Goal: Communication & Community: Answer question/provide support

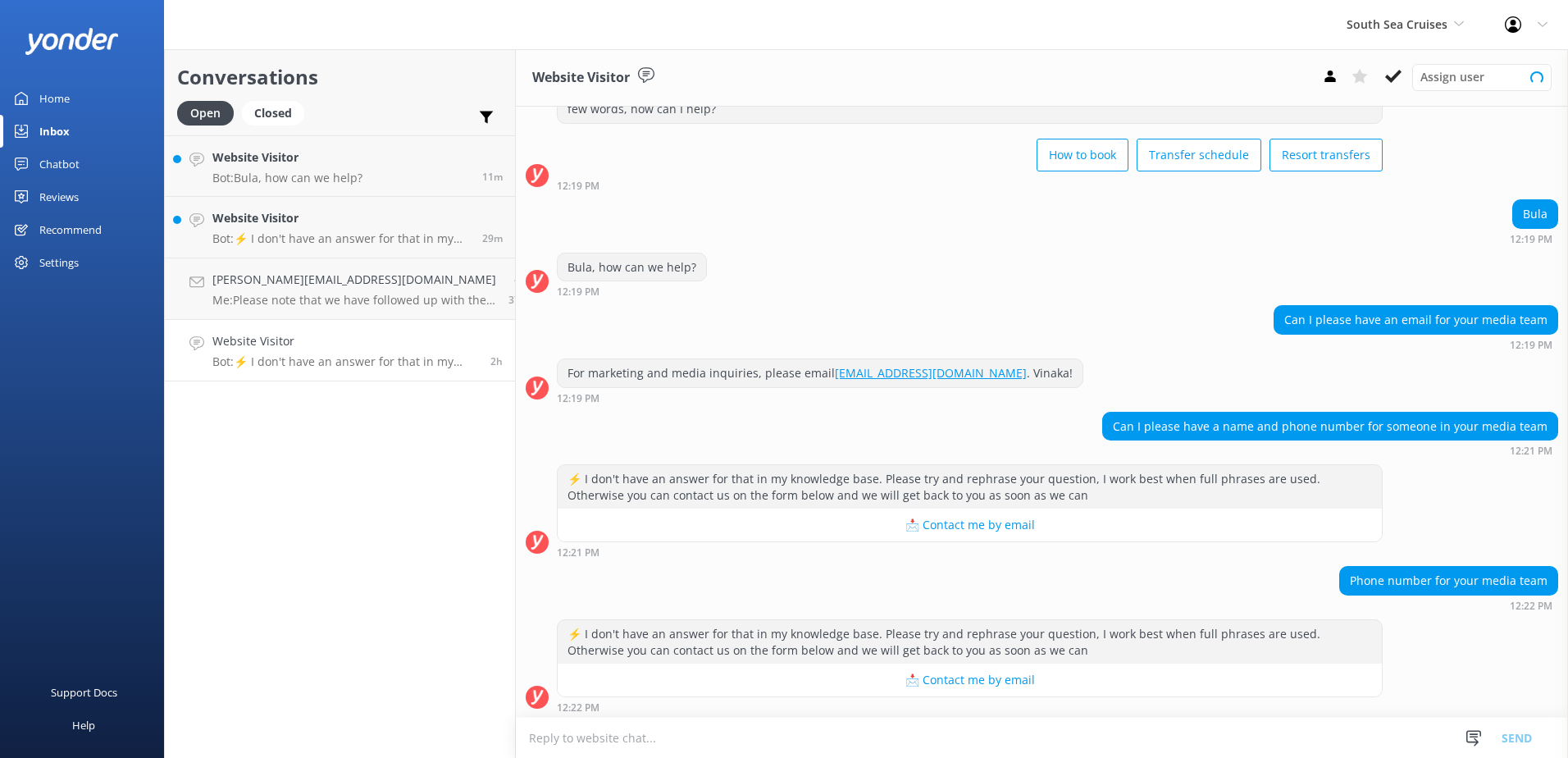
scroll to position [75, 0]
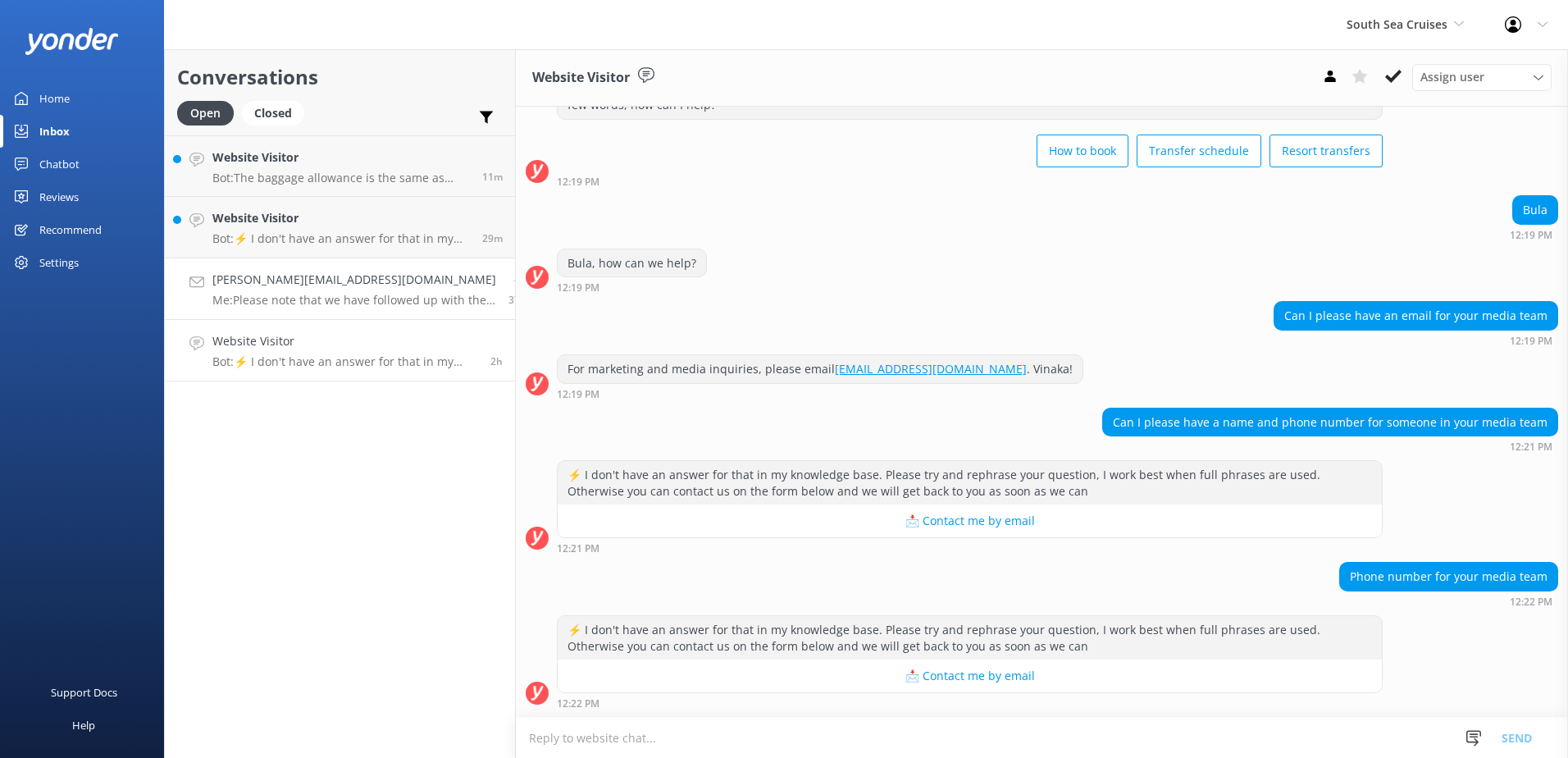
click at [302, 286] on h4 "Swarn.003@gmail.com" at bounding box center [354, 279] width 284 height 18
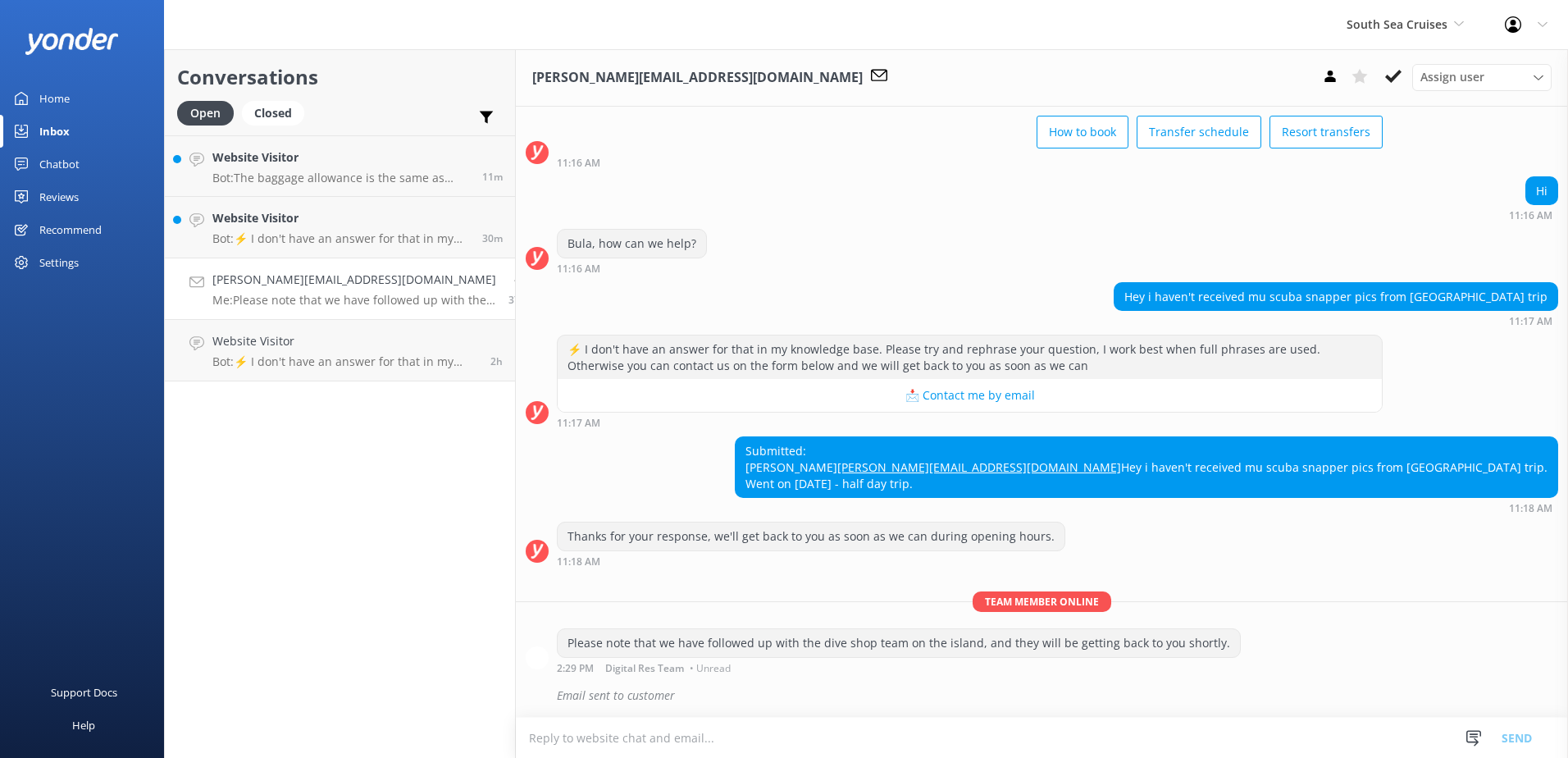
scroll to position [493, 0]
click at [1407, 78] on button at bounding box center [1394, 76] width 30 height 25
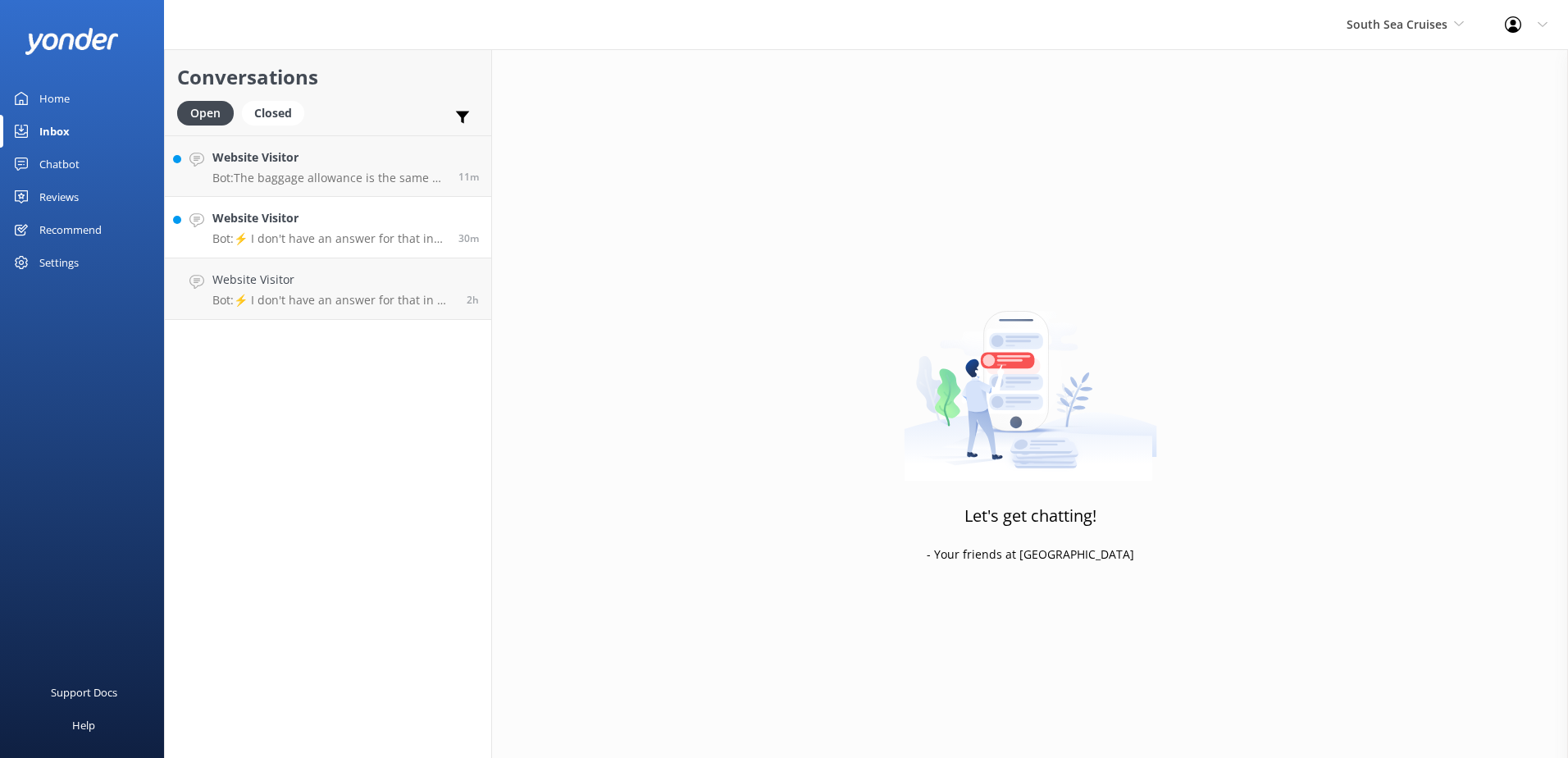
click at [355, 231] on p "Bot: ⚡ I don't have an answer for that in my knowledge base. Please try and rep…" at bounding box center [329, 238] width 234 height 15
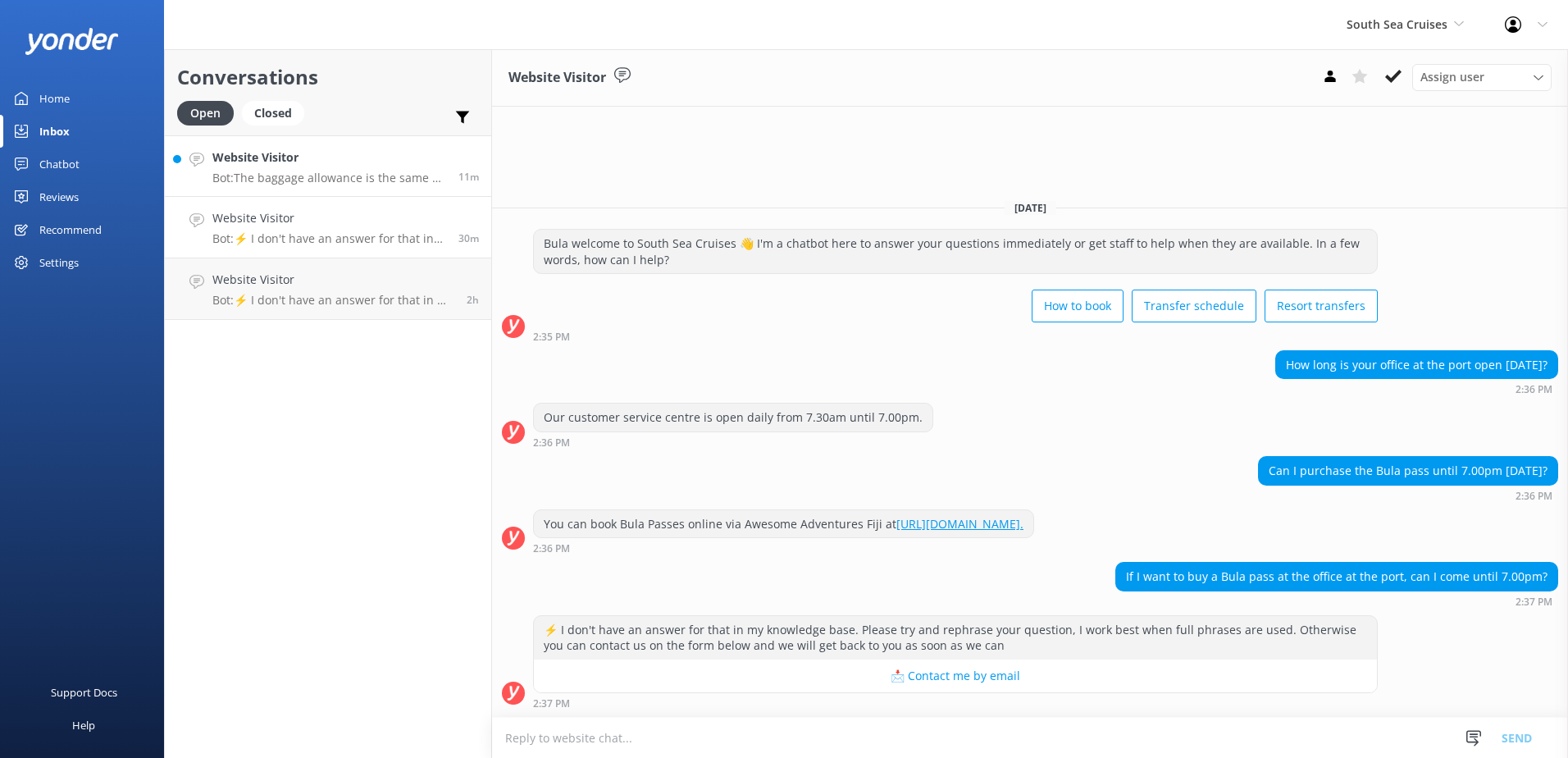
click at [376, 173] on p "Bot: The baggage allowance is the same as most airlines. You can bring one carr…" at bounding box center [329, 178] width 234 height 15
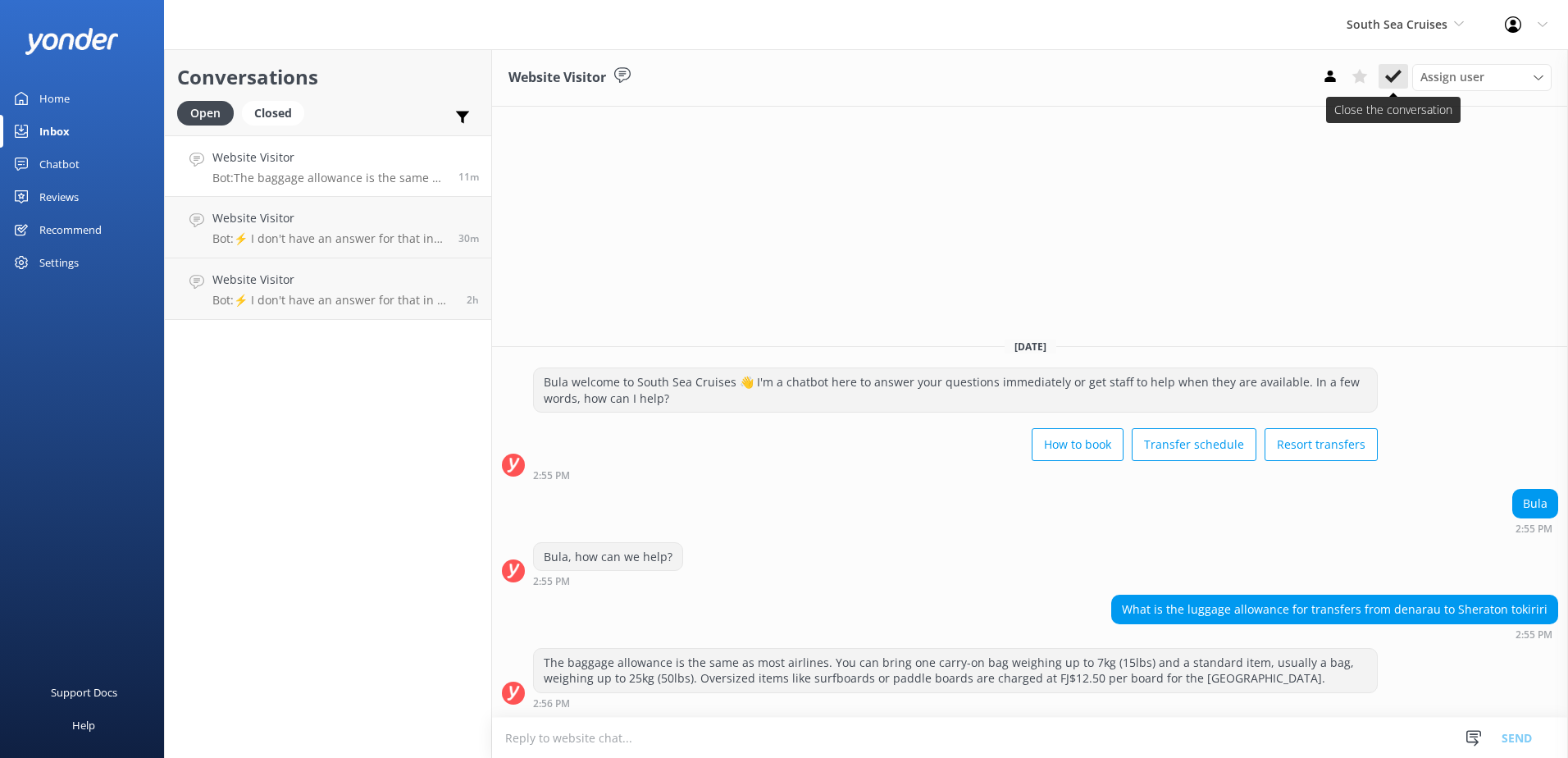
click at [1399, 74] on use at bounding box center [1394, 76] width 17 height 13
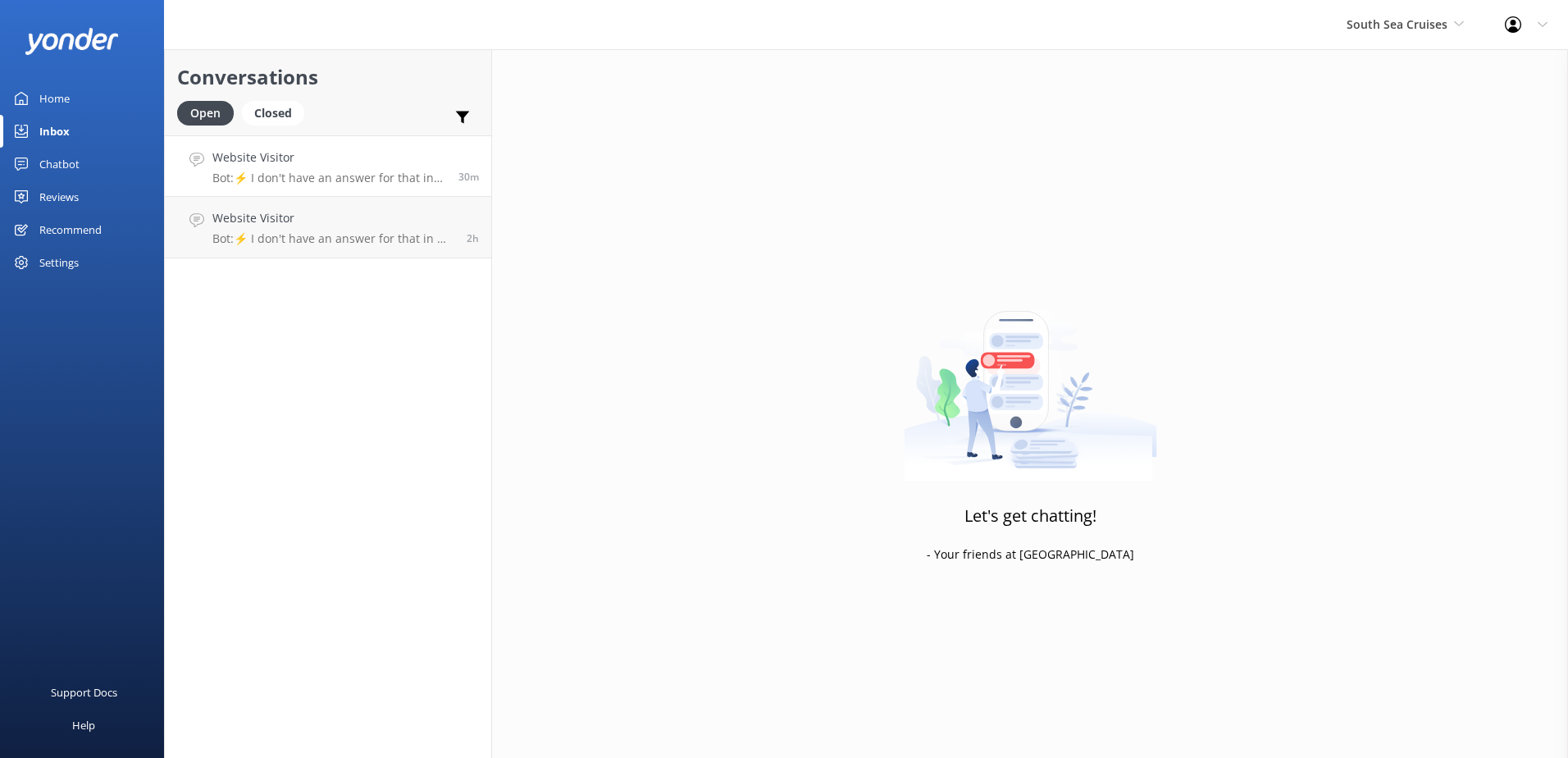
click at [335, 156] on h4 "Website Visitor" at bounding box center [329, 157] width 234 height 18
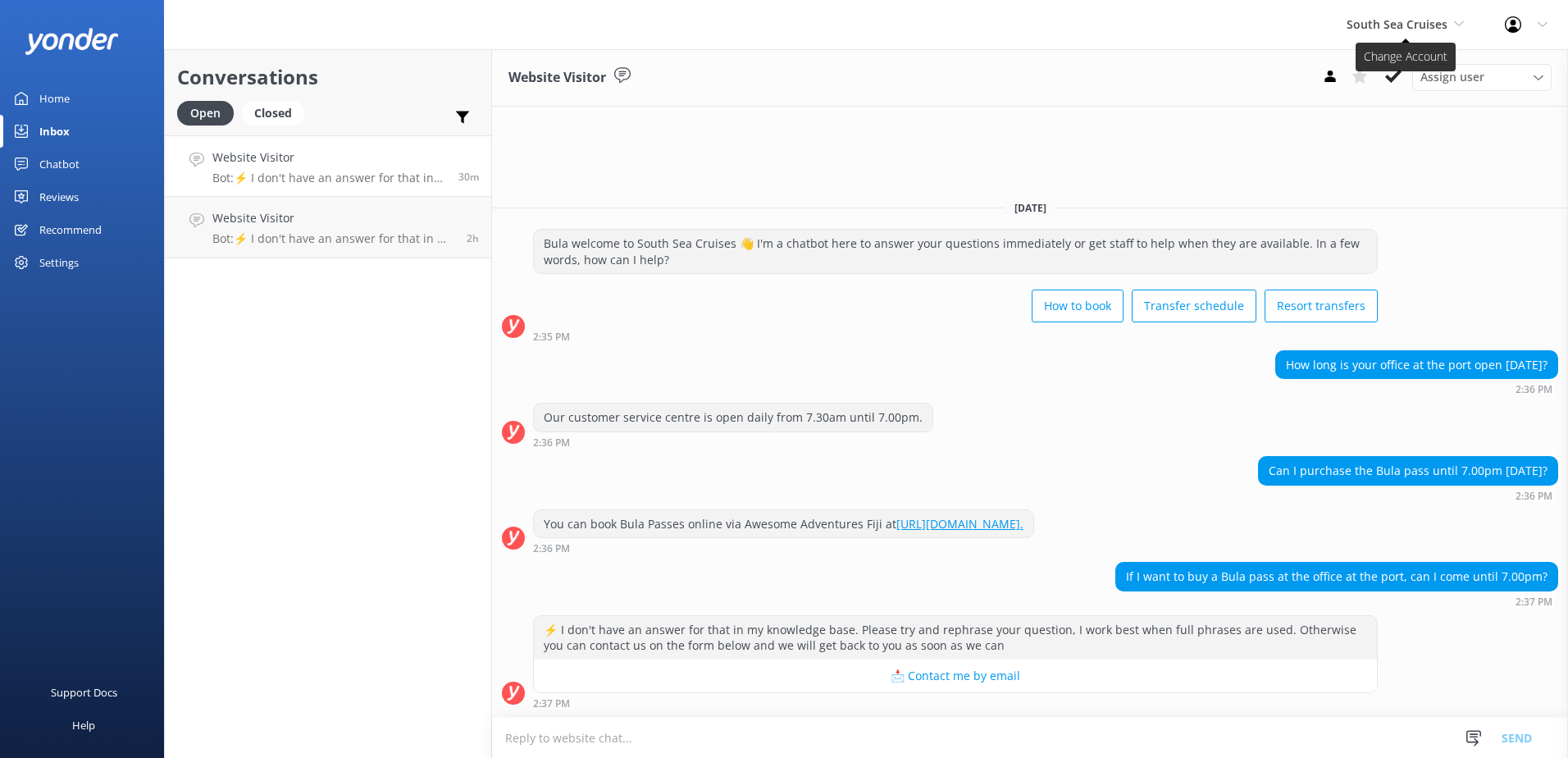
click at [1410, 18] on span "South Sea Cruises" at bounding box center [1396, 24] width 101 height 16
click at [1382, 142] on link "Malamala Beach Club" at bounding box center [1408, 148] width 164 height 39
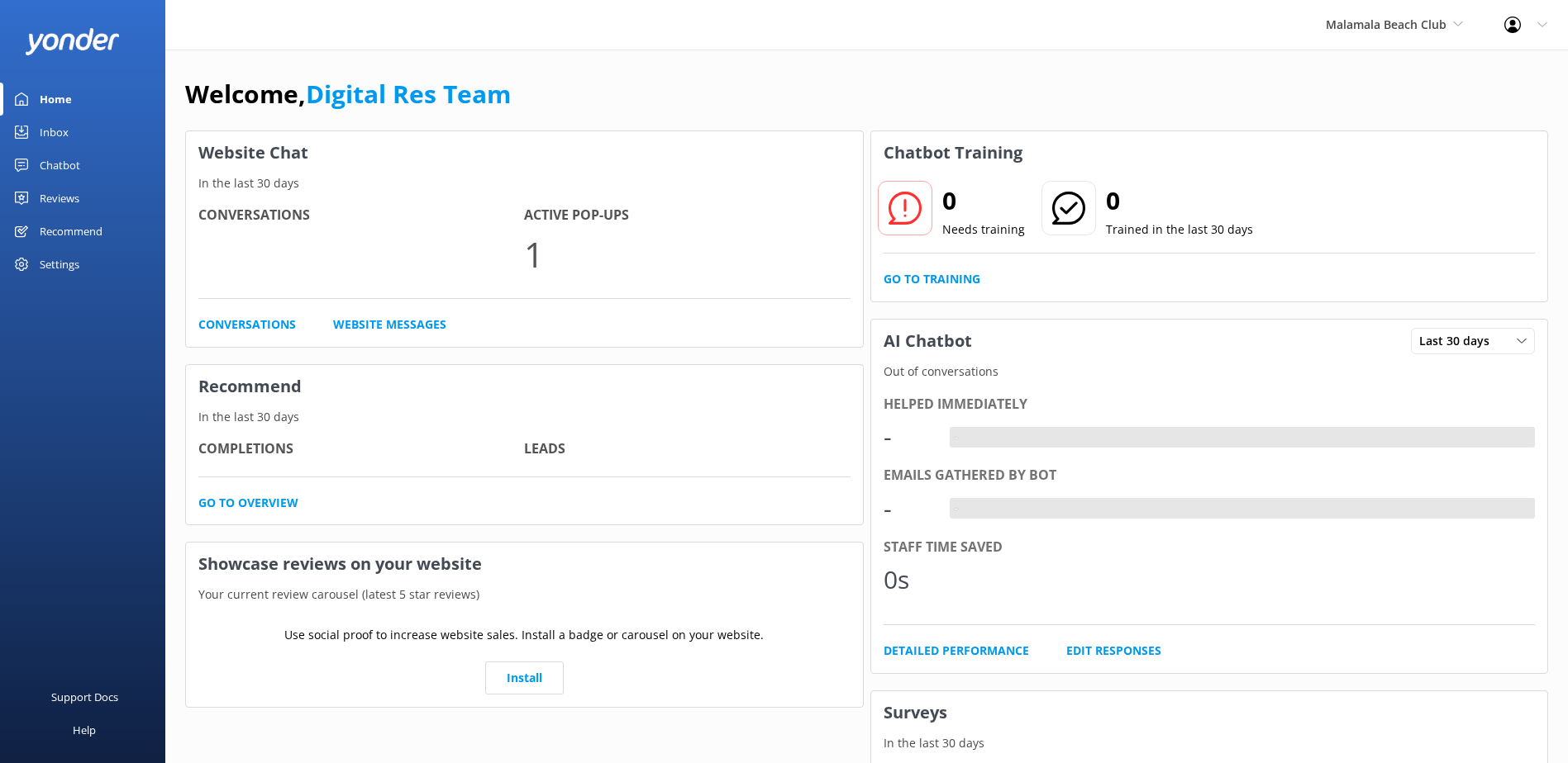
click at [75, 96] on link "Home" at bounding box center [82, 98] width 165 height 33
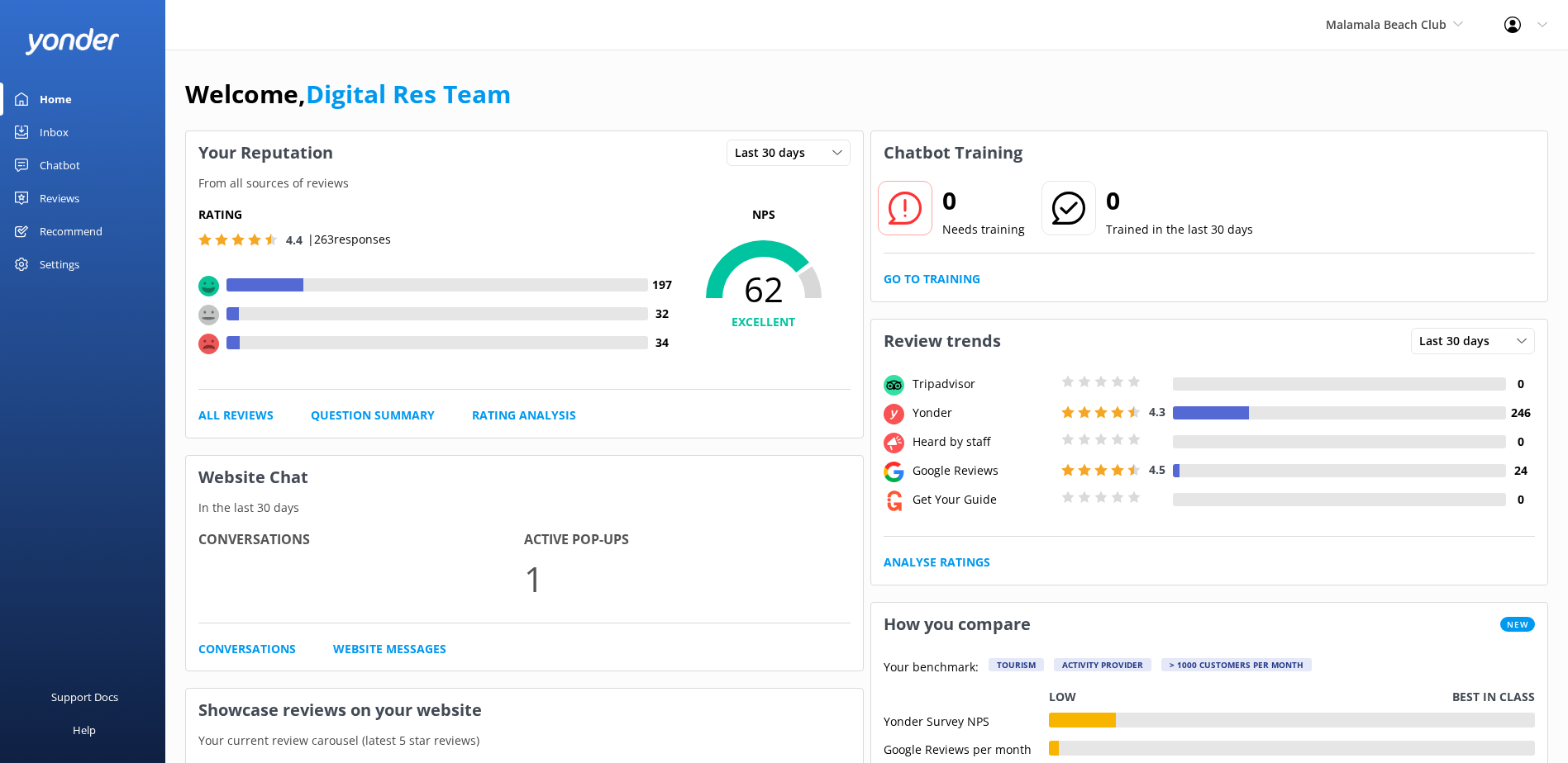
click at [59, 146] on div "Inbox" at bounding box center [53, 132] width 29 height 33
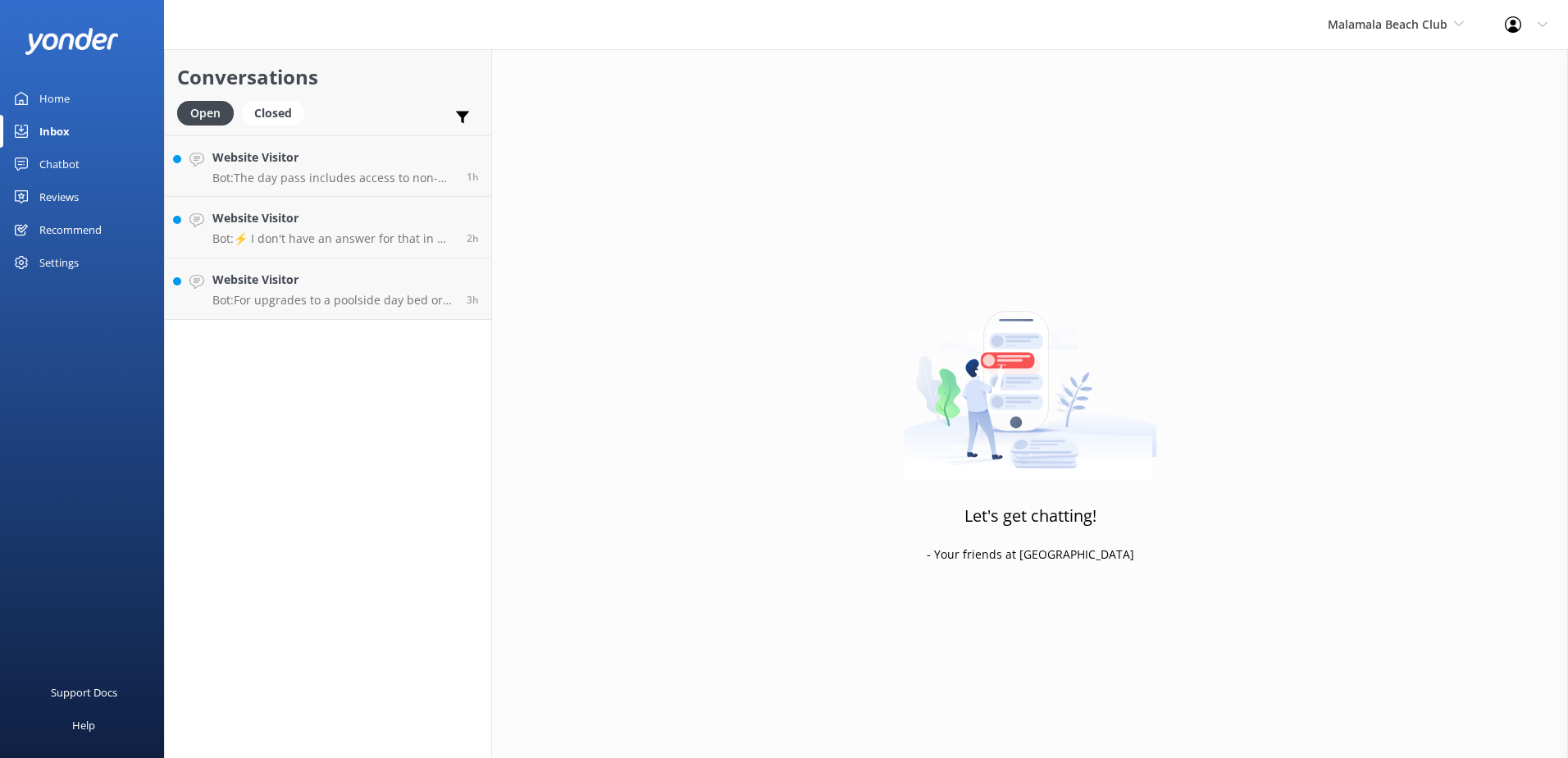
click at [63, 135] on div "Inbox" at bounding box center [54, 131] width 31 height 32
click at [363, 267] on link "Website Visitor Bot: For upgrades to a poolside day bed or cabana of your choic…" at bounding box center [328, 289] width 326 height 61
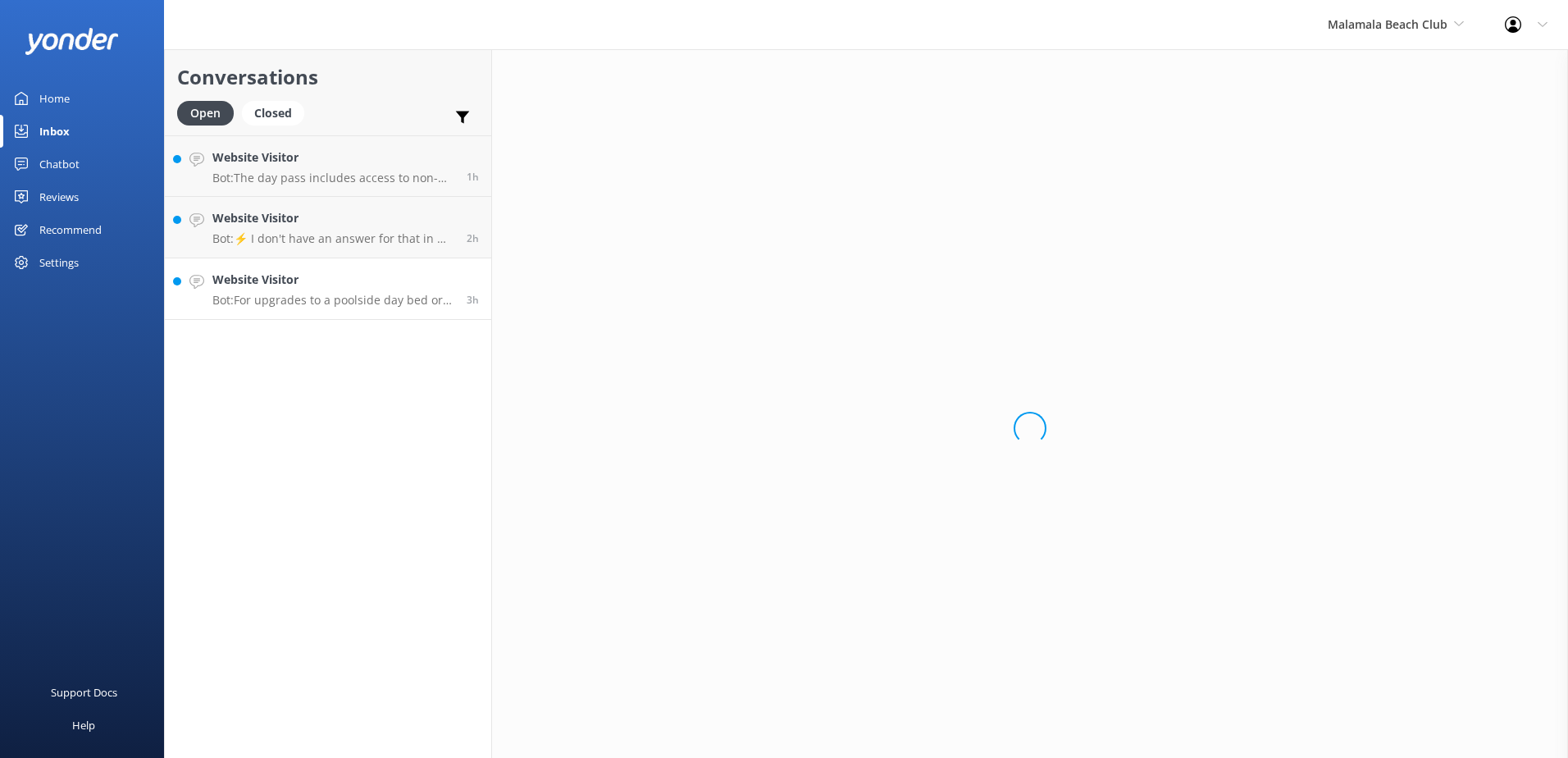
click at [345, 295] on p "Bot: For upgrades to a poolside day bed or cabana of your choice, please visit …" at bounding box center [333, 301] width 242 height 15
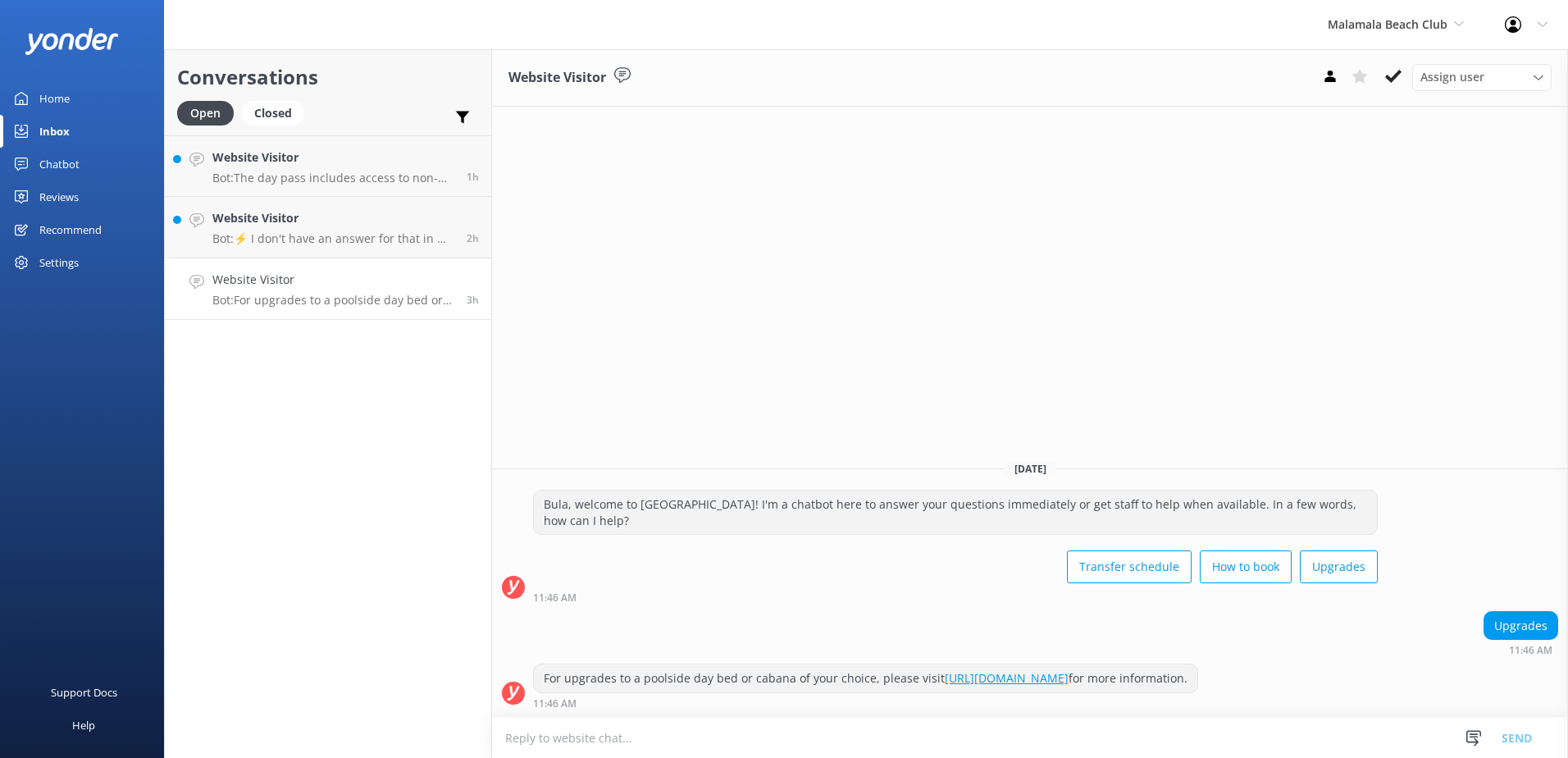
click at [1389, 98] on div "Website Visitor Assign user Sonya Alyssa Digital Res Team Asena Naweilulu Miri …" at bounding box center [1030, 78] width 1076 height 58
click at [1396, 82] on icon at bounding box center [1394, 76] width 17 height 17
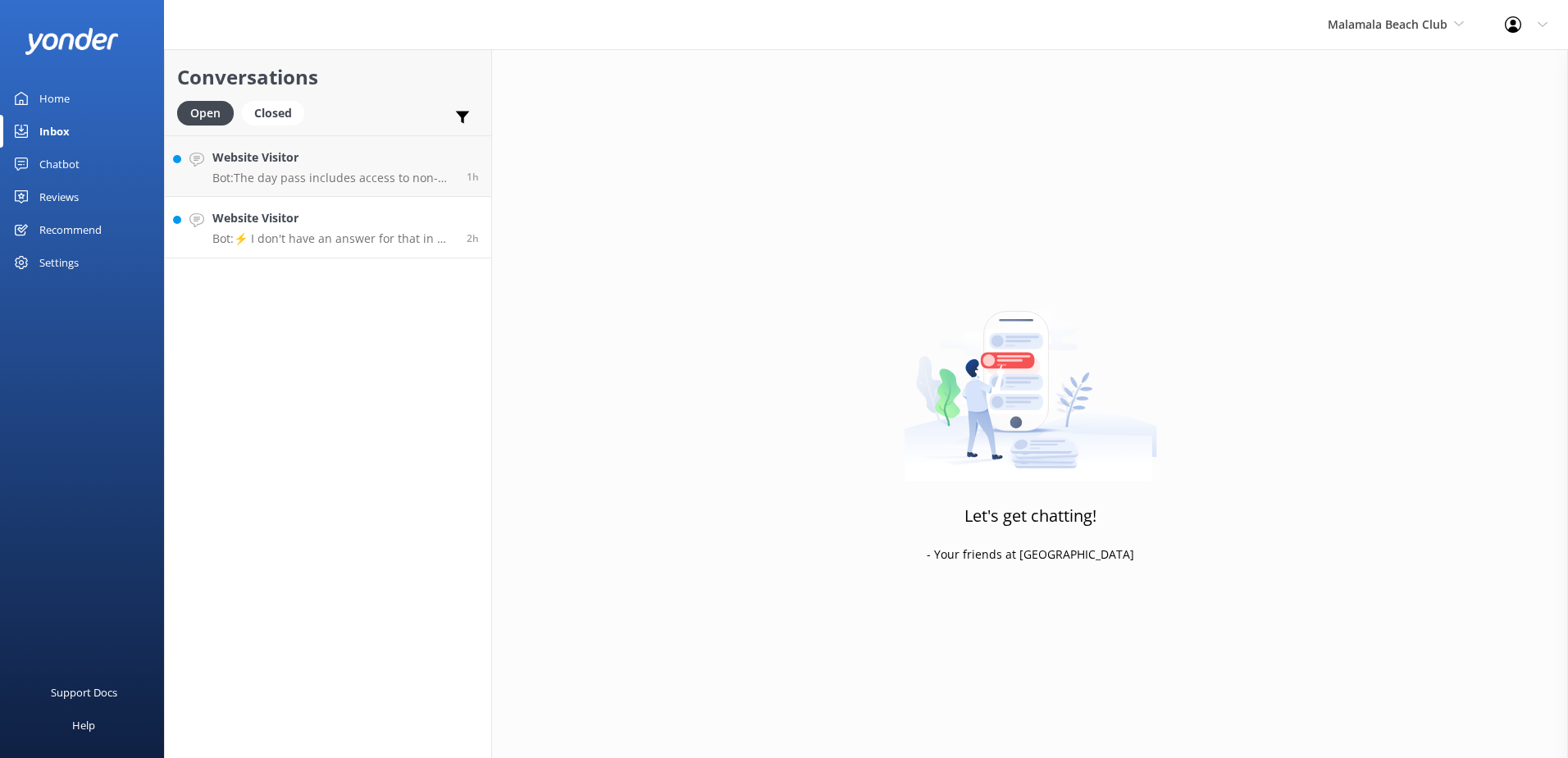
click at [338, 200] on link "Website Visitor Bot: ⚡ I don't have an answer for that in my knowledge base. Pl…" at bounding box center [328, 227] width 326 height 61
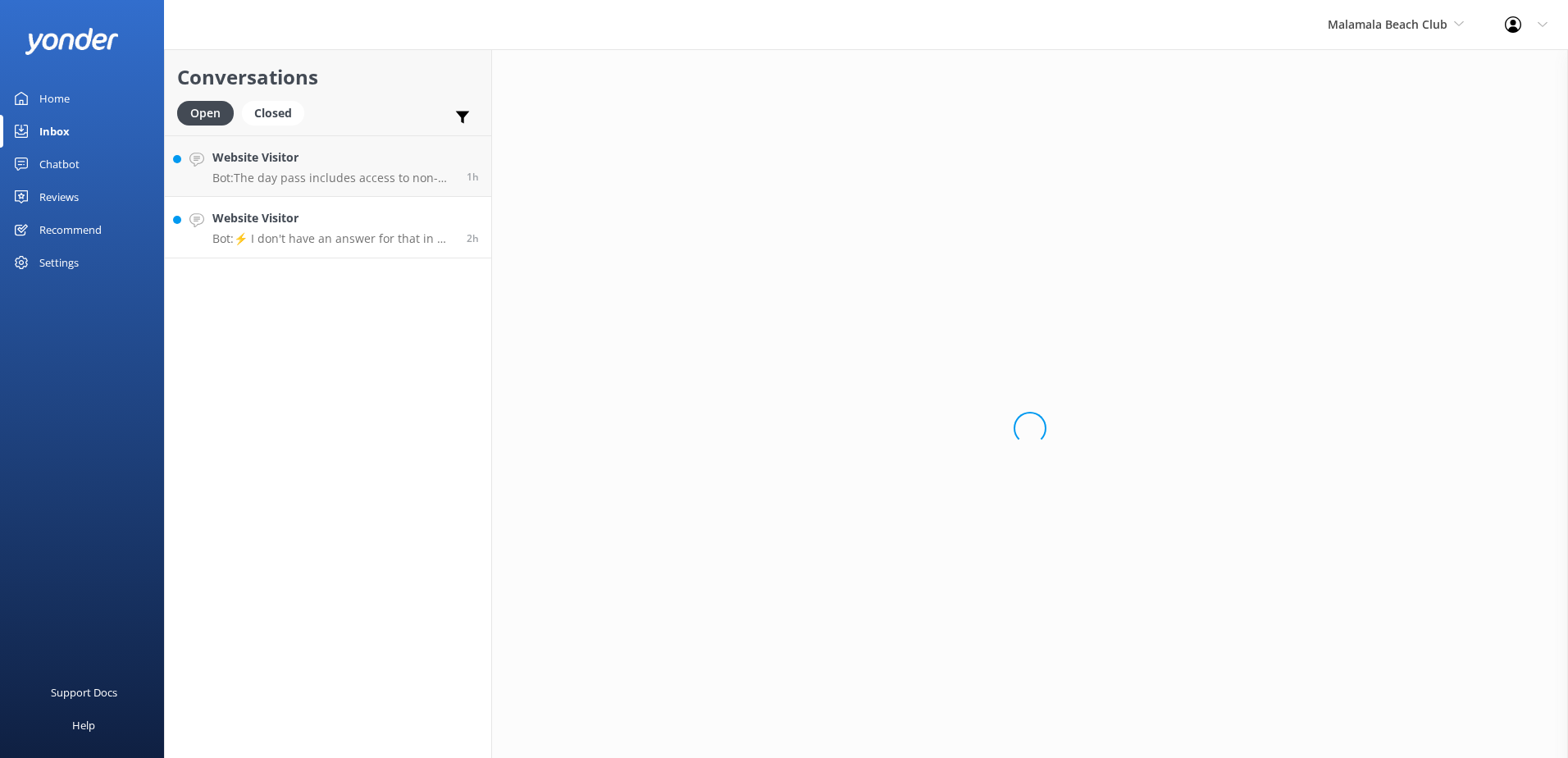
click at [336, 231] on p "Bot: ⚡ I don't have an answer for that in my knowledge base. Please try and rep…" at bounding box center [333, 238] width 242 height 15
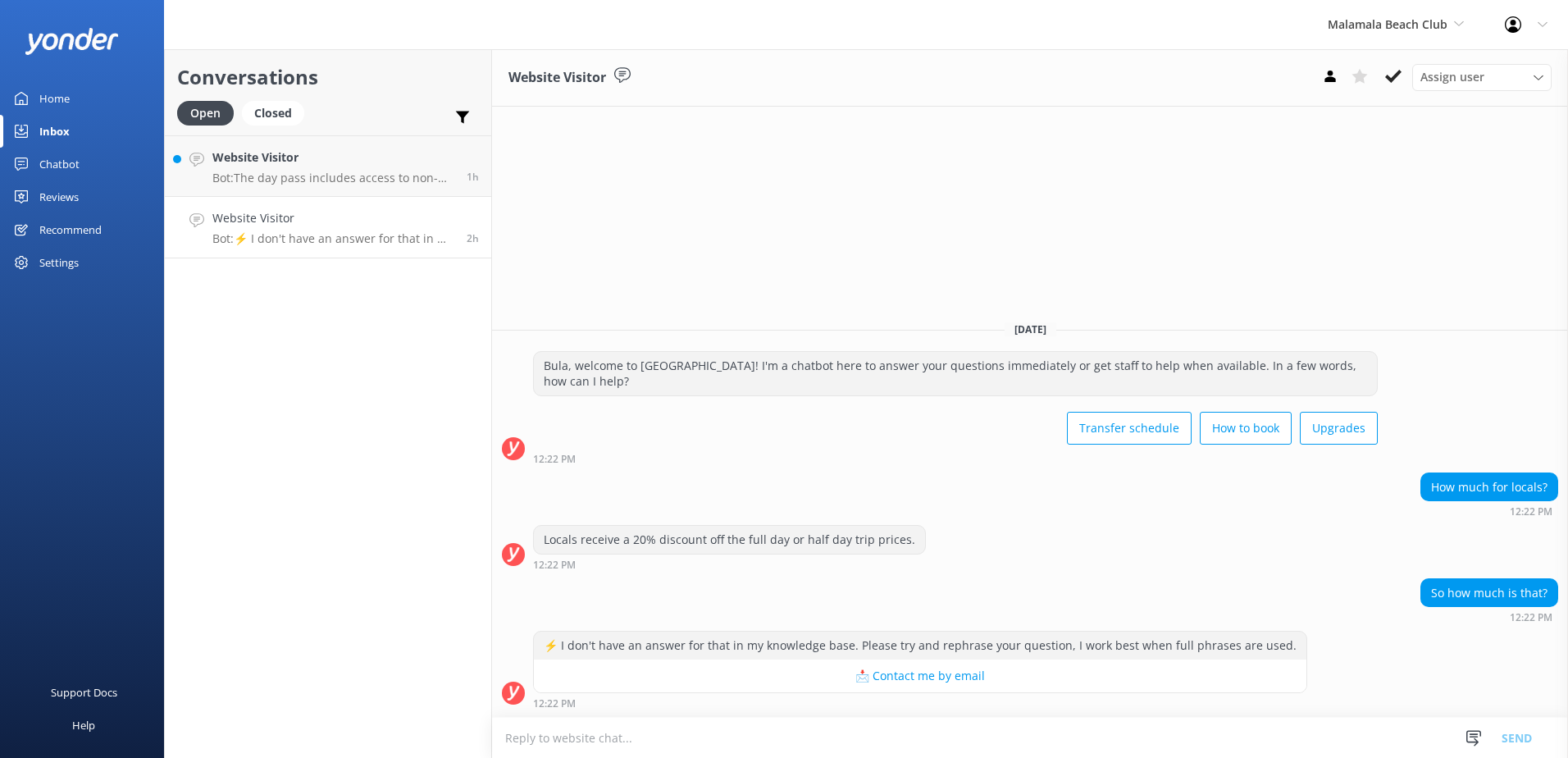
click at [693, 725] on textarea at bounding box center [1030, 738] width 1076 height 40
click at [668, 748] on textarea "The standard full price" at bounding box center [1030, 738] width 1076 height 41
click at [1086, 738] on textarea "The standard full price is $186 per person, applying the 20% would come to" at bounding box center [1030, 738] width 1076 height 41
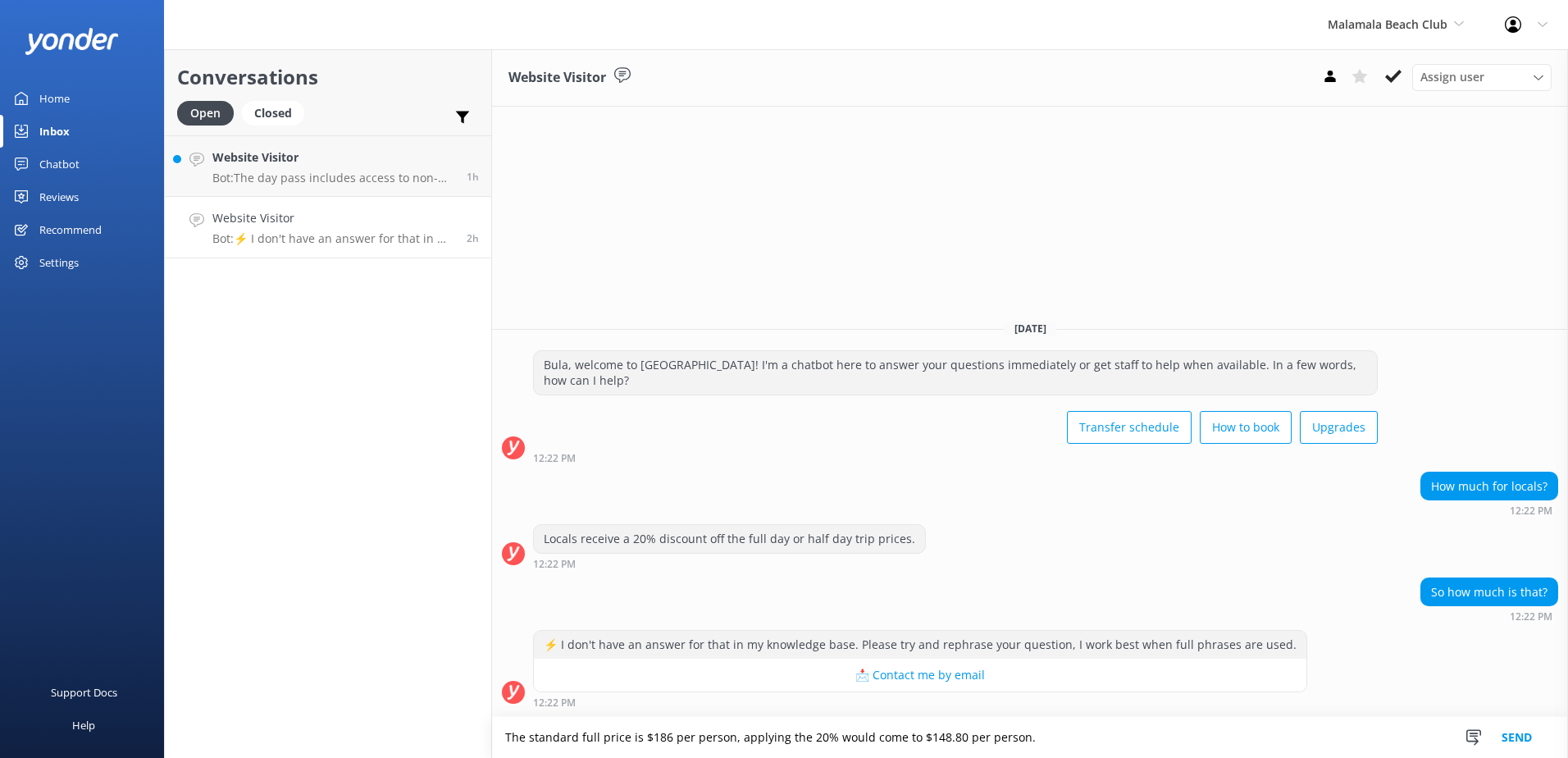
type textarea "The standard full price is $186 per person, applying the 20% would come to $148…"
click at [1512, 743] on button "Send" at bounding box center [1517, 738] width 61 height 41
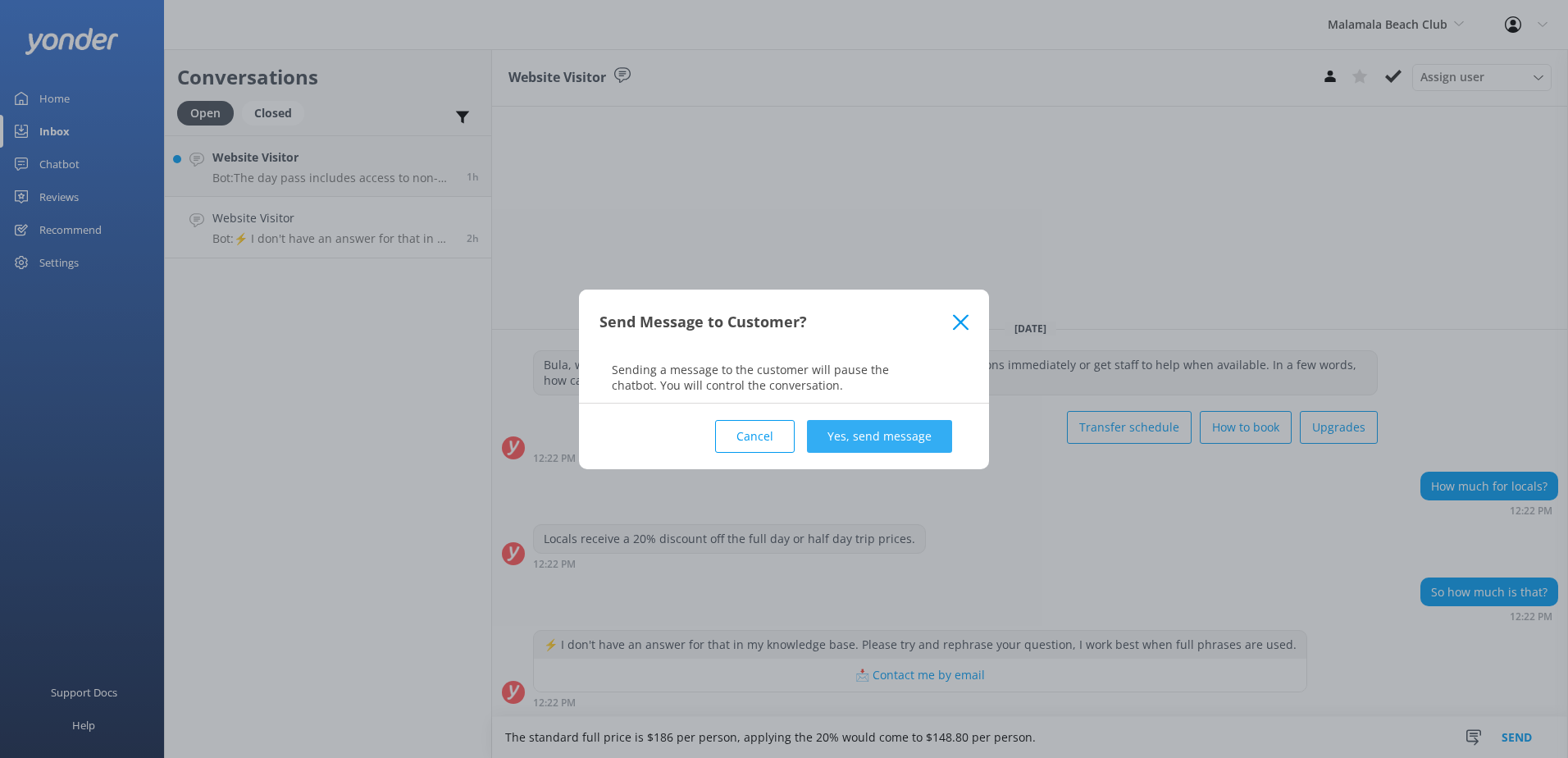
click at [886, 436] on button "Yes, send message" at bounding box center [879, 436] width 146 height 32
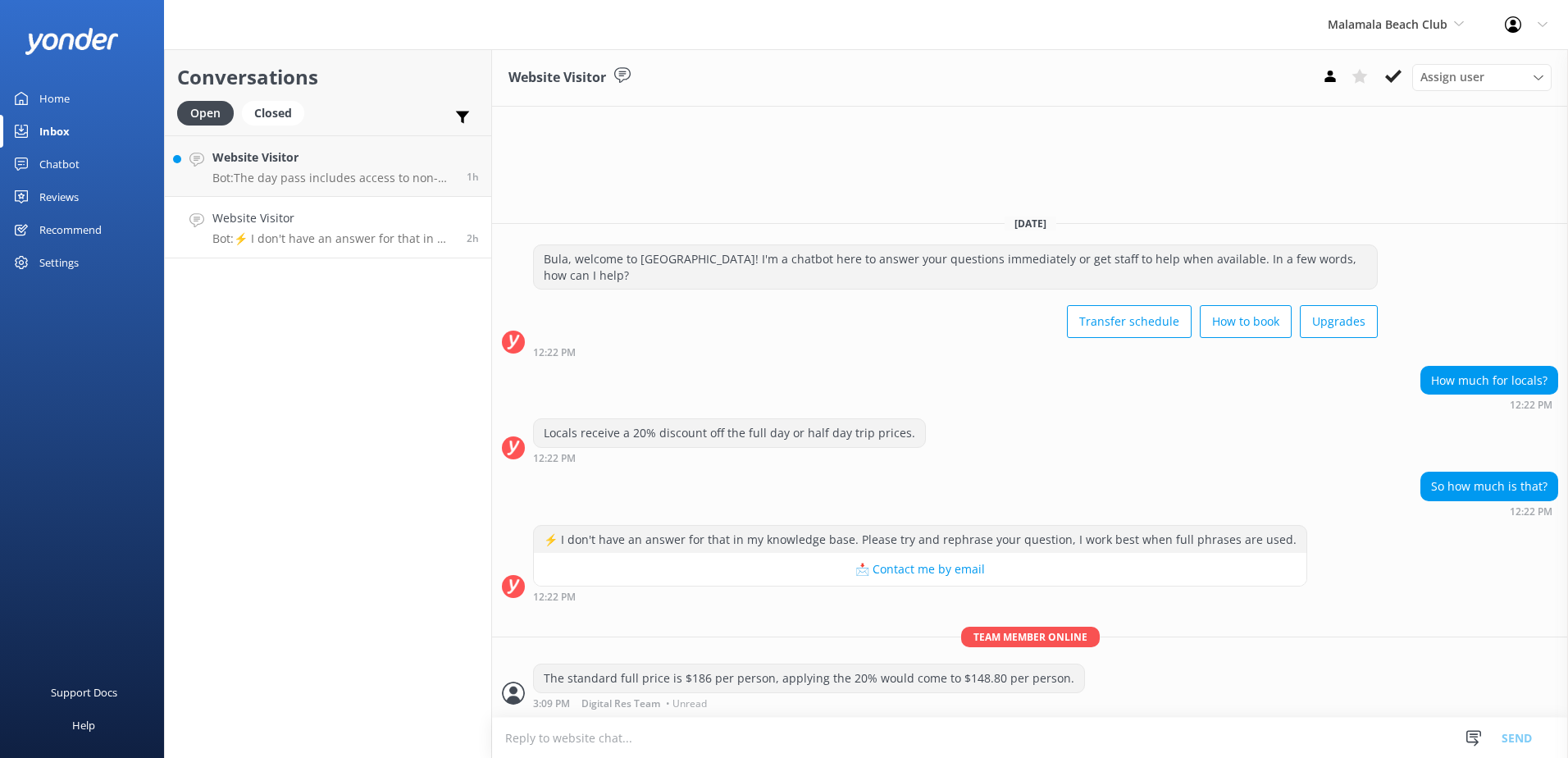
click at [767, 742] on textarea at bounding box center [1030, 738] width 1076 height 40
paste textarea "Children pay the same rate as adults except for infants under 3 who are free of…"
type textarea "Children pay the same rate as adults except for infants under 3 who are free of…"
click at [1503, 739] on button "Send" at bounding box center [1517, 738] width 61 height 41
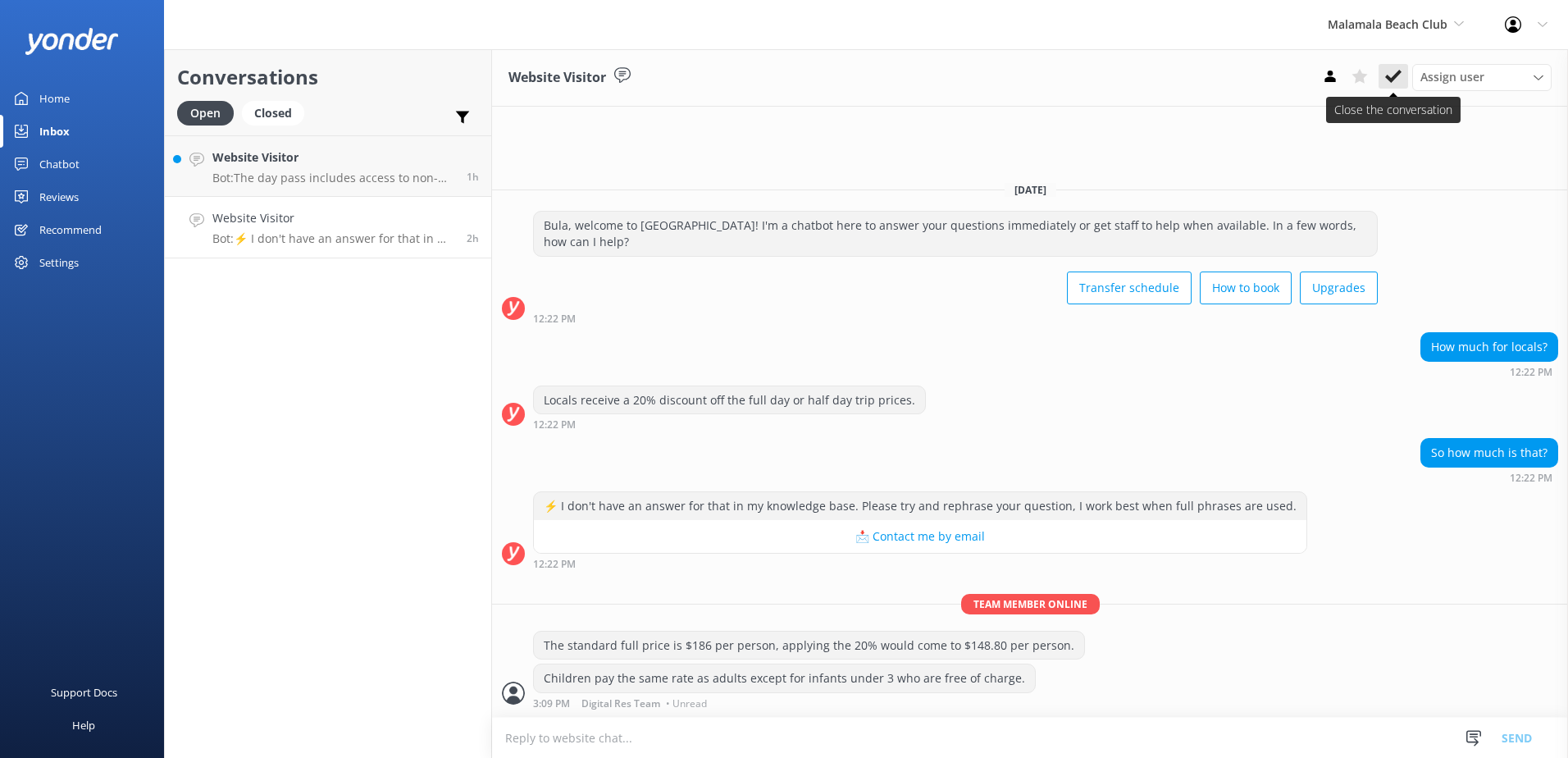
click at [1396, 79] on icon at bounding box center [1394, 76] width 17 height 17
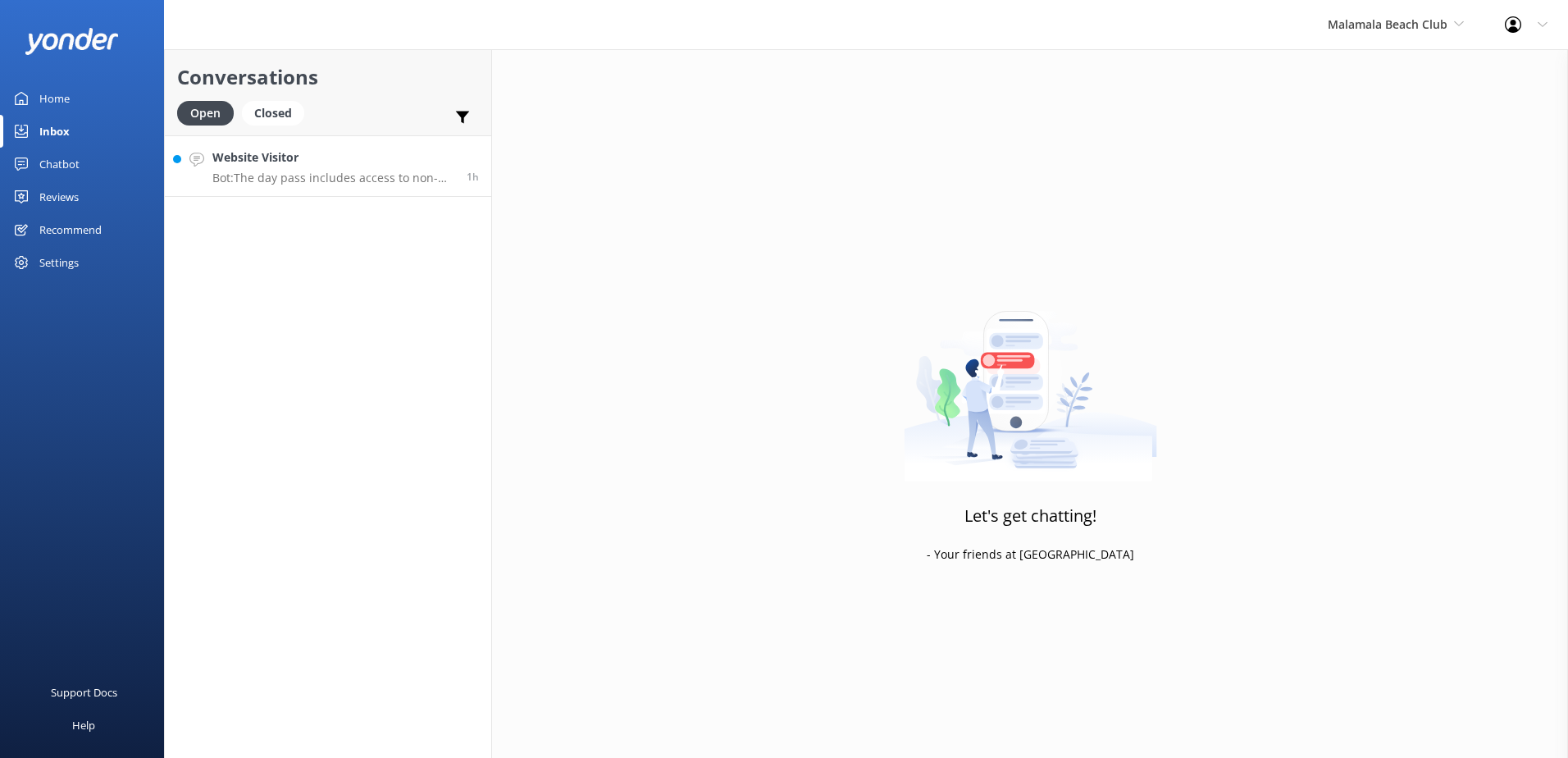
click at [357, 174] on p "Bot: The day pass includes access to non-motorised water sports such as stand-u…" at bounding box center [333, 178] width 242 height 15
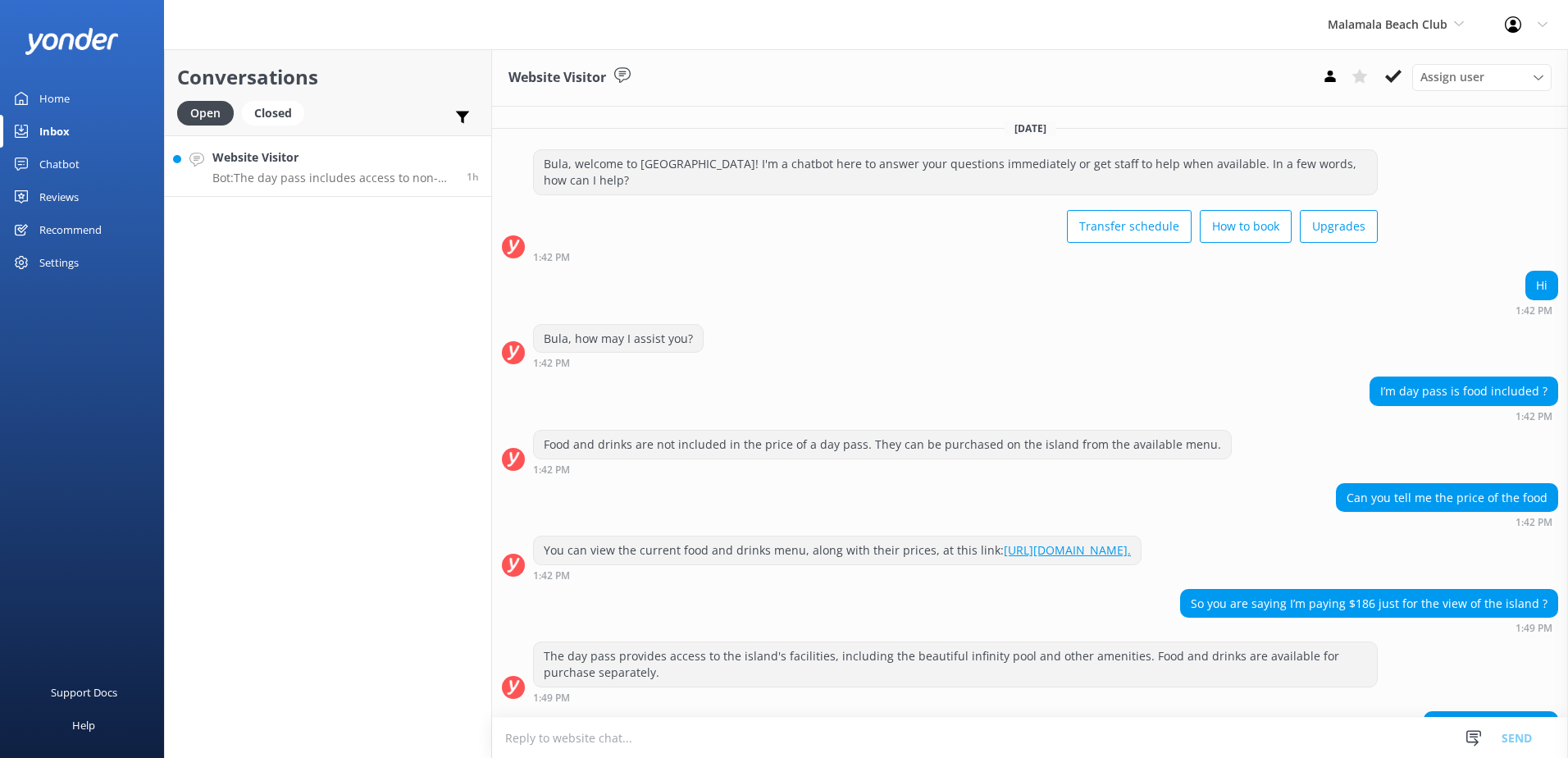
scroll to position [100, 0]
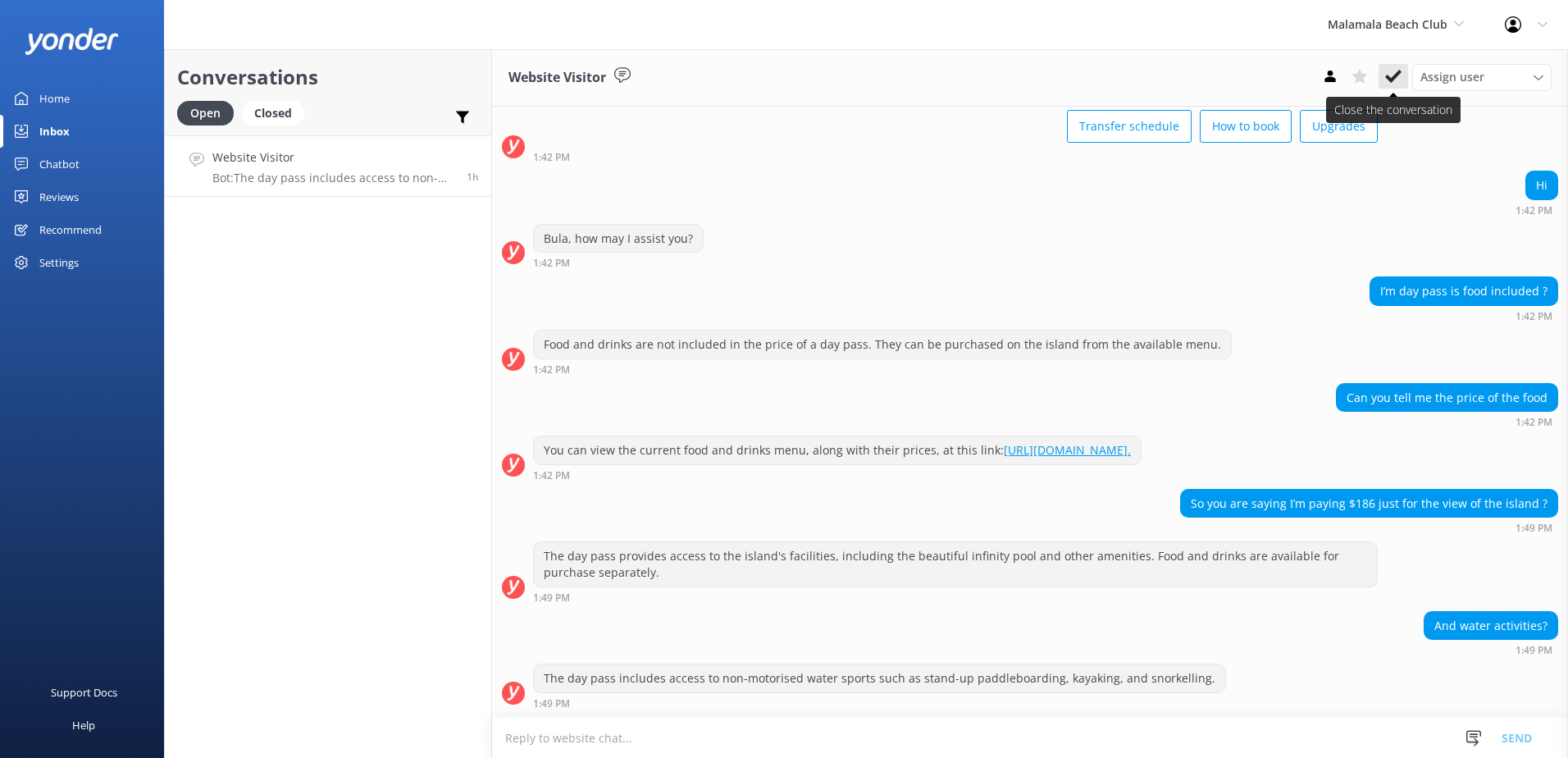
click at [1394, 75] on icon at bounding box center [1394, 76] width 17 height 17
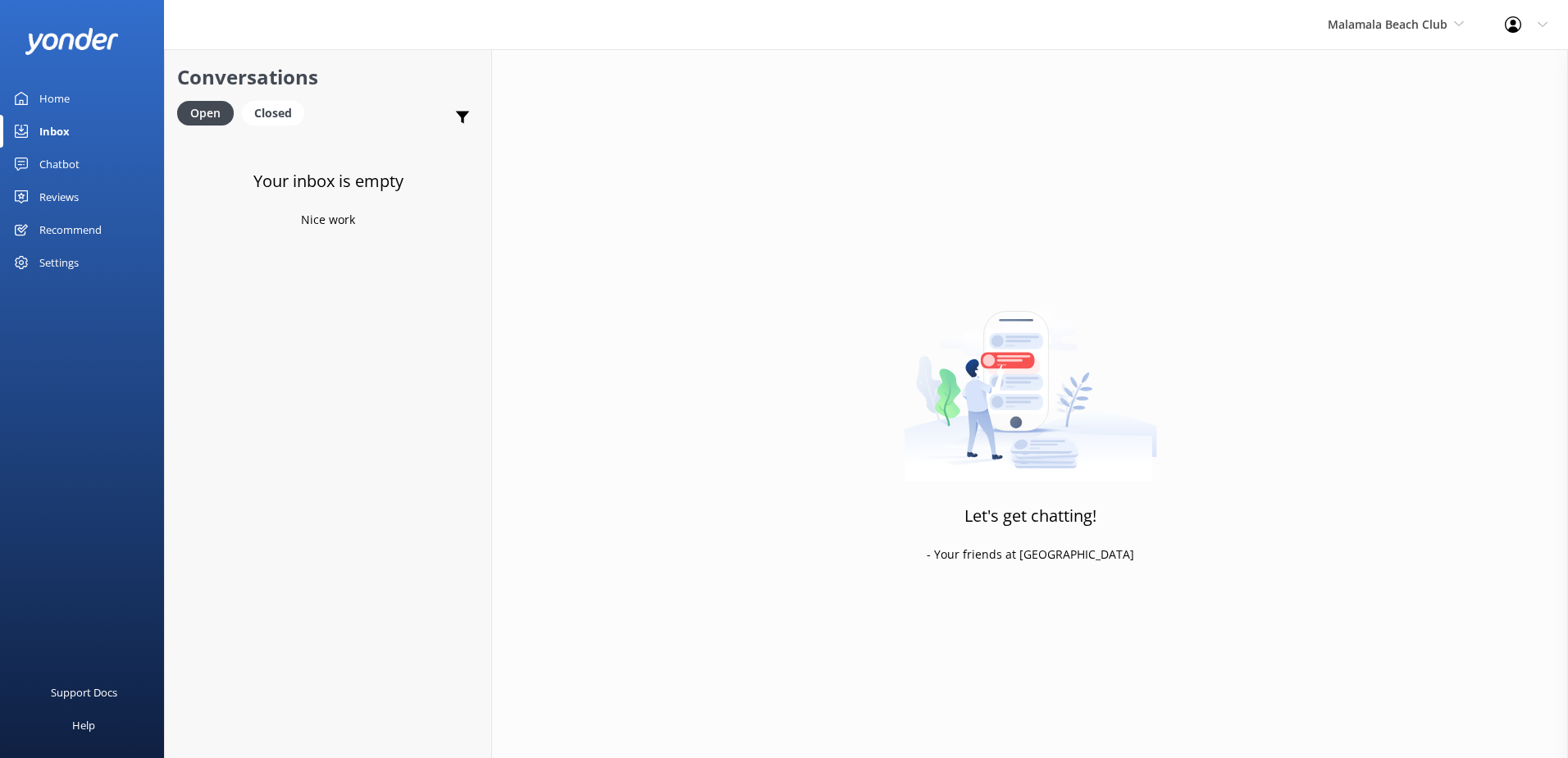
click at [1387, 42] on div "Malamala Beach Club South Sea Sailing South Sea Cruises Malamala Beach Club Awe…" at bounding box center [1396, 24] width 177 height 49
click at [1373, 188] on link "Awesome Adventures Fiji" at bounding box center [1389, 186] width 164 height 39
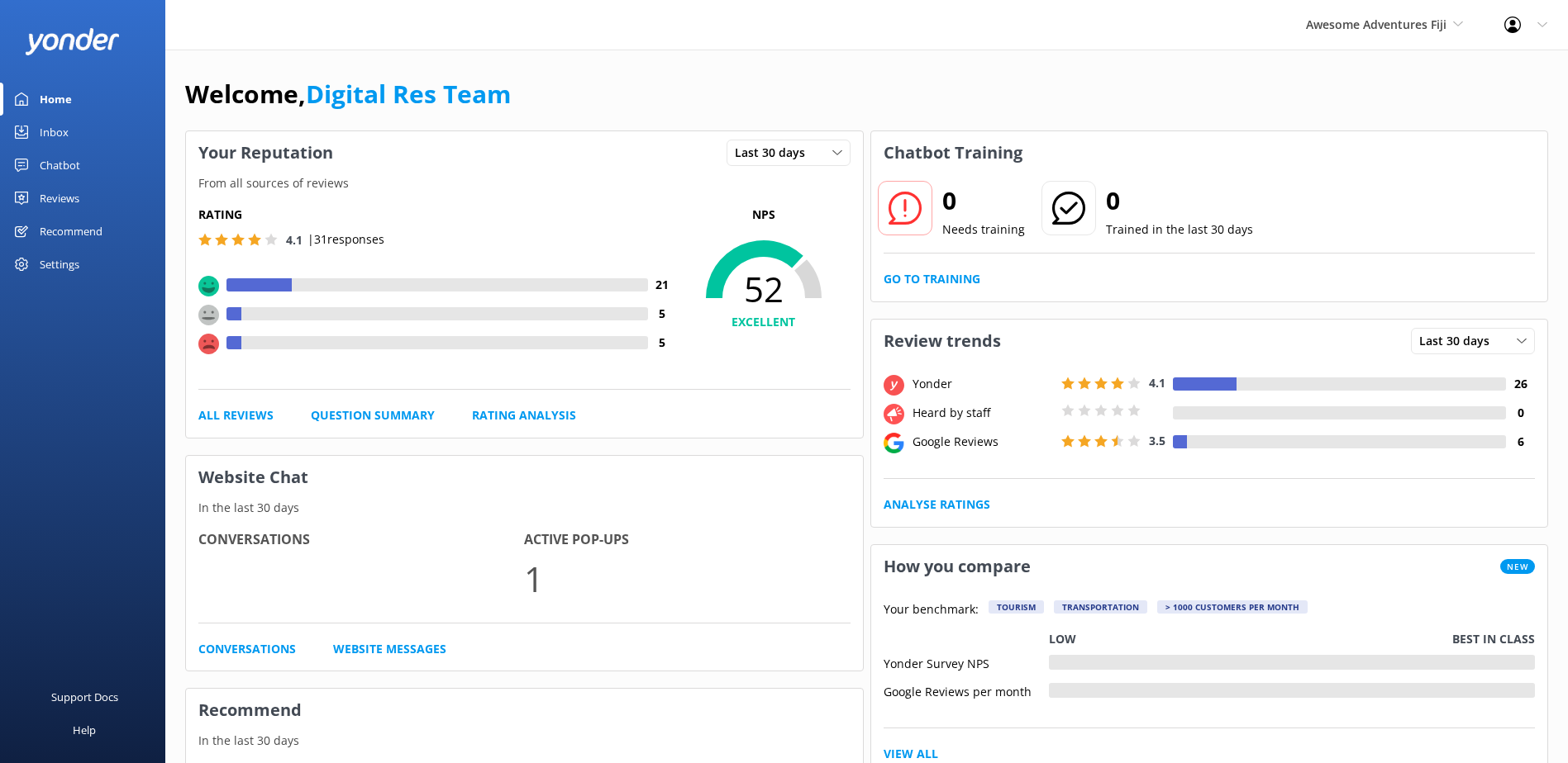
click at [64, 139] on div "Inbox" at bounding box center [53, 132] width 29 height 33
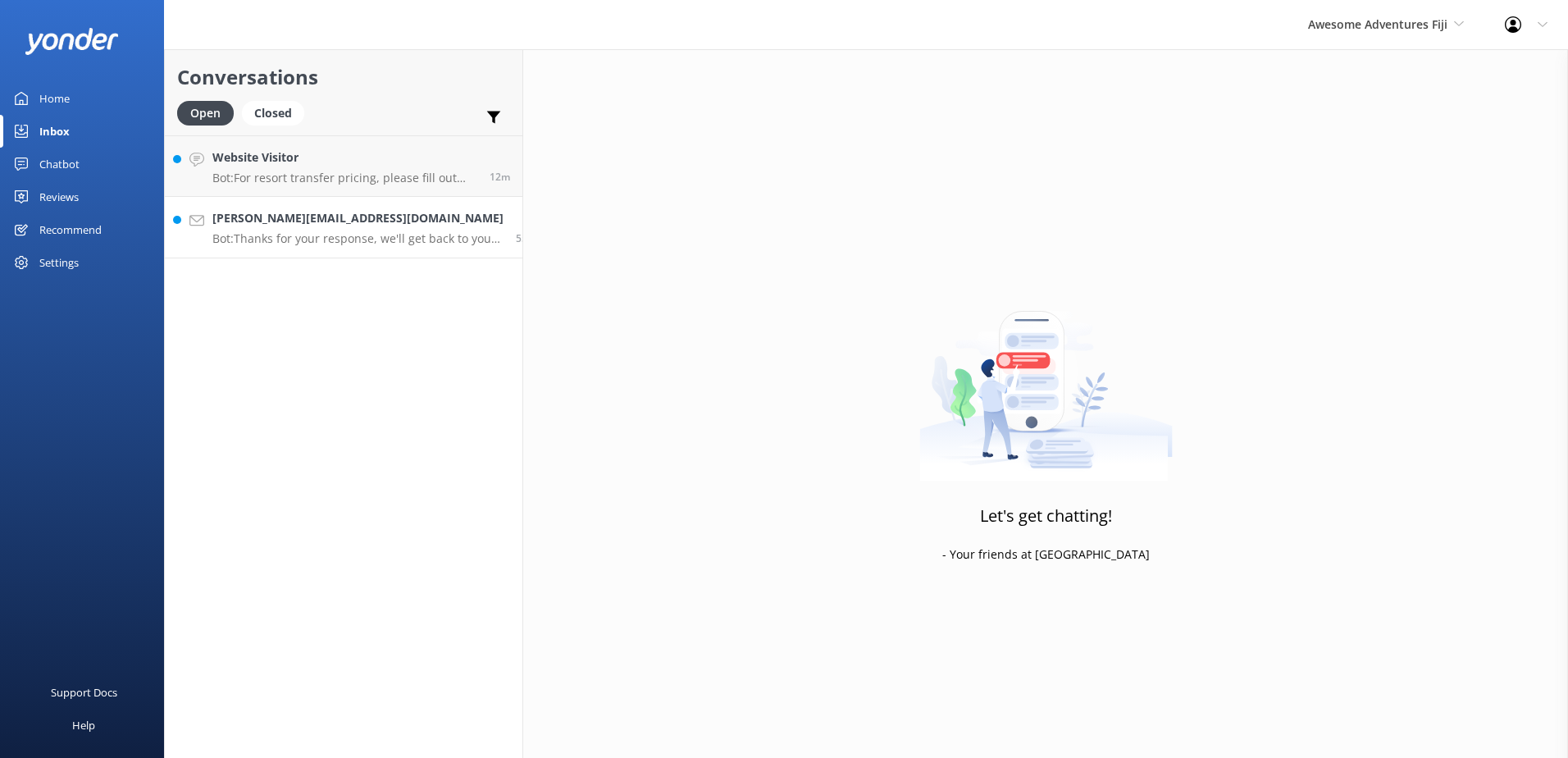
click at [346, 238] on p "Bot: Thanks for your response, we'll get back to you as soon as we can during o…" at bounding box center [358, 238] width 291 height 15
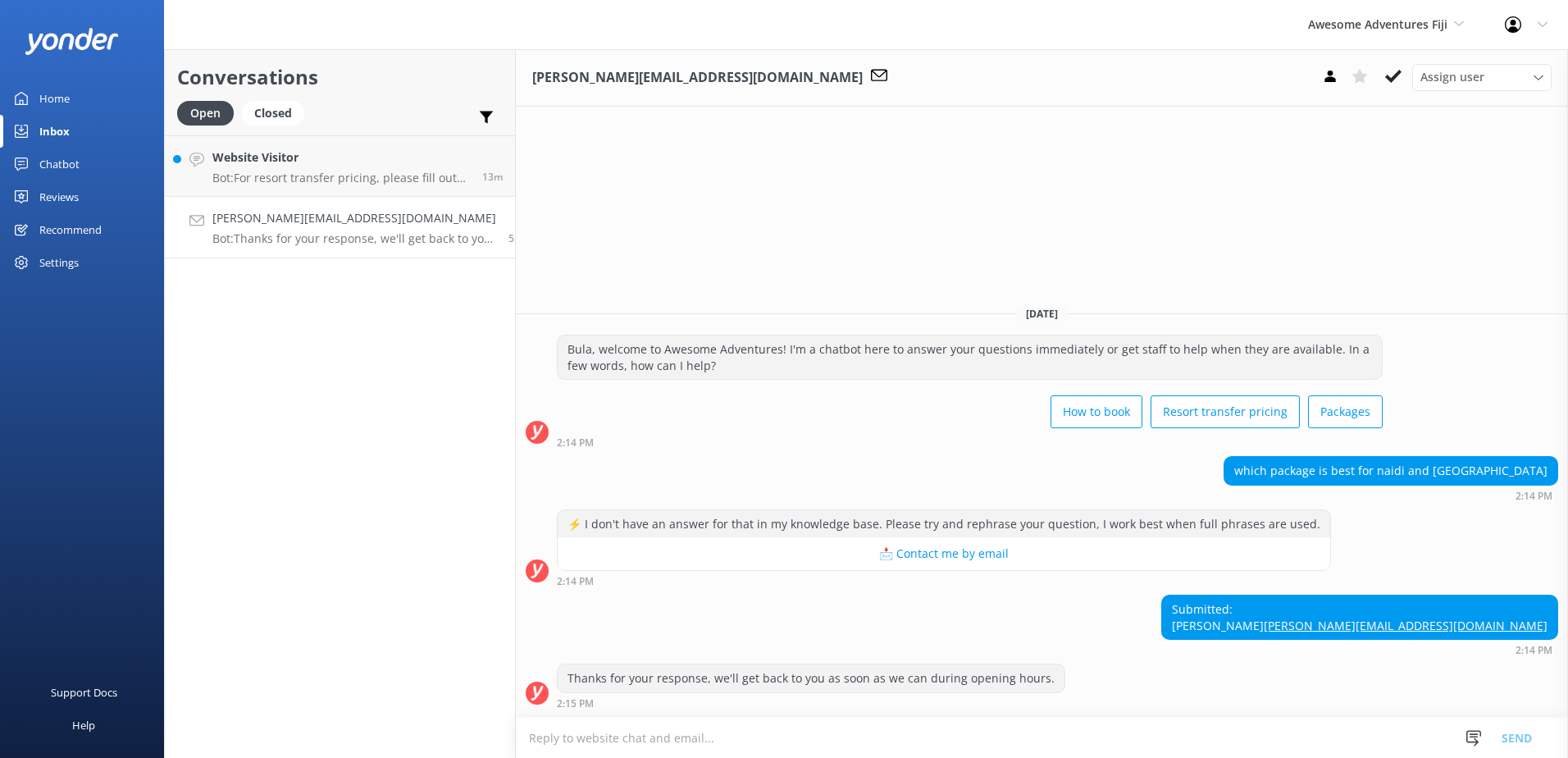
click at [728, 735] on textarea at bounding box center [1041, 738] width 1052 height 40
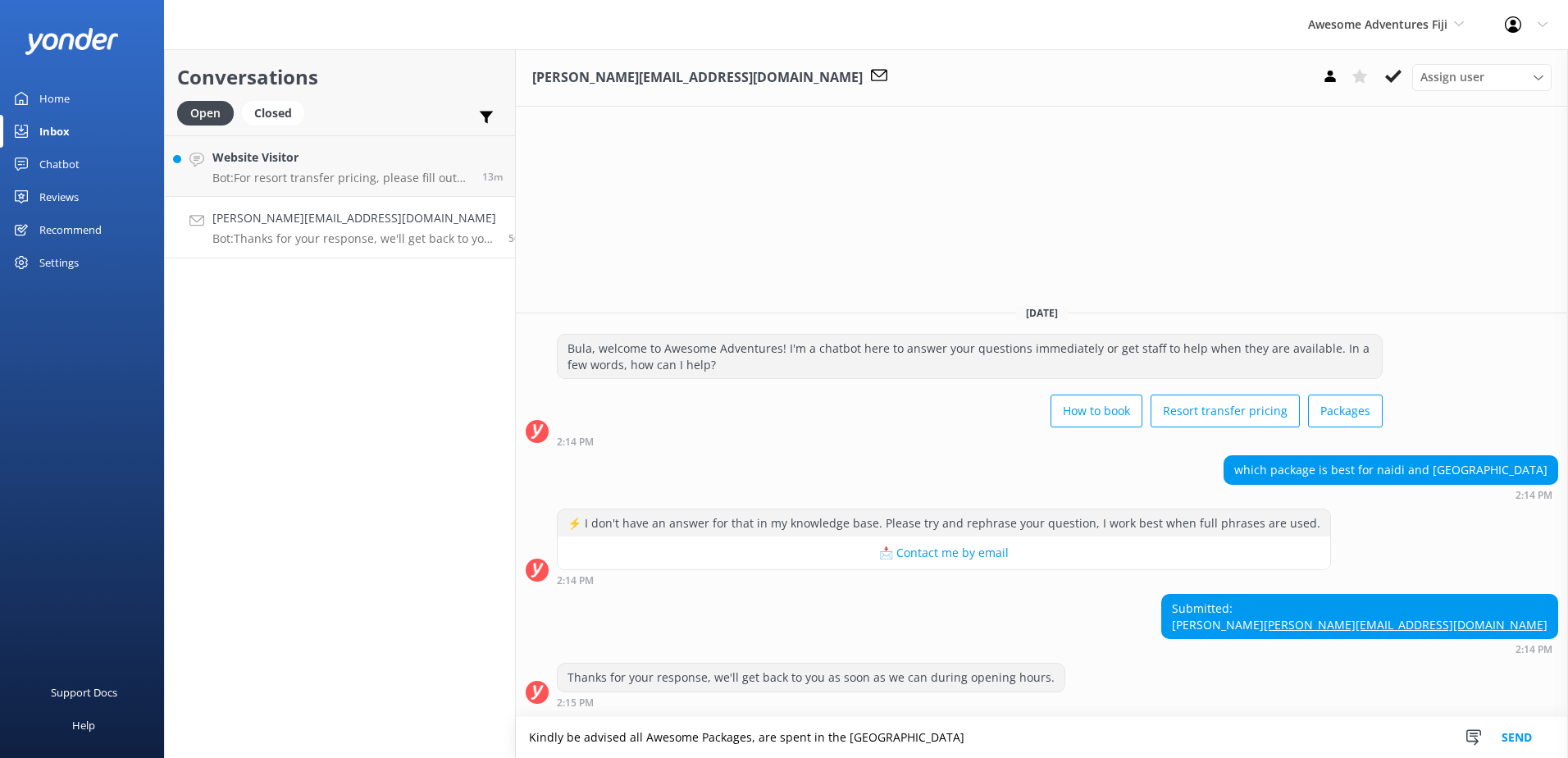
click at [1285, 742] on textarea "Kindly be advised all Awesome Packages, are spent in the [GEOGRAPHIC_DATA]" at bounding box center [1041, 738] width 1052 height 41
type textarea "Kindly be advised all Awesome Packages, are spent in the [GEOGRAPHIC_DATA]"
click at [1517, 750] on button "Send" at bounding box center [1517, 738] width 61 height 41
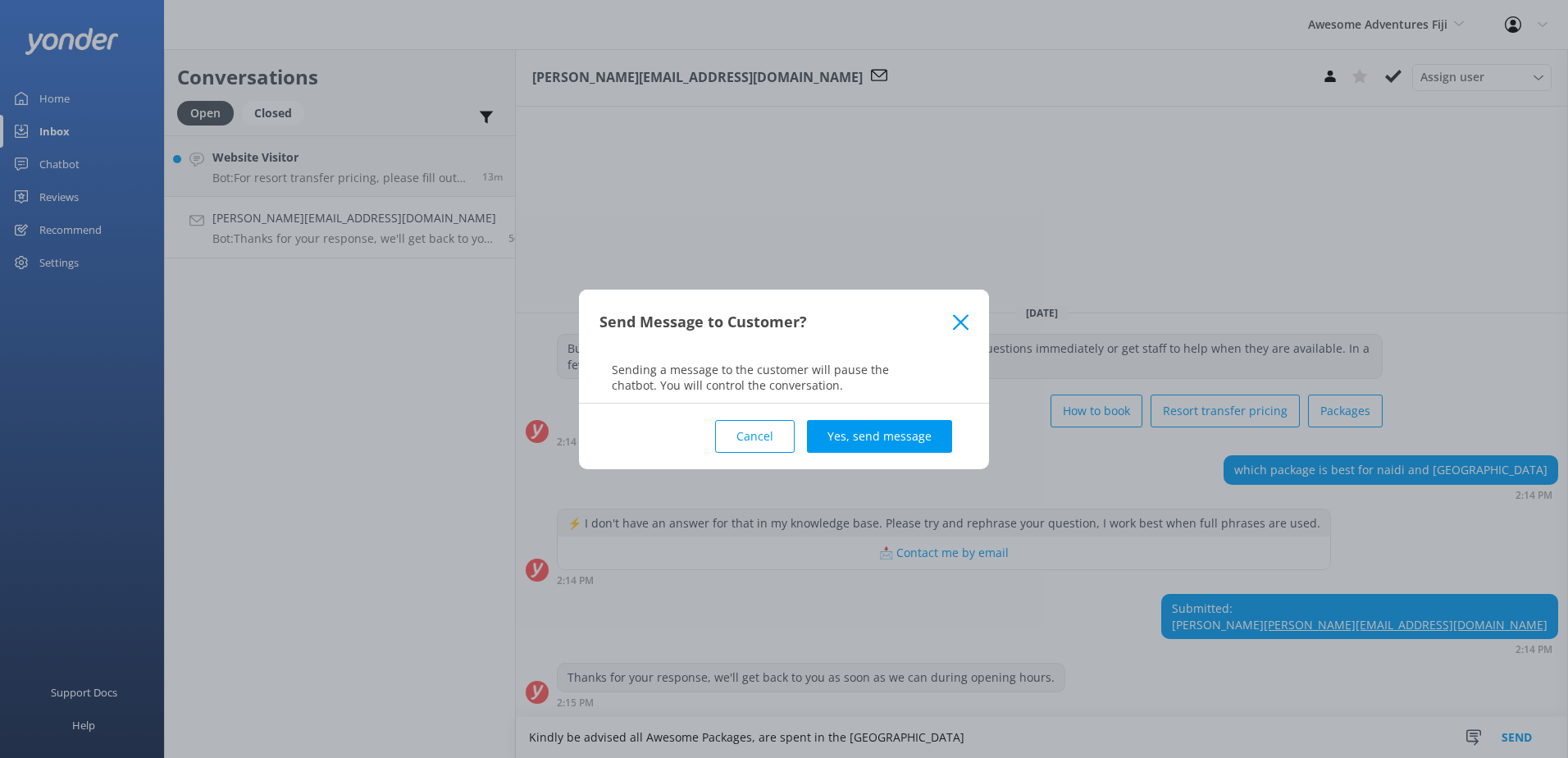
click at [921, 412] on div "Cancel Yes, send message" at bounding box center [784, 436] width 369 height 66
click at [928, 441] on button "Yes, send message" at bounding box center [879, 436] width 146 height 32
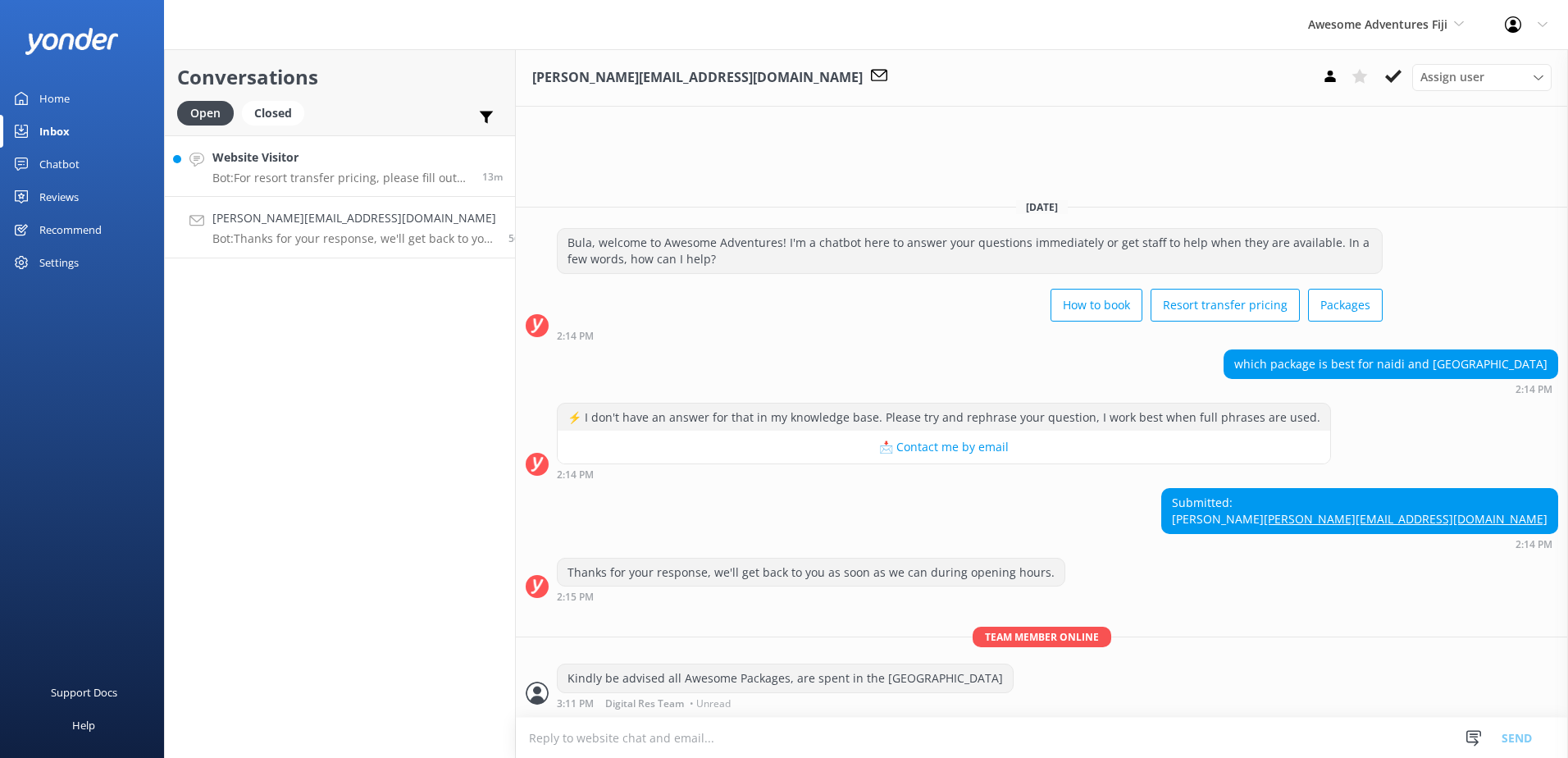
click at [344, 167] on h4 "Website Visitor" at bounding box center [341, 157] width 258 height 18
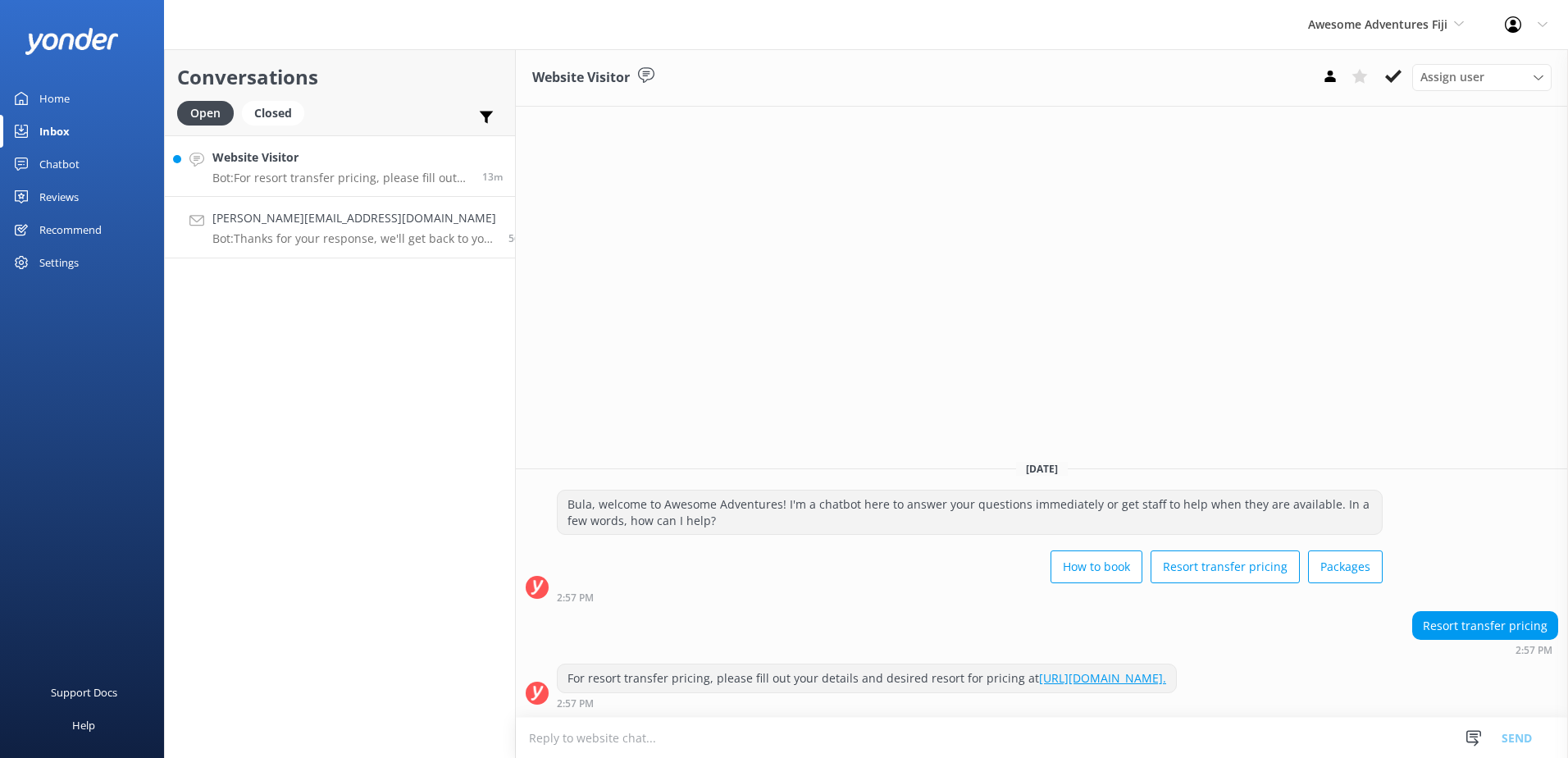
click at [341, 225] on h4 "[PERSON_NAME][EMAIL_ADDRESS][DOMAIN_NAME]" at bounding box center [354, 218] width 284 height 18
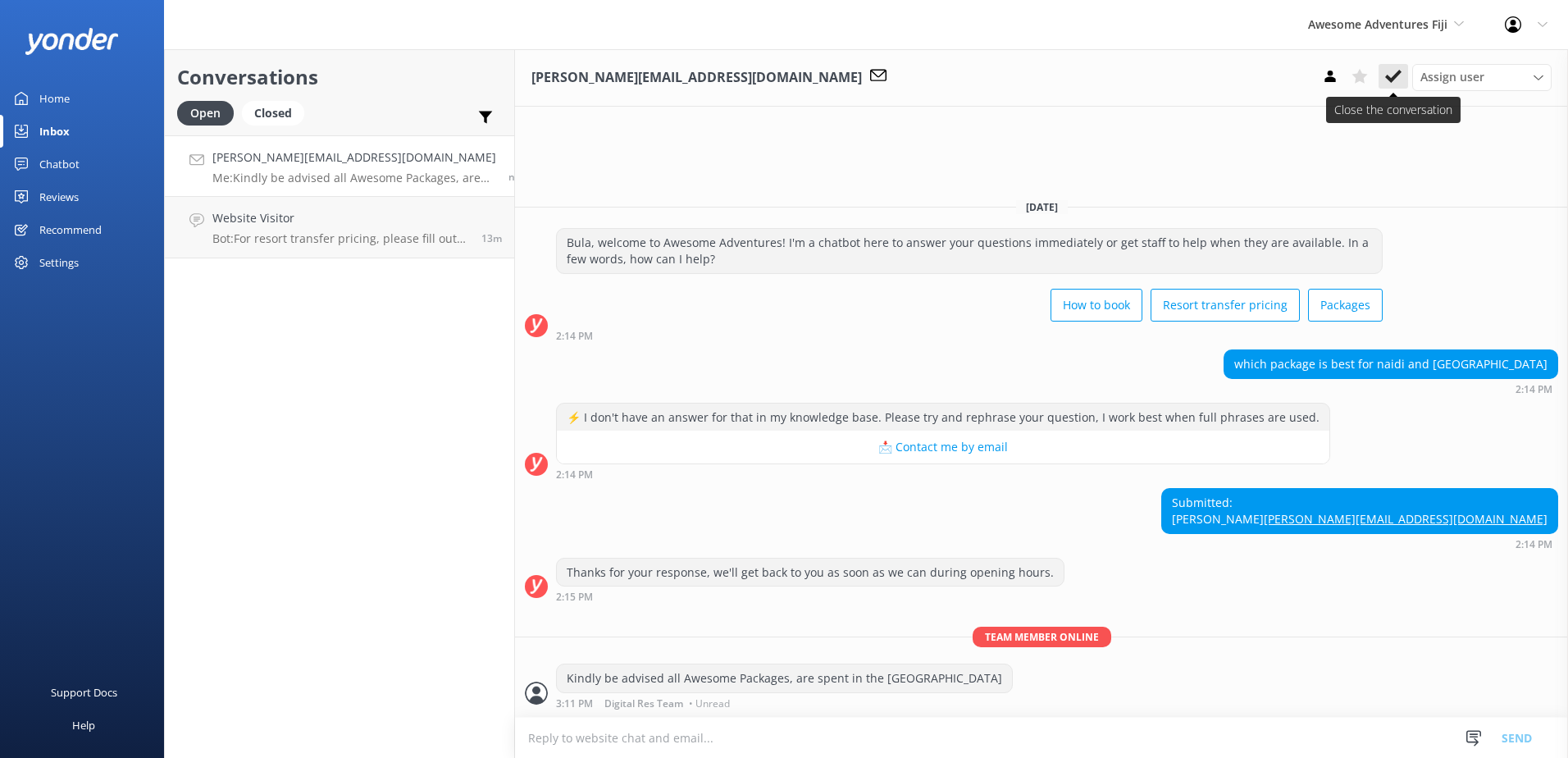
click at [1405, 80] on button at bounding box center [1394, 76] width 30 height 25
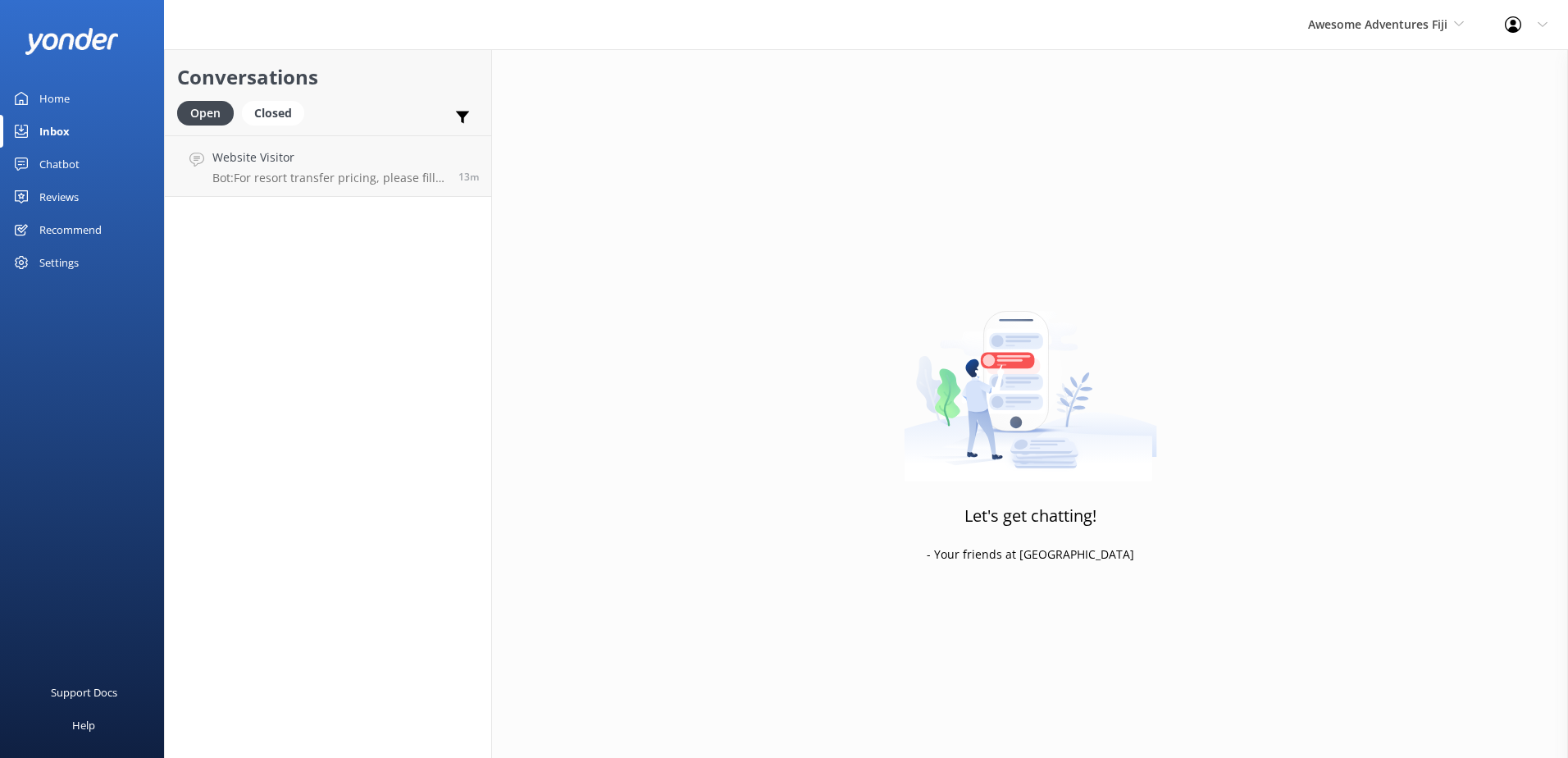
click at [405, 179] on p "Bot: For resort transfer pricing, please fill out your details and desired reso…" at bounding box center [329, 178] width 234 height 15
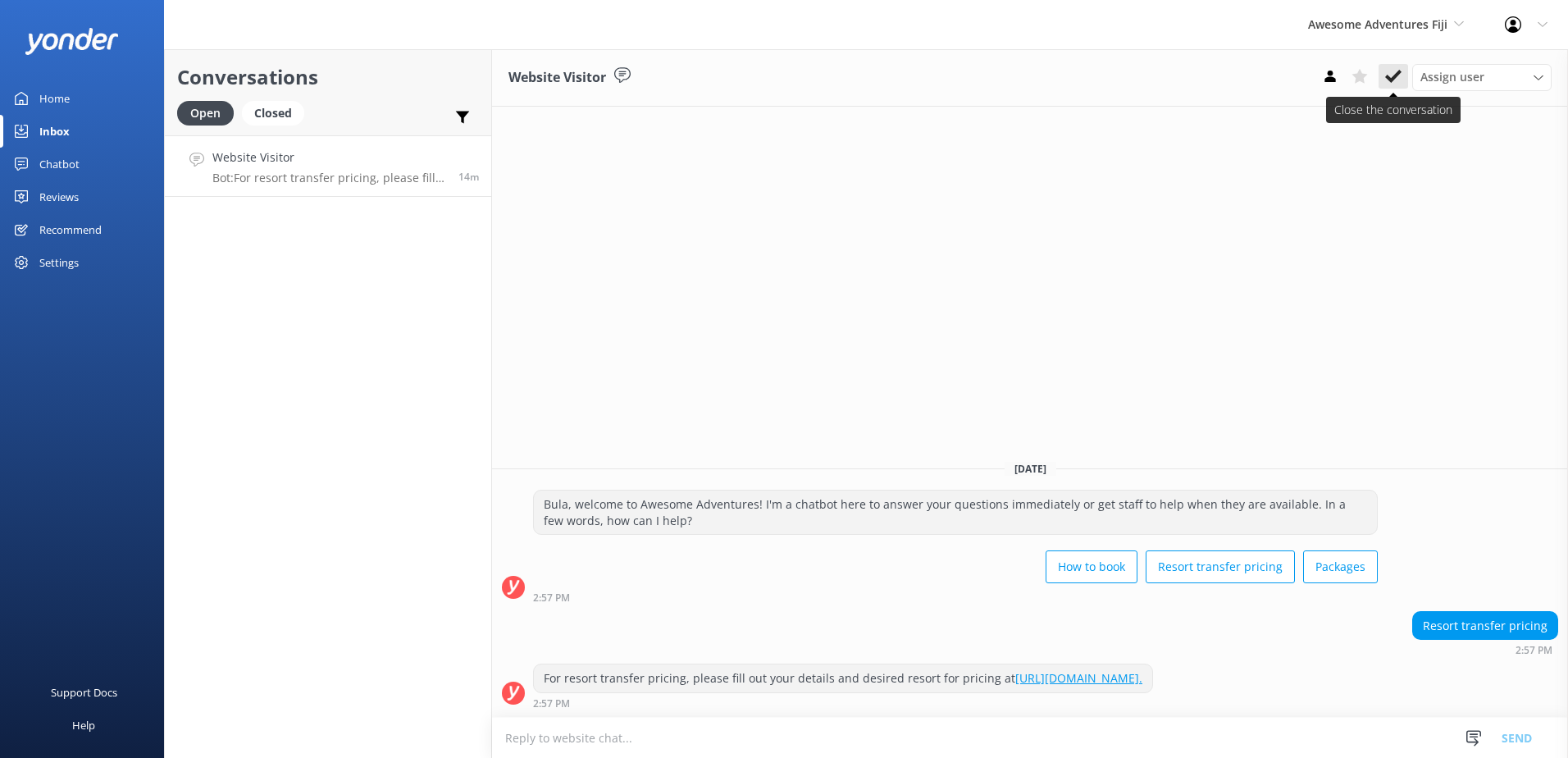
click at [1401, 82] on icon at bounding box center [1394, 76] width 17 height 17
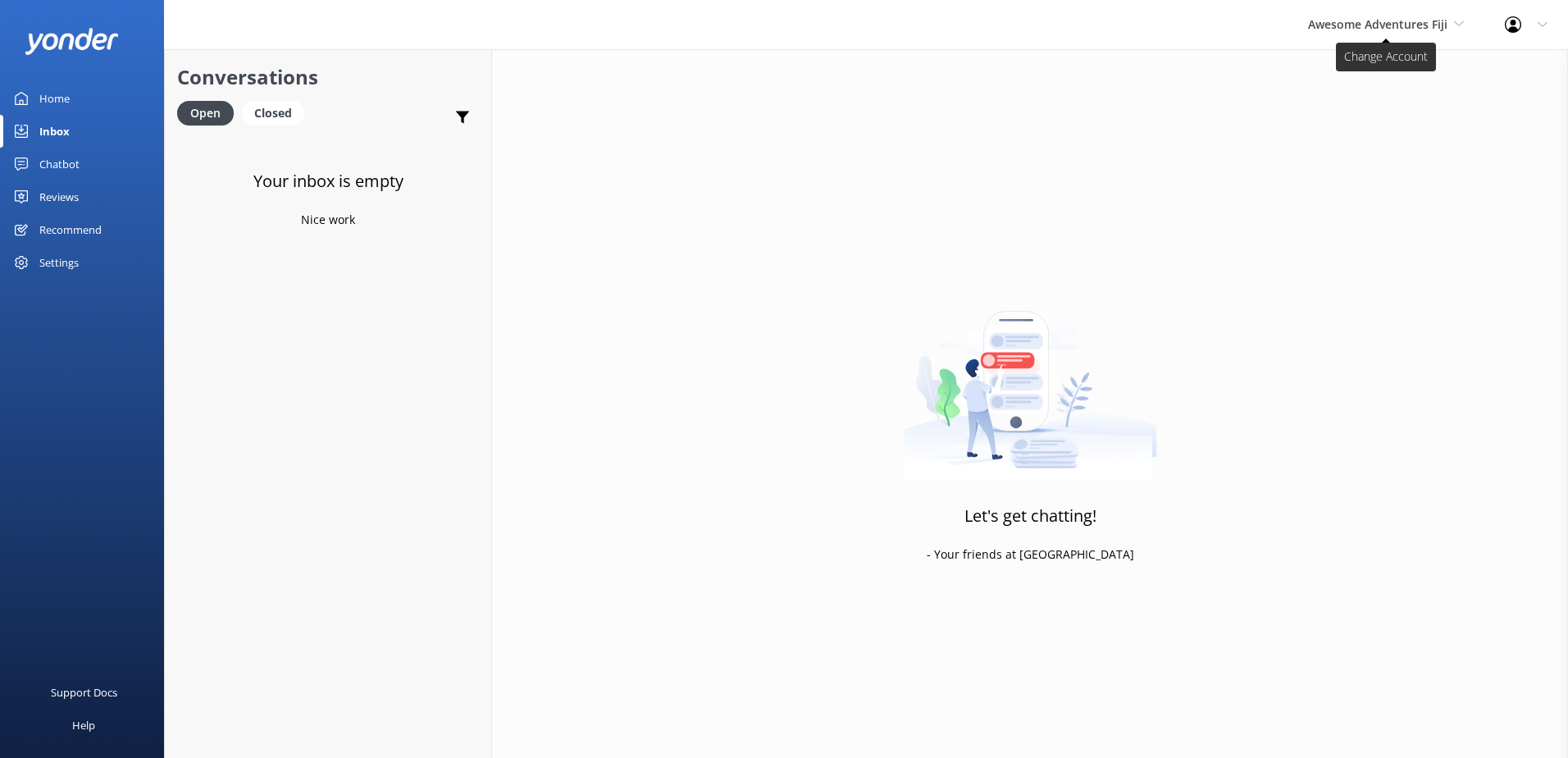
click at [1410, 32] on span "Awesome Adventures Fiji" at bounding box center [1386, 24] width 156 height 18
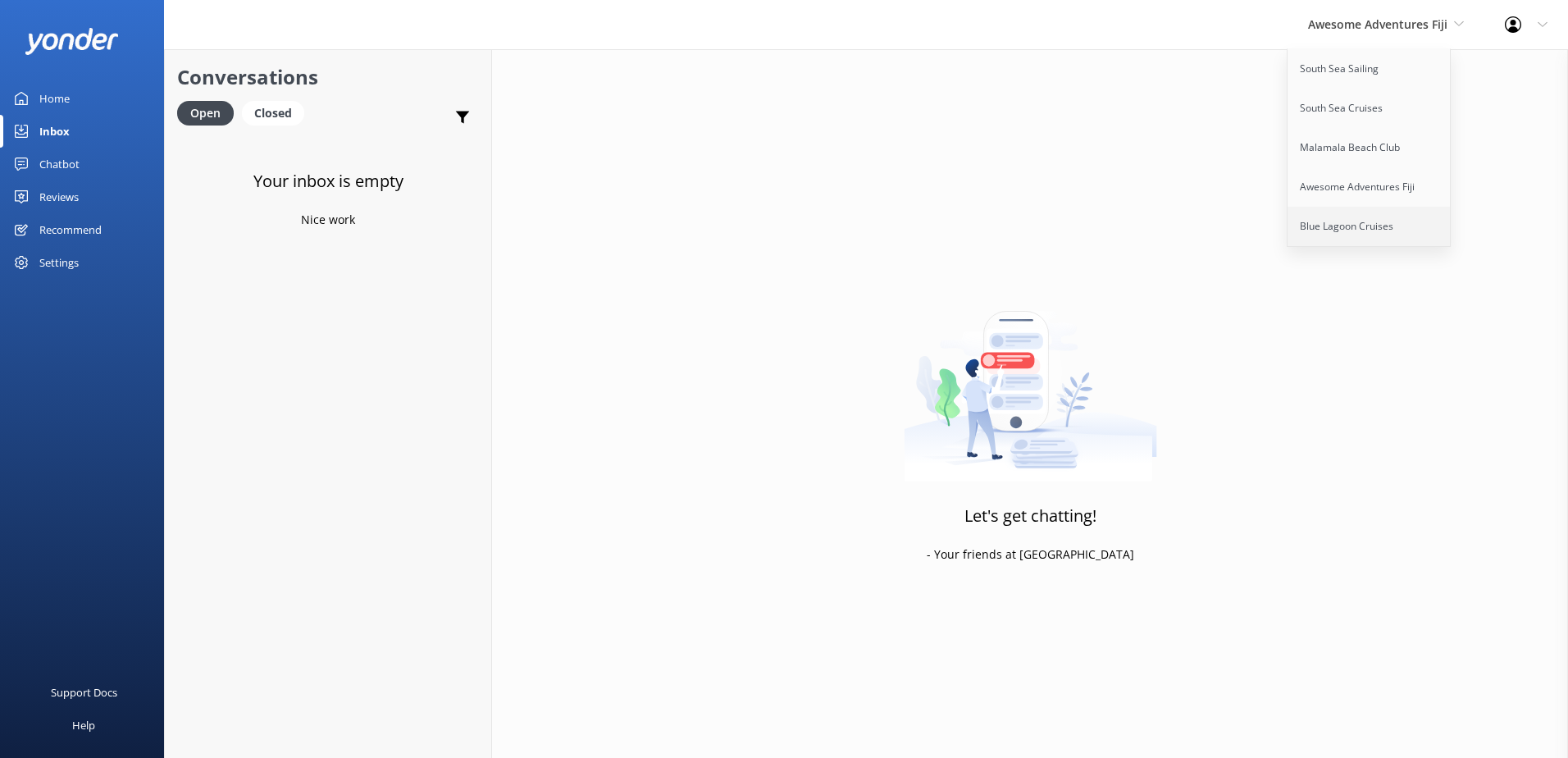
click at [1353, 232] on link "Blue Lagoon Cruises" at bounding box center [1370, 226] width 164 height 39
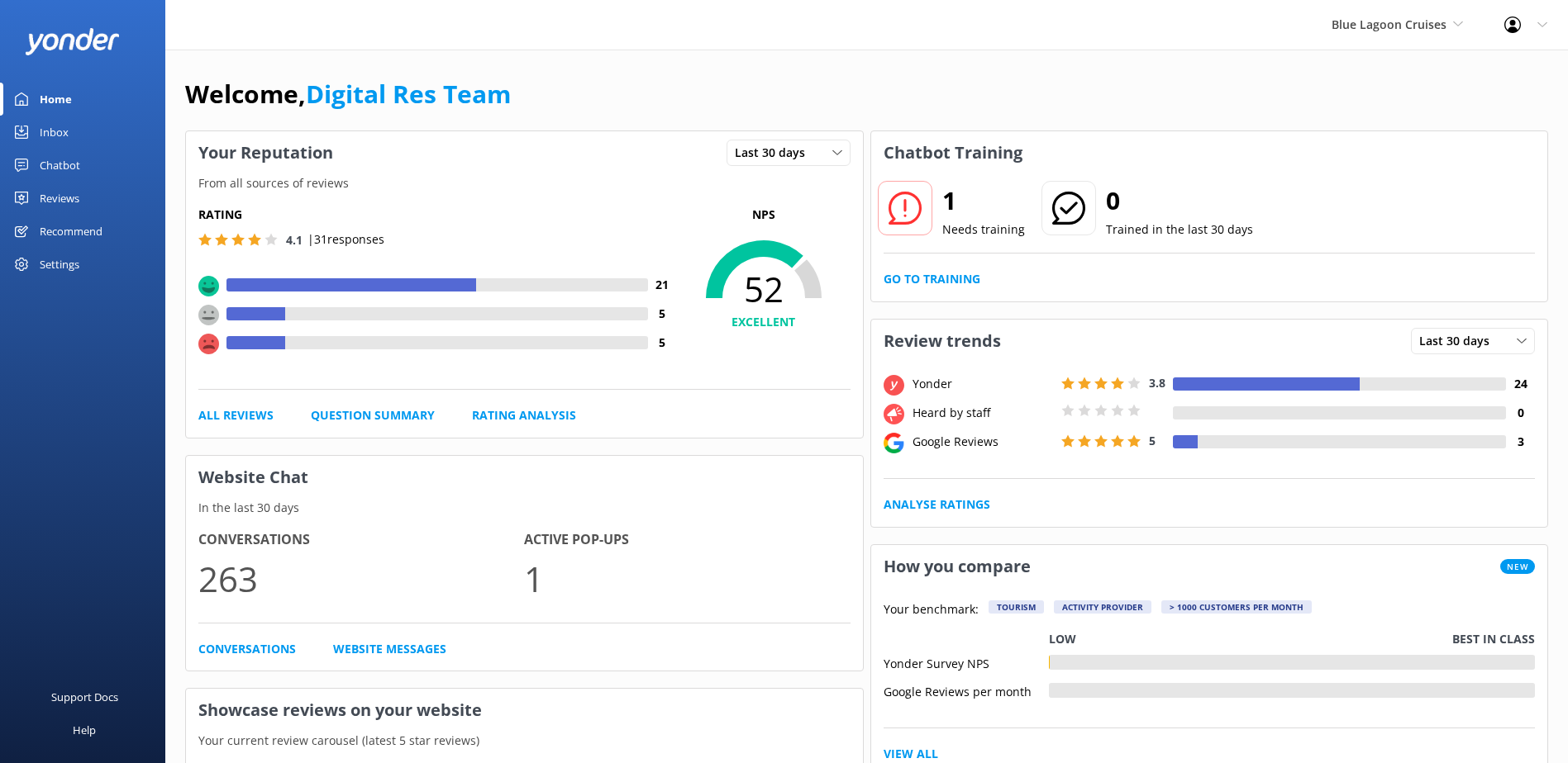
click at [78, 134] on link "Inbox" at bounding box center [82, 132] width 165 height 33
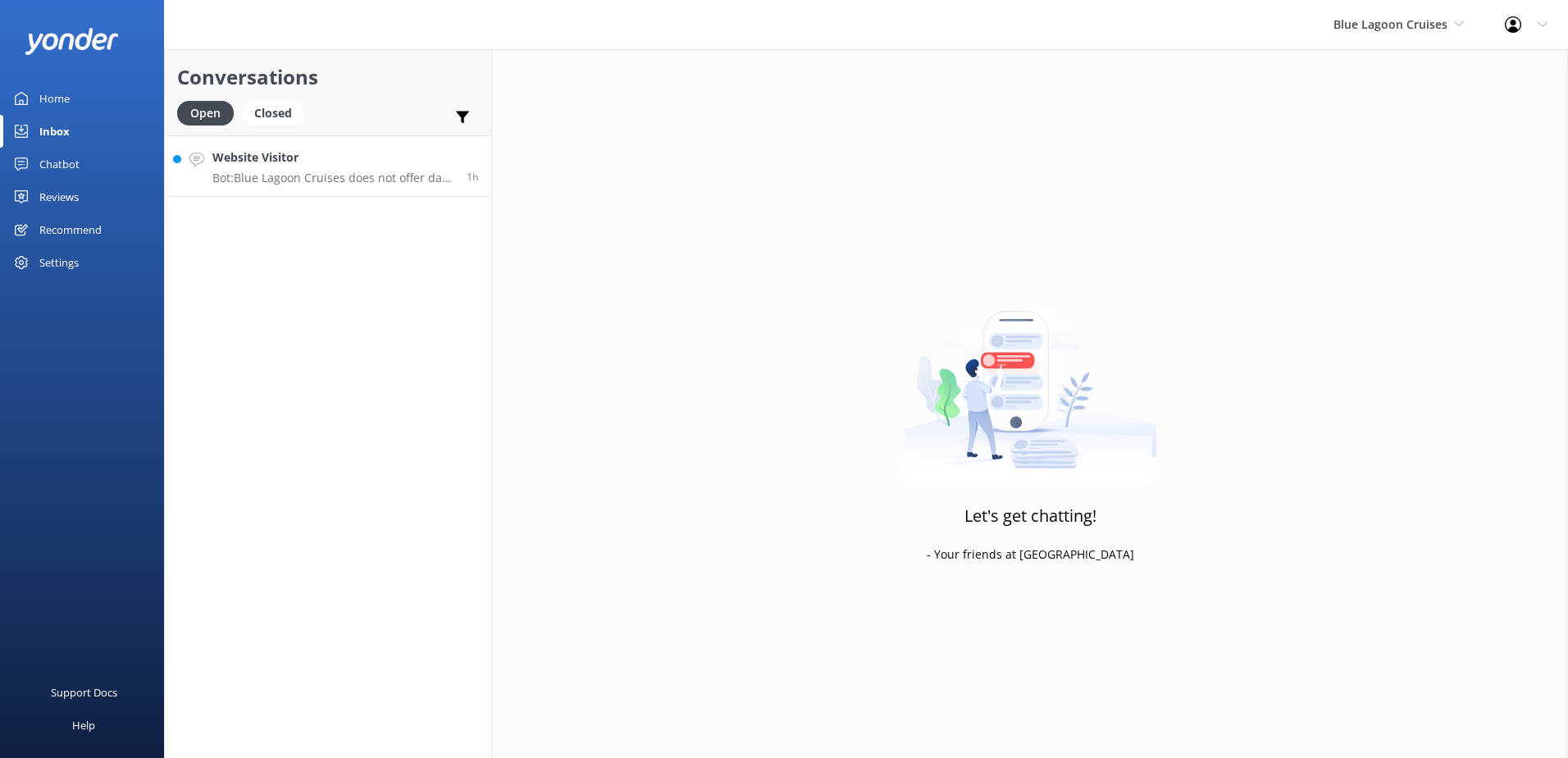
click at [380, 159] on h4 "Website Visitor" at bounding box center [333, 157] width 242 height 18
click at [1359, 33] on span "Blue Lagoon Cruises" at bounding box center [1398, 24] width 131 height 18
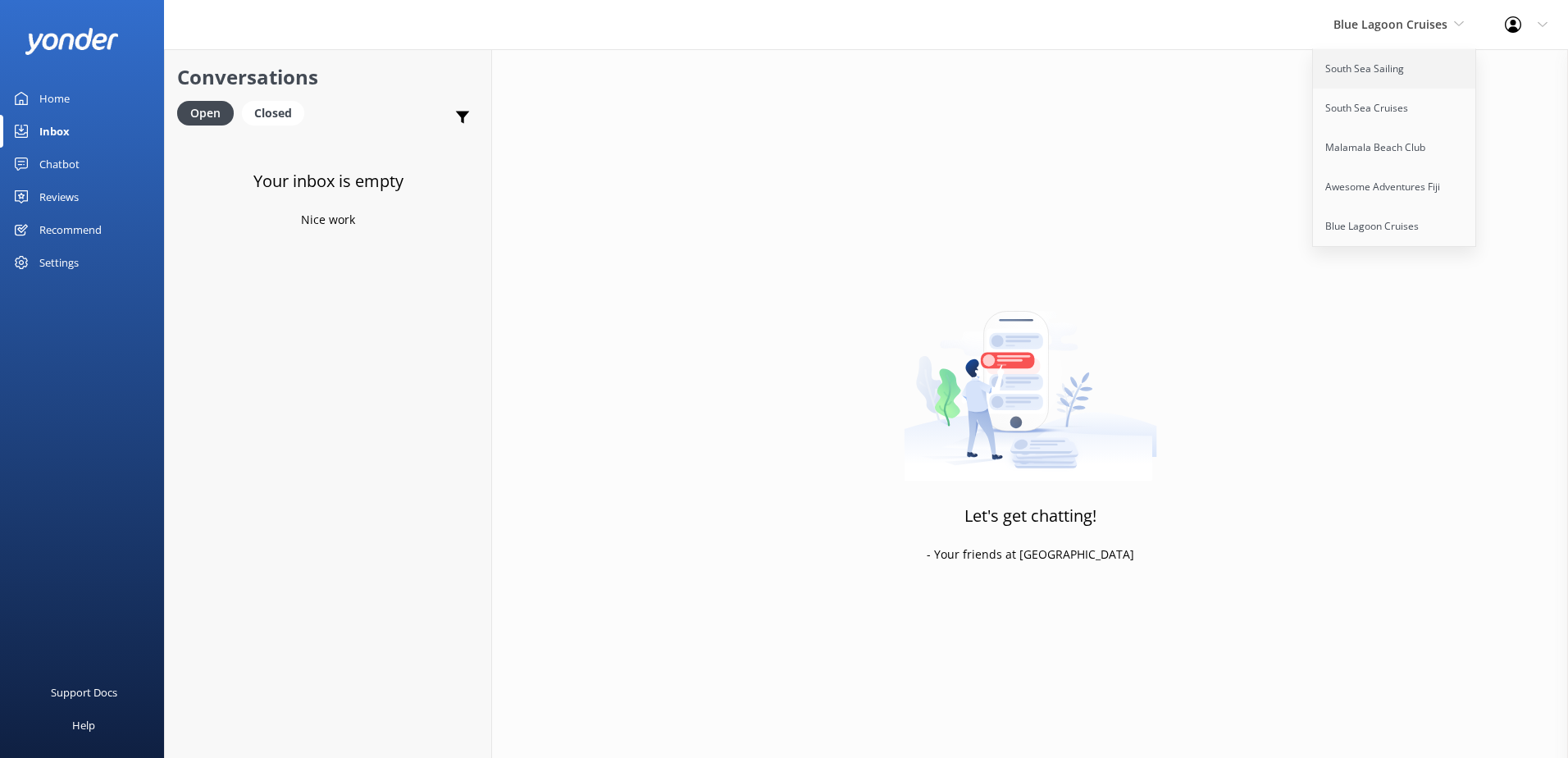
click at [1381, 61] on link "South Sea Sailing" at bounding box center [1395, 69] width 164 height 39
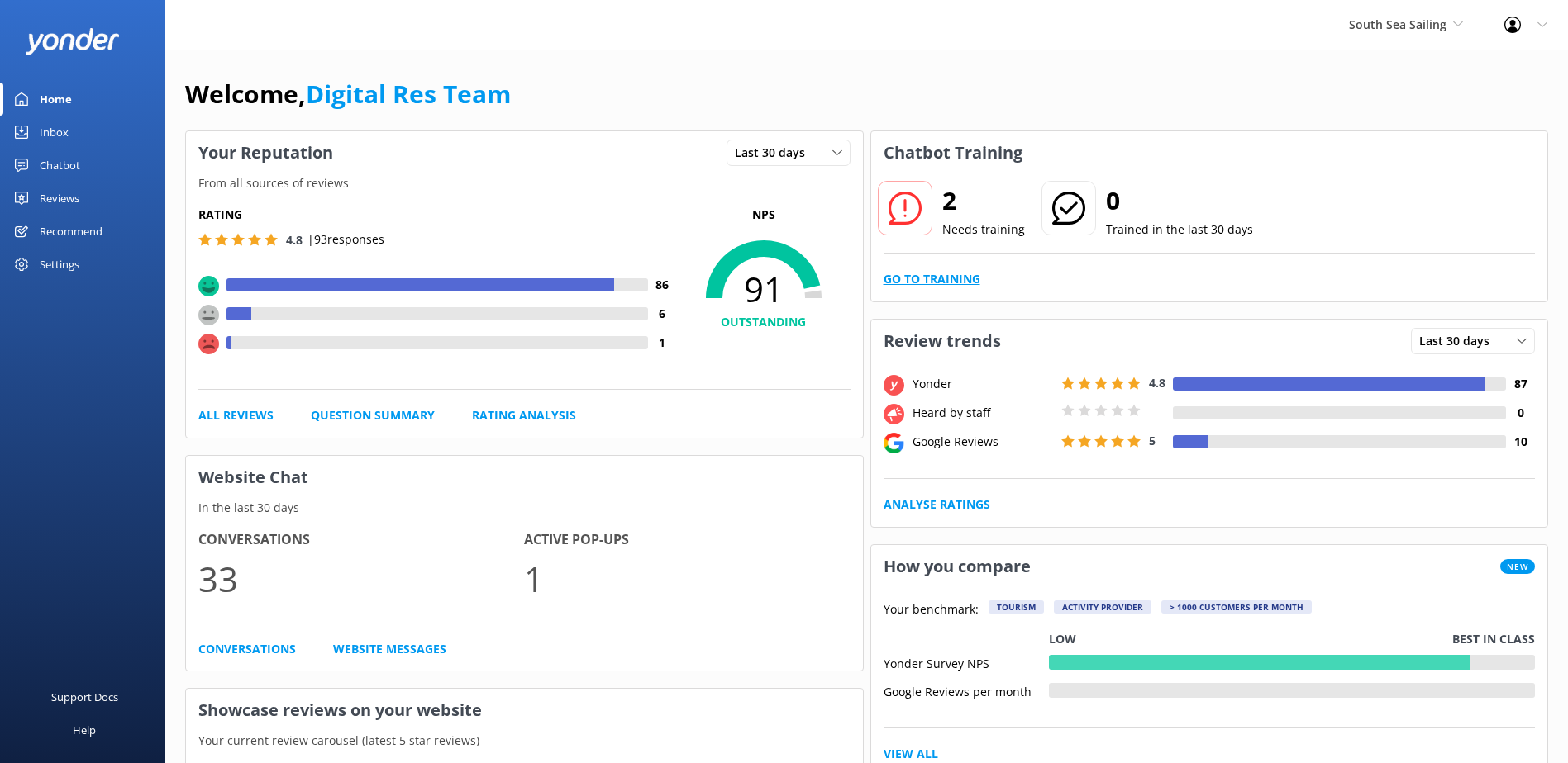
click at [937, 276] on link "Go to Training" at bounding box center [932, 278] width 96 height 18
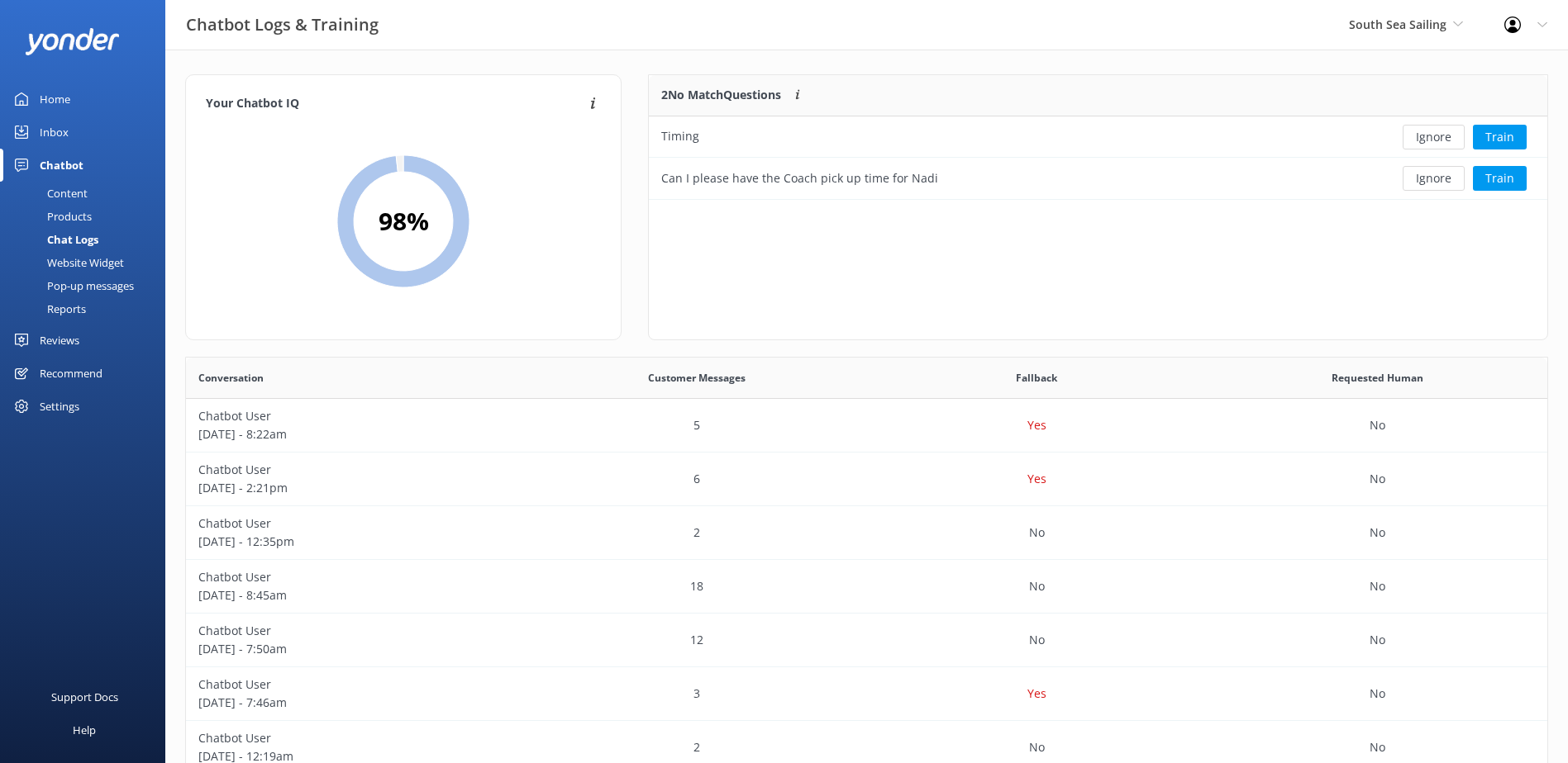
scroll to position [112, 885]
click at [1436, 134] on button "Ignore" at bounding box center [1433, 137] width 62 height 25
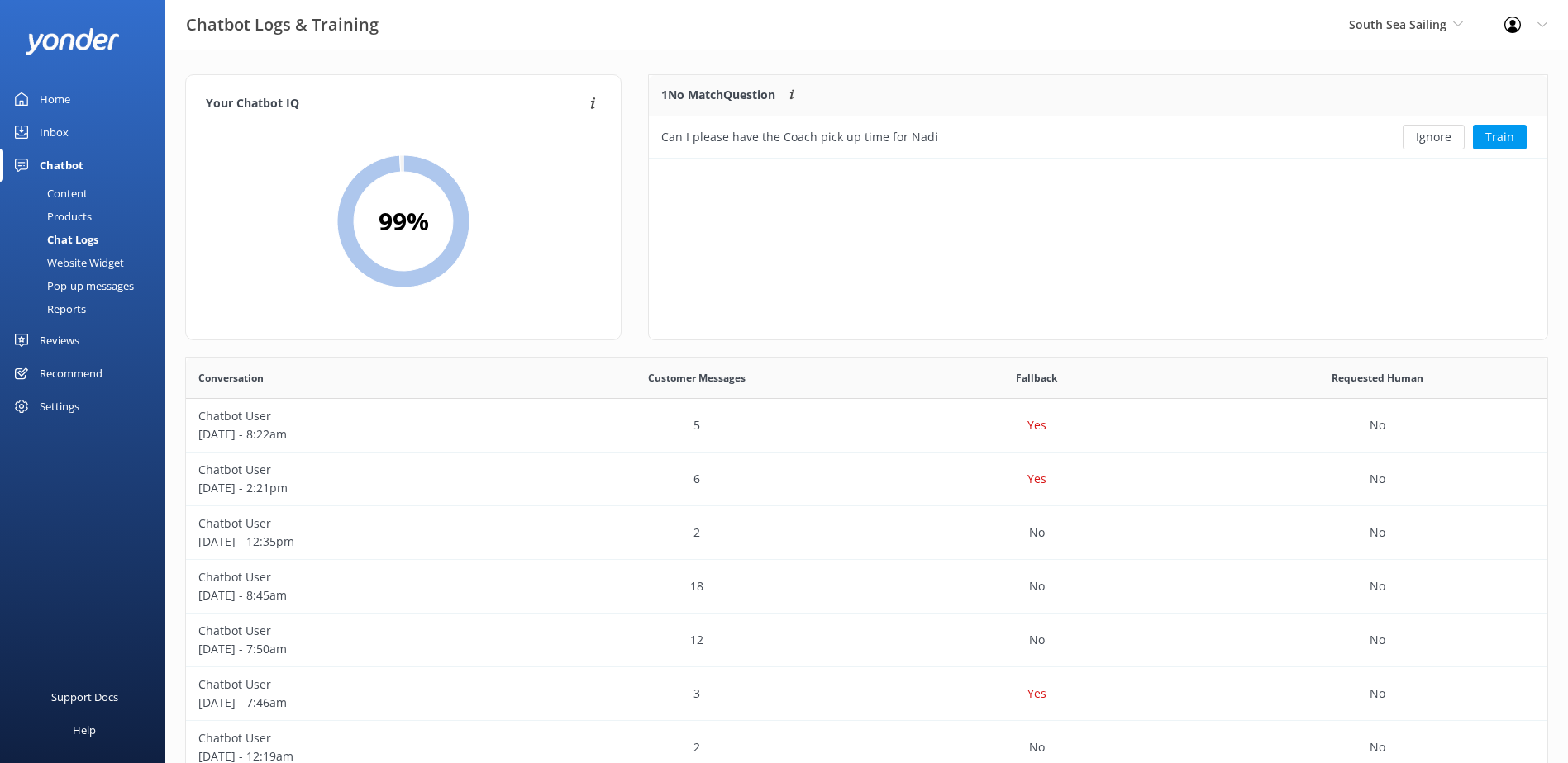
scroll to position [71, 885]
click at [1436, 134] on button "Ignore" at bounding box center [1433, 137] width 62 height 25
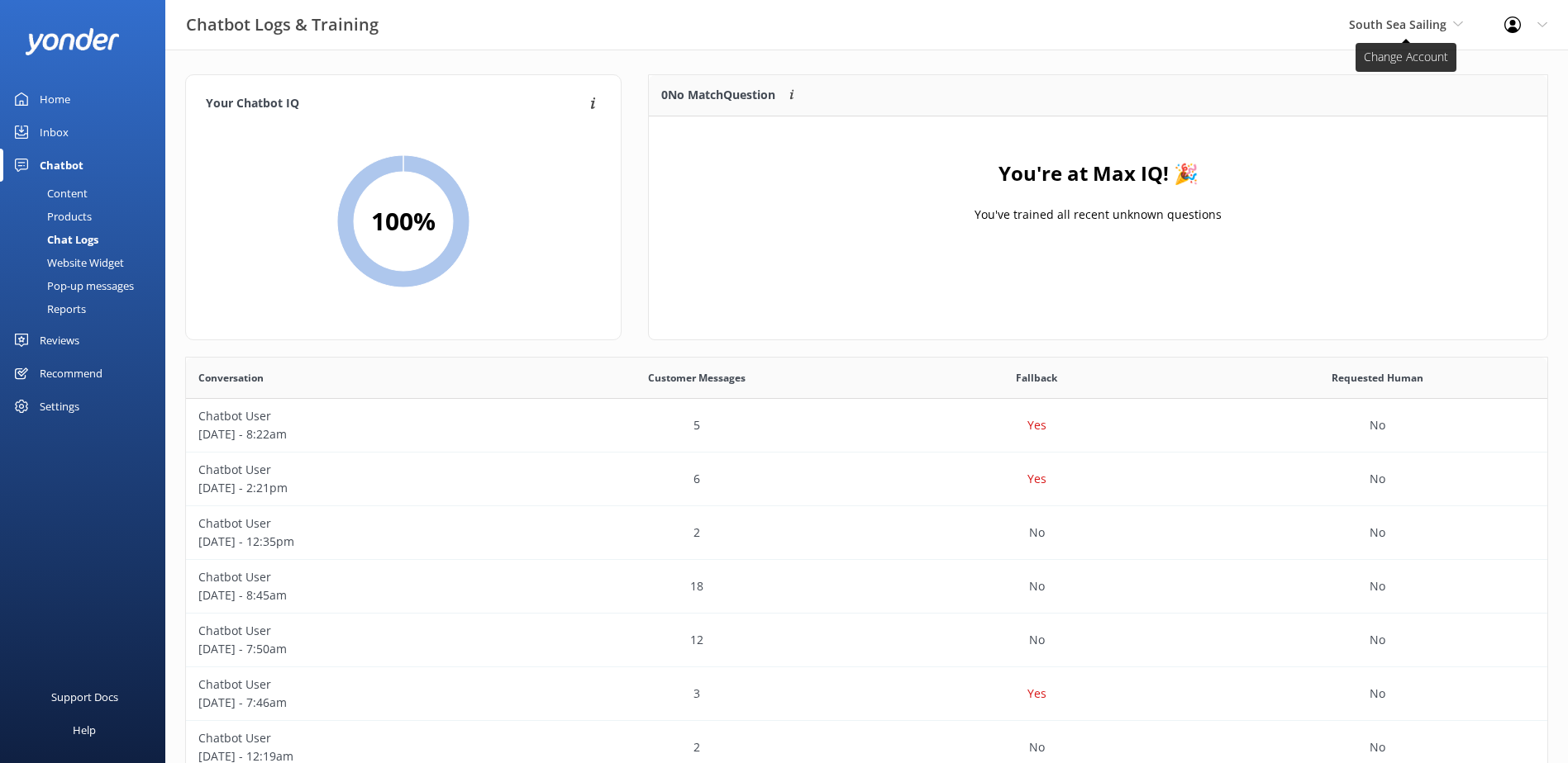
click at [1430, 28] on span "South Sea Sailing" at bounding box center [1398, 24] width 97 height 16
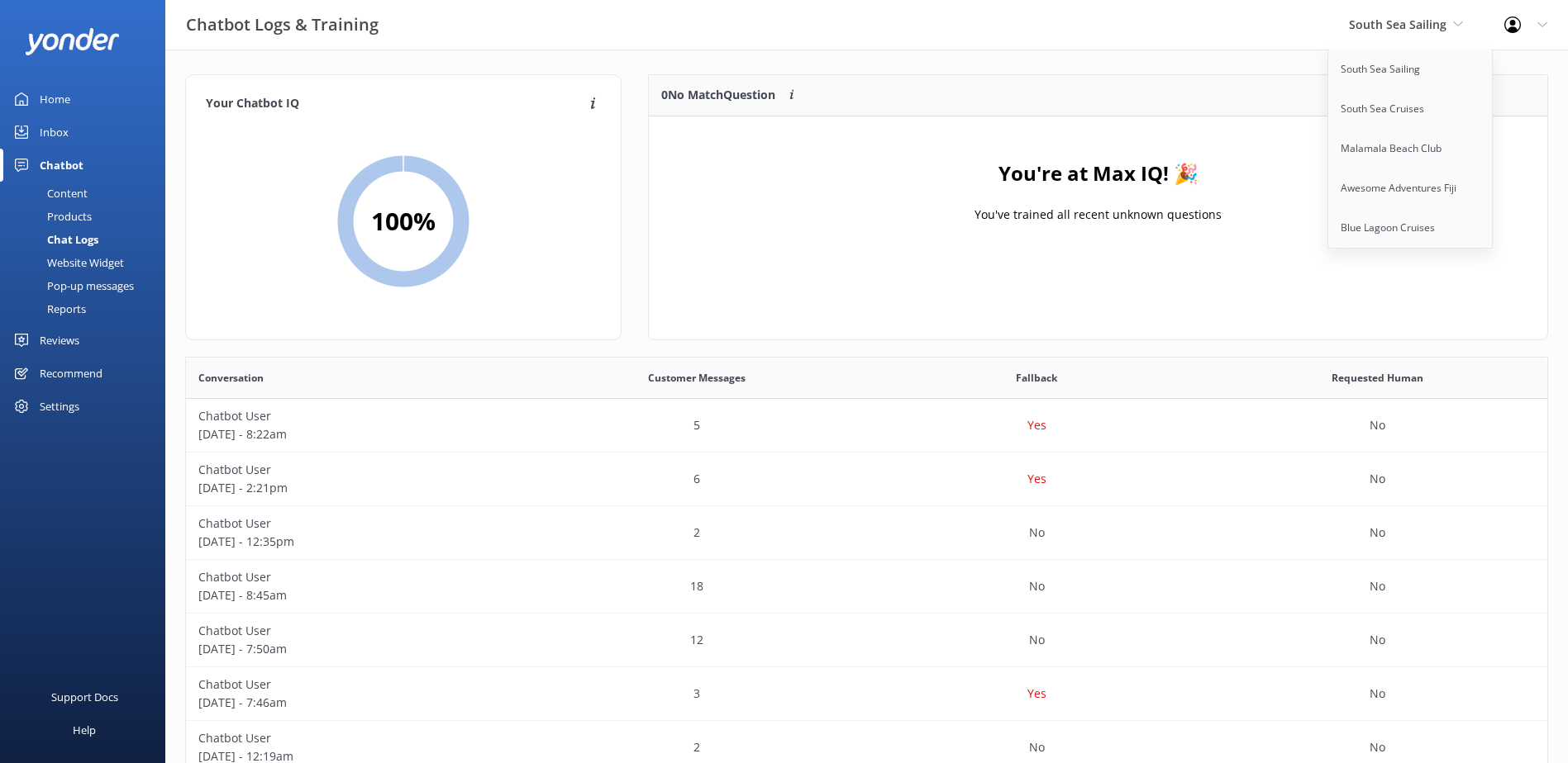
click at [1207, 124] on div "You're at Max IQ! 🎉 You've trained all recent unknown questions" at bounding box center [1097, 199] width 898 height 165
click at [1405, 107] on link "South Sea Cruises" at bounding box center [1410, 109] width 165 height 39
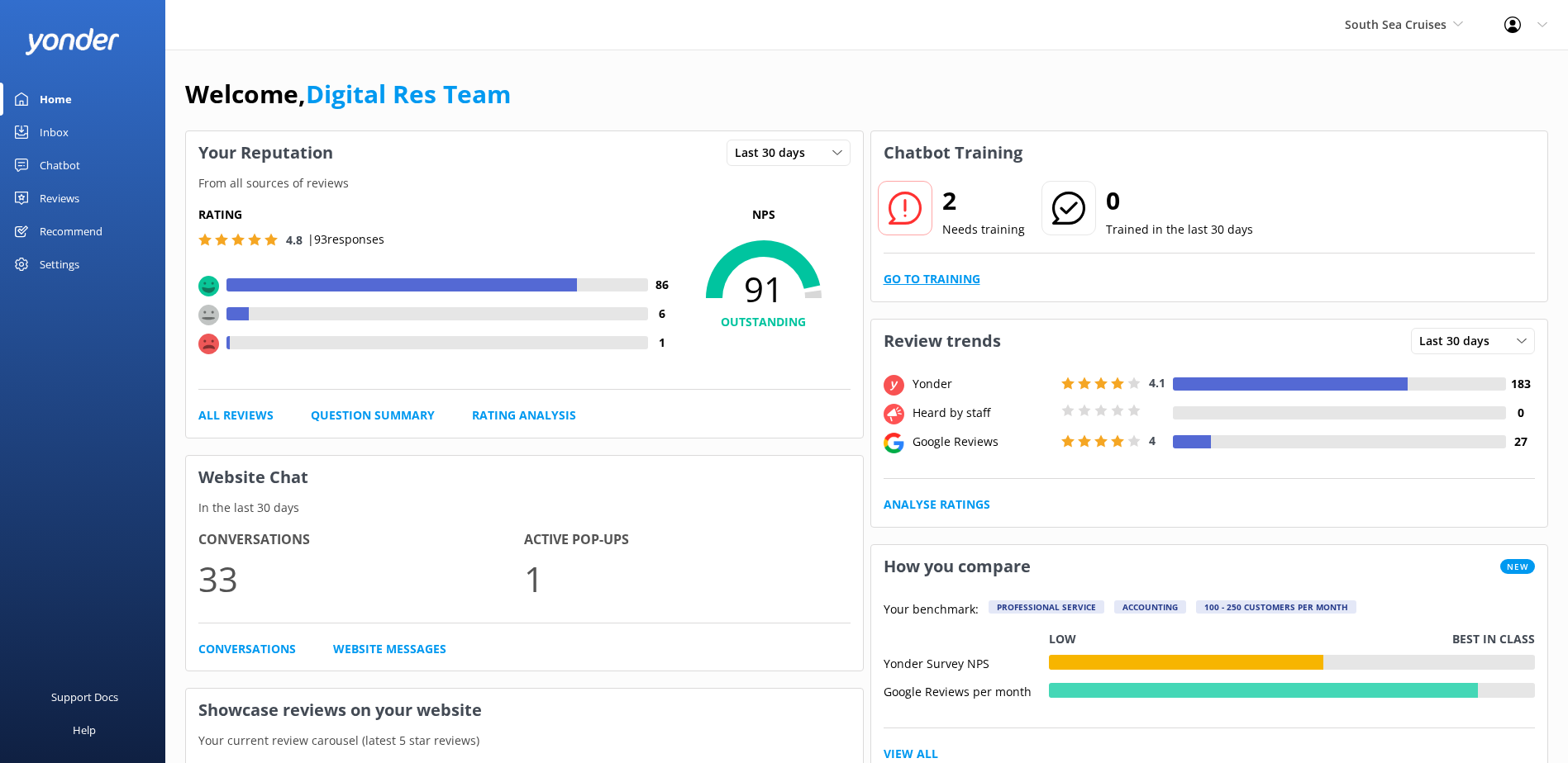
click at [948, 271] on link "Go to Training" at bounding box center [932, 278] width 96 height 18
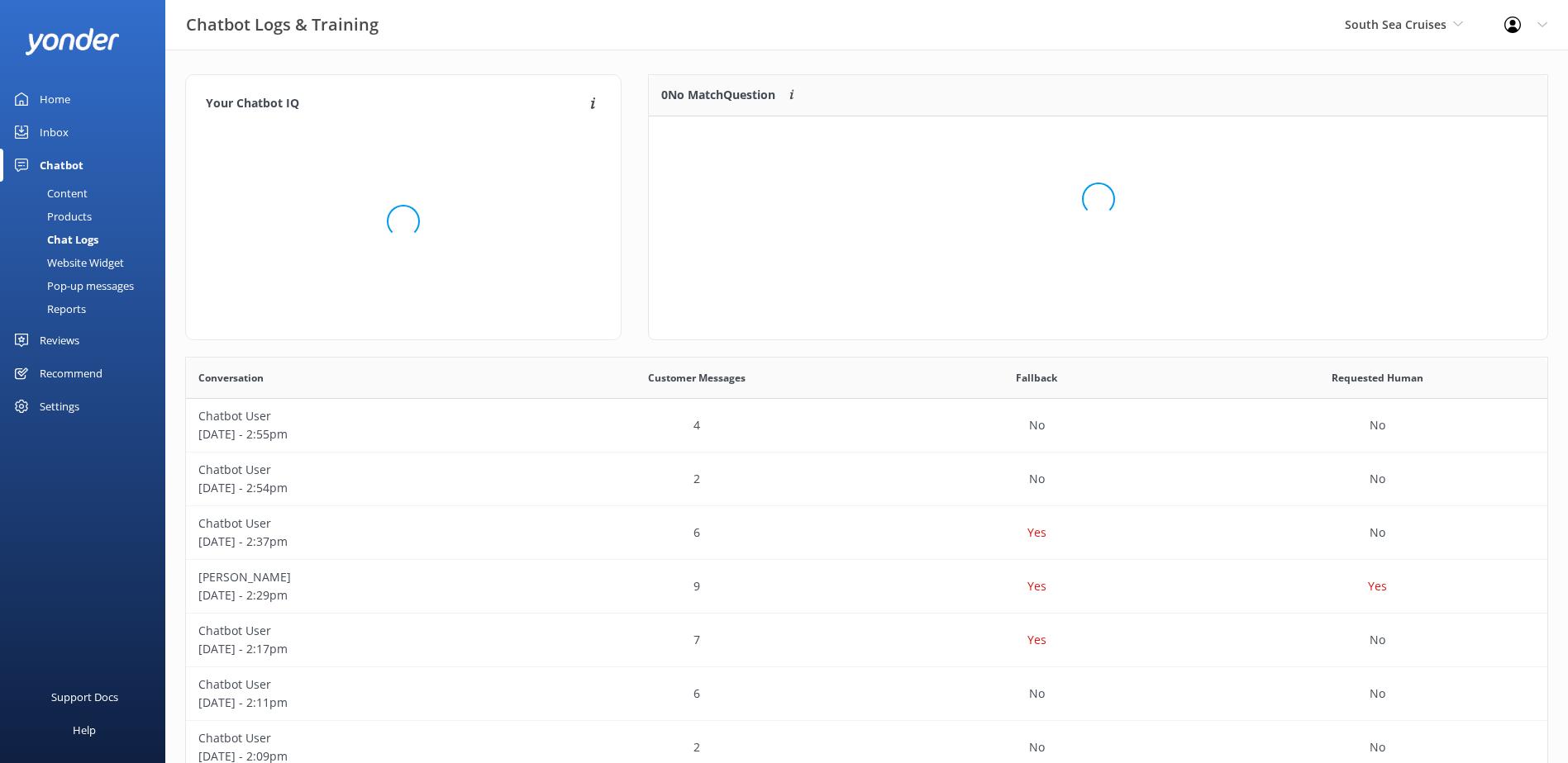
scroll to position [195, 885]
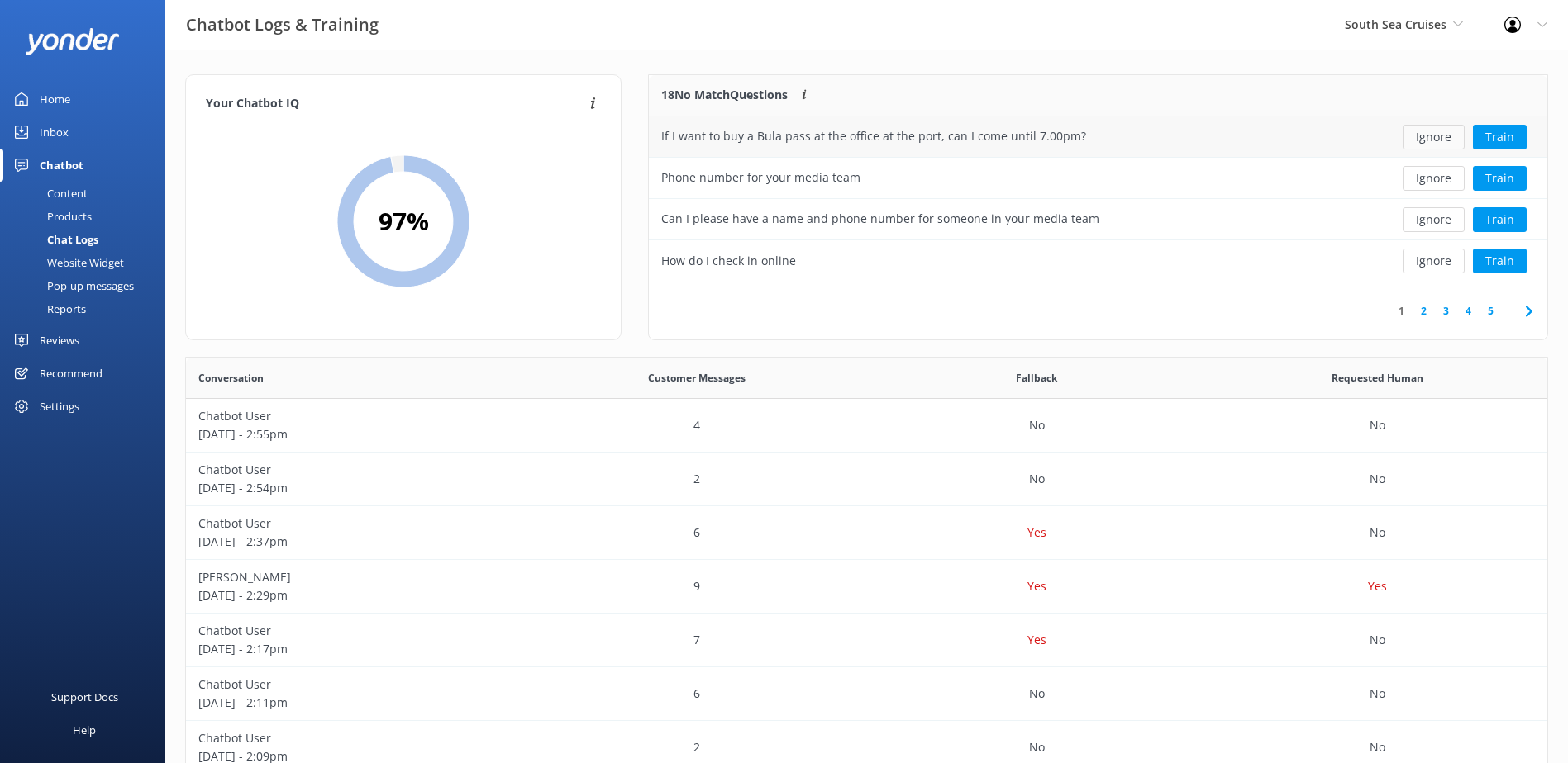
click at [1427, 134] on button "Ignore" at bounding box center [1433, 137] width 62 height 25
click at [1425, 139] on button "Ignore" at bounding box center [1433, 137] width 62 height 25
click at [1433, 130] on button "Ignore" at bounding box center [1433, 137] width 62 height 25
click at [1495, 133] on button "Train" at bounding box center [1499, 137] width 53 height 25
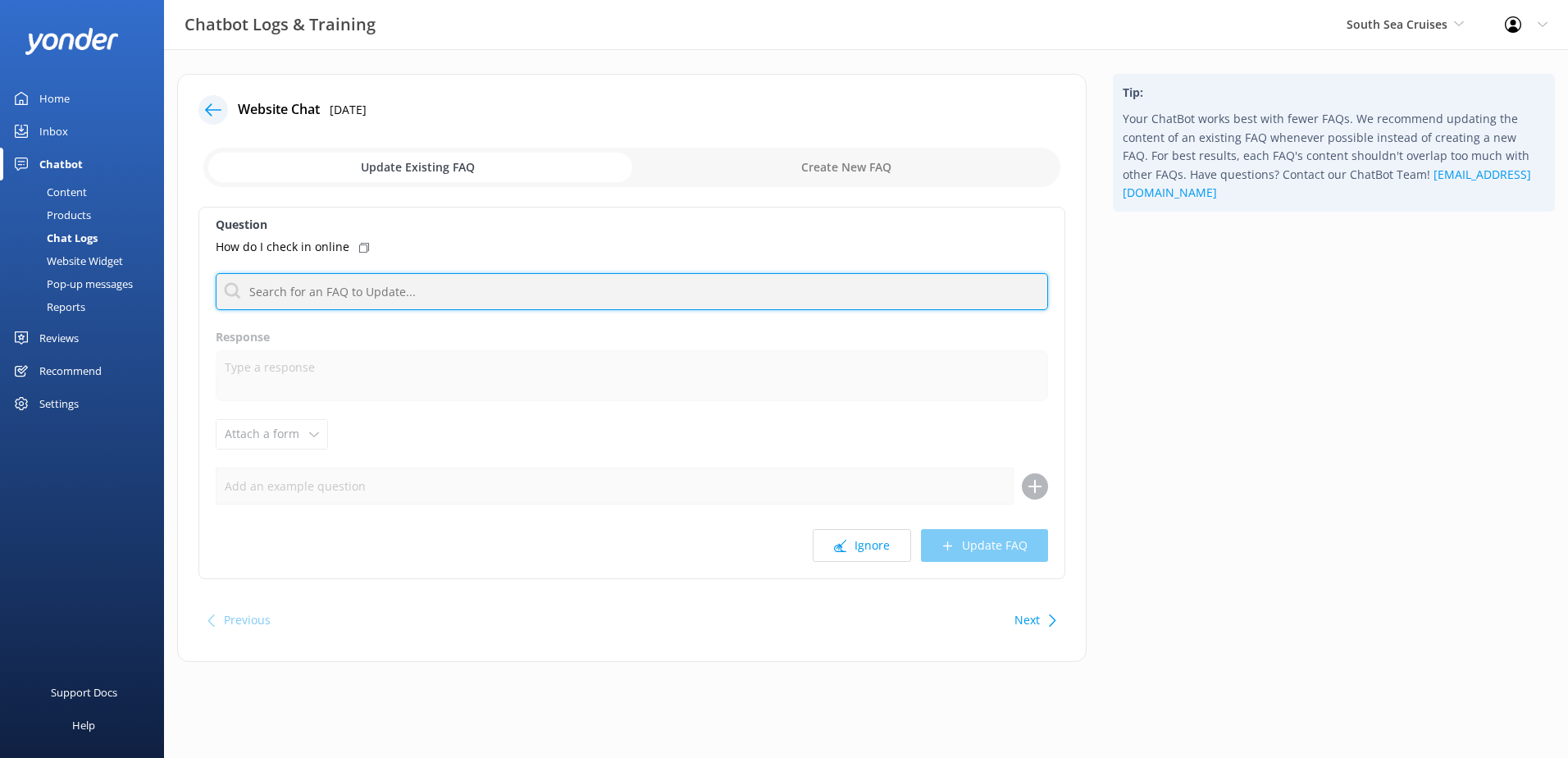
click at [365, 288] on input "text" at bounding box center [632, 292] width 833 height 37
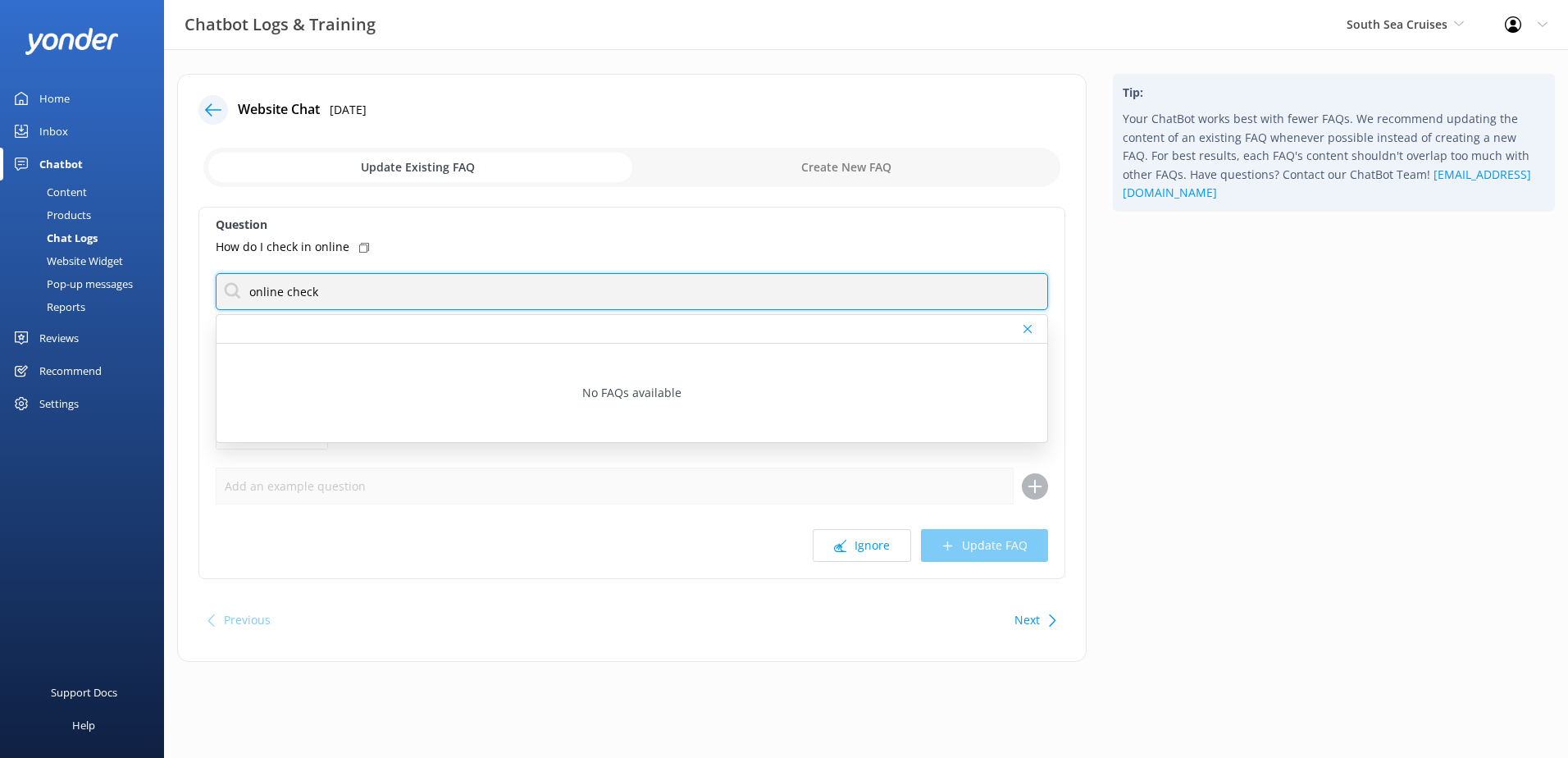
drag, startPoint x: 357, startPoint y: 289, endPoint x: 224, endPoint y: 285, distance: 133.1
click at [224, 285] on input "online check" at bounding box center [632, 292] width 833 height 37
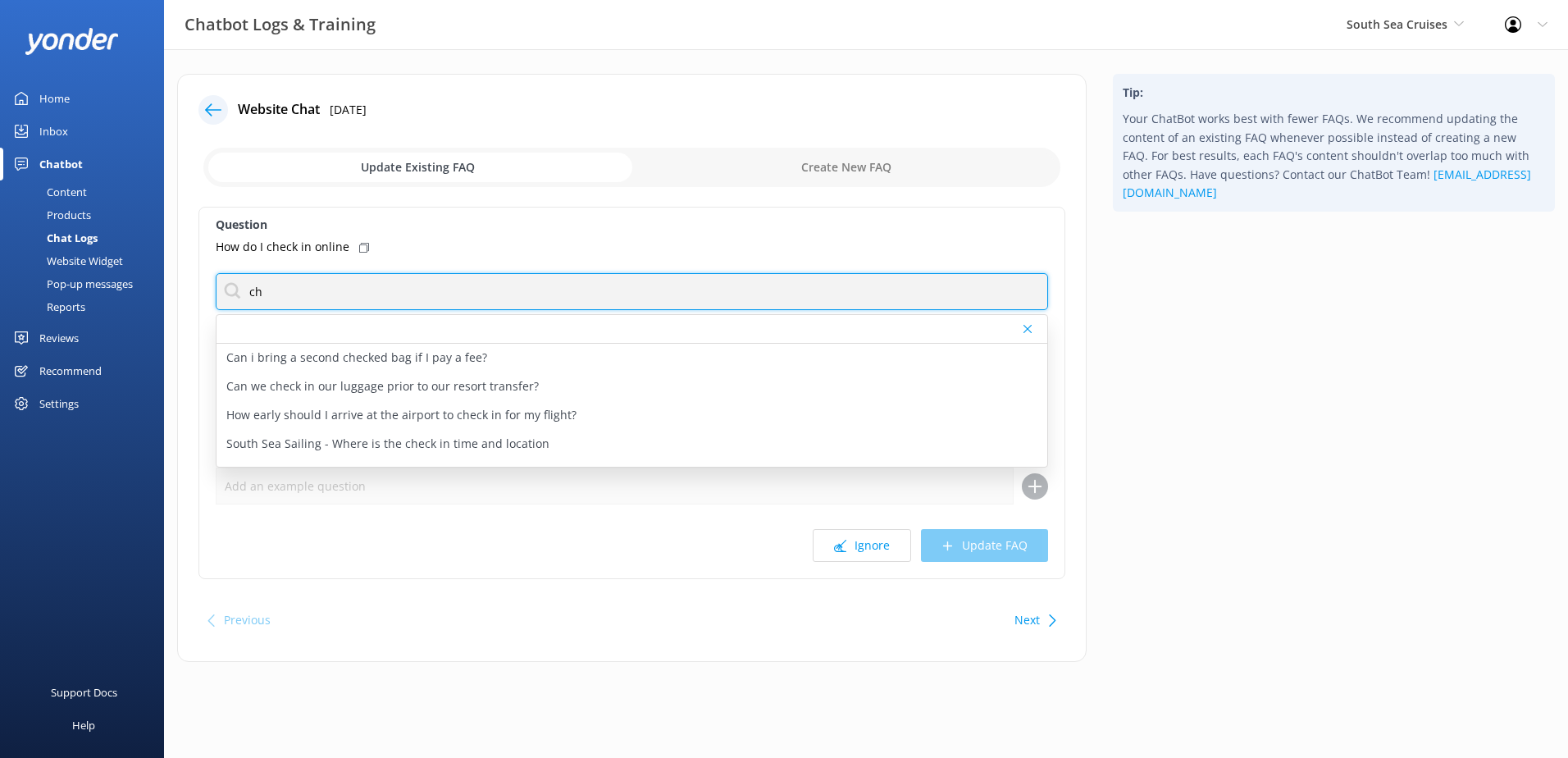
type input "c"
type input "one"
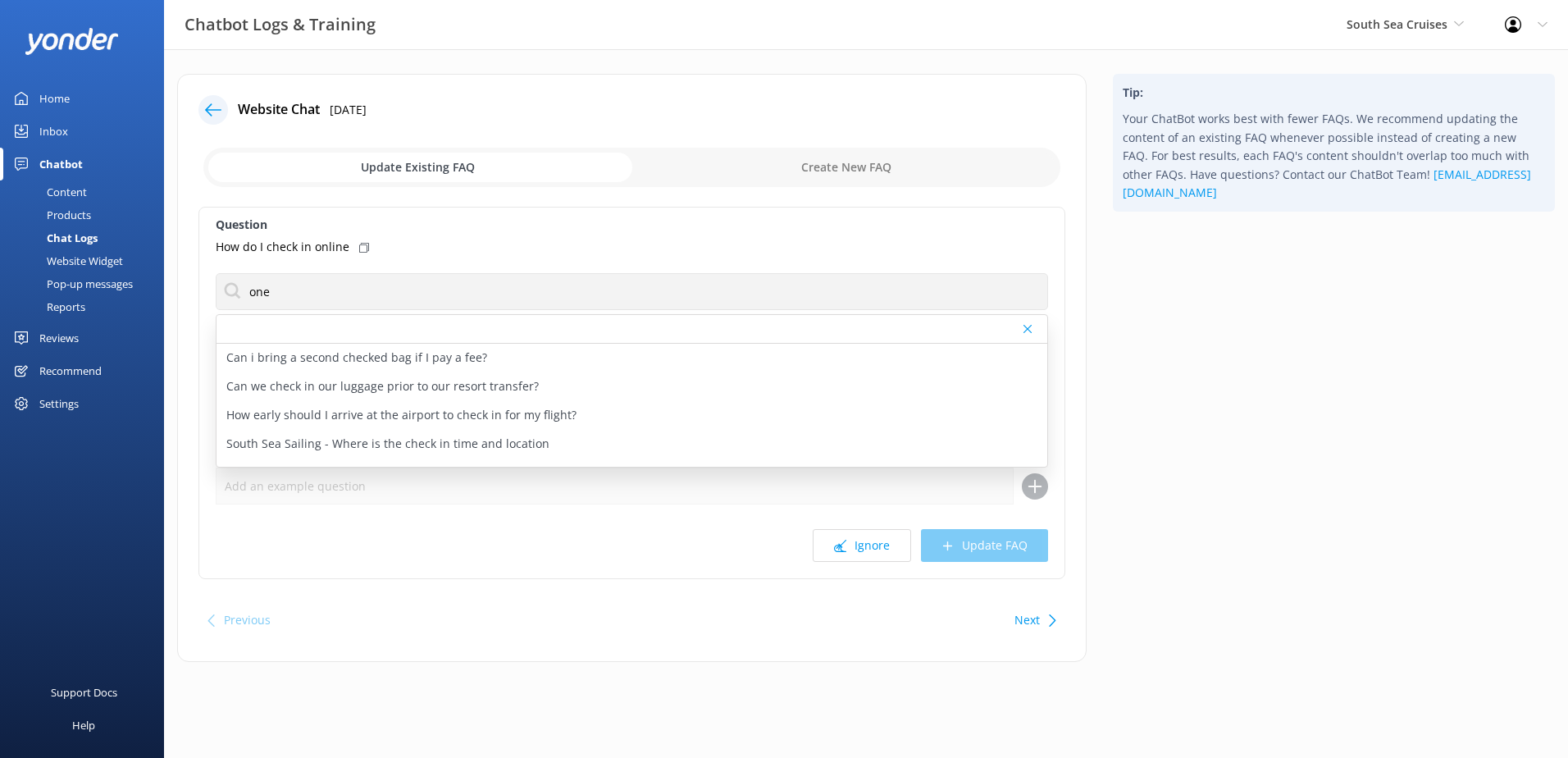
drag, startPoint x: 82, startPoint y: 240, endPoint x: 105, endPoint y: 238, distance: 23.1
click at [82, 240] on div "Chat Logs" at bounding box center [54, 238] width 88 height 23
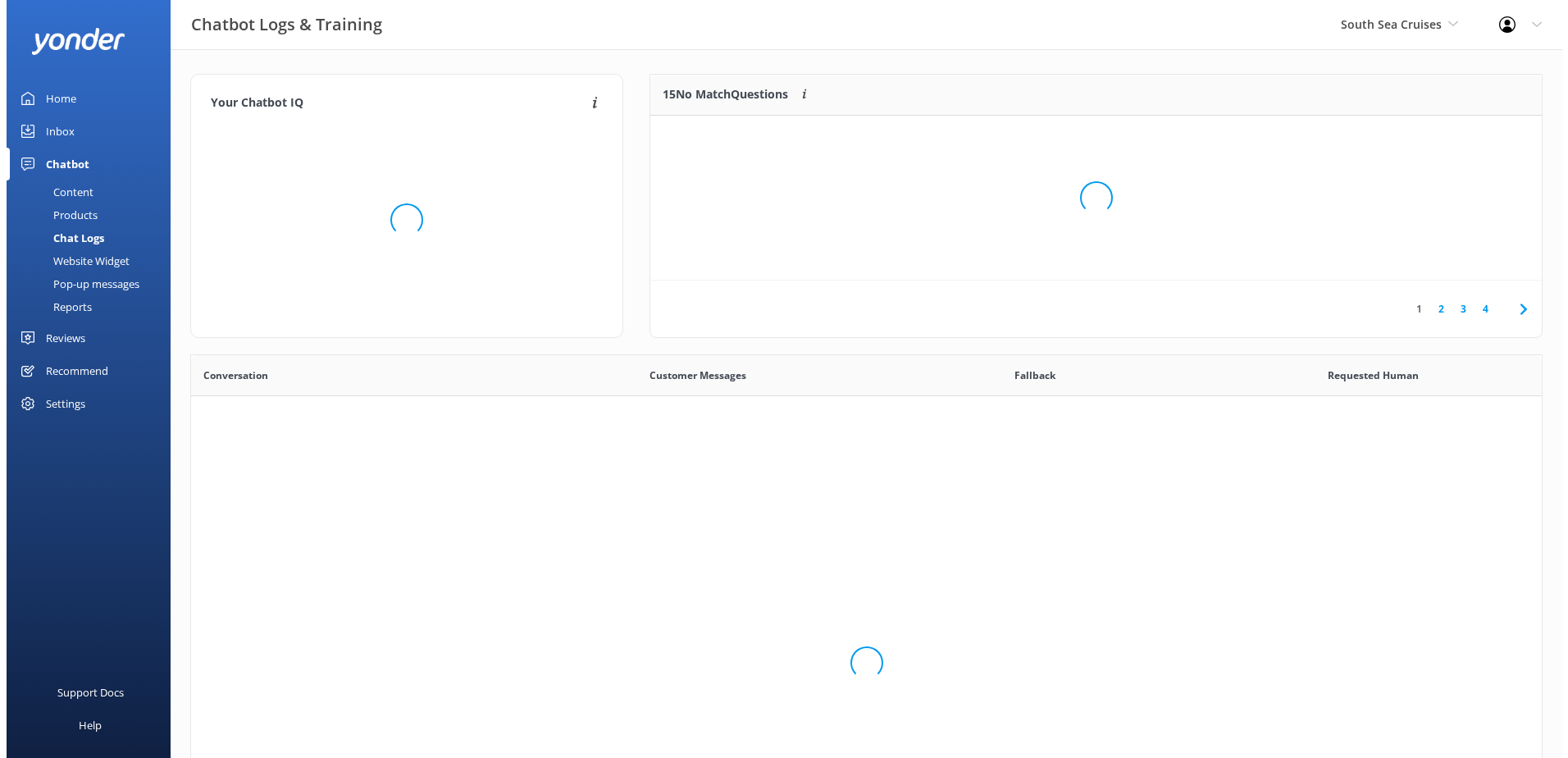
scroll to position [563, 1339]
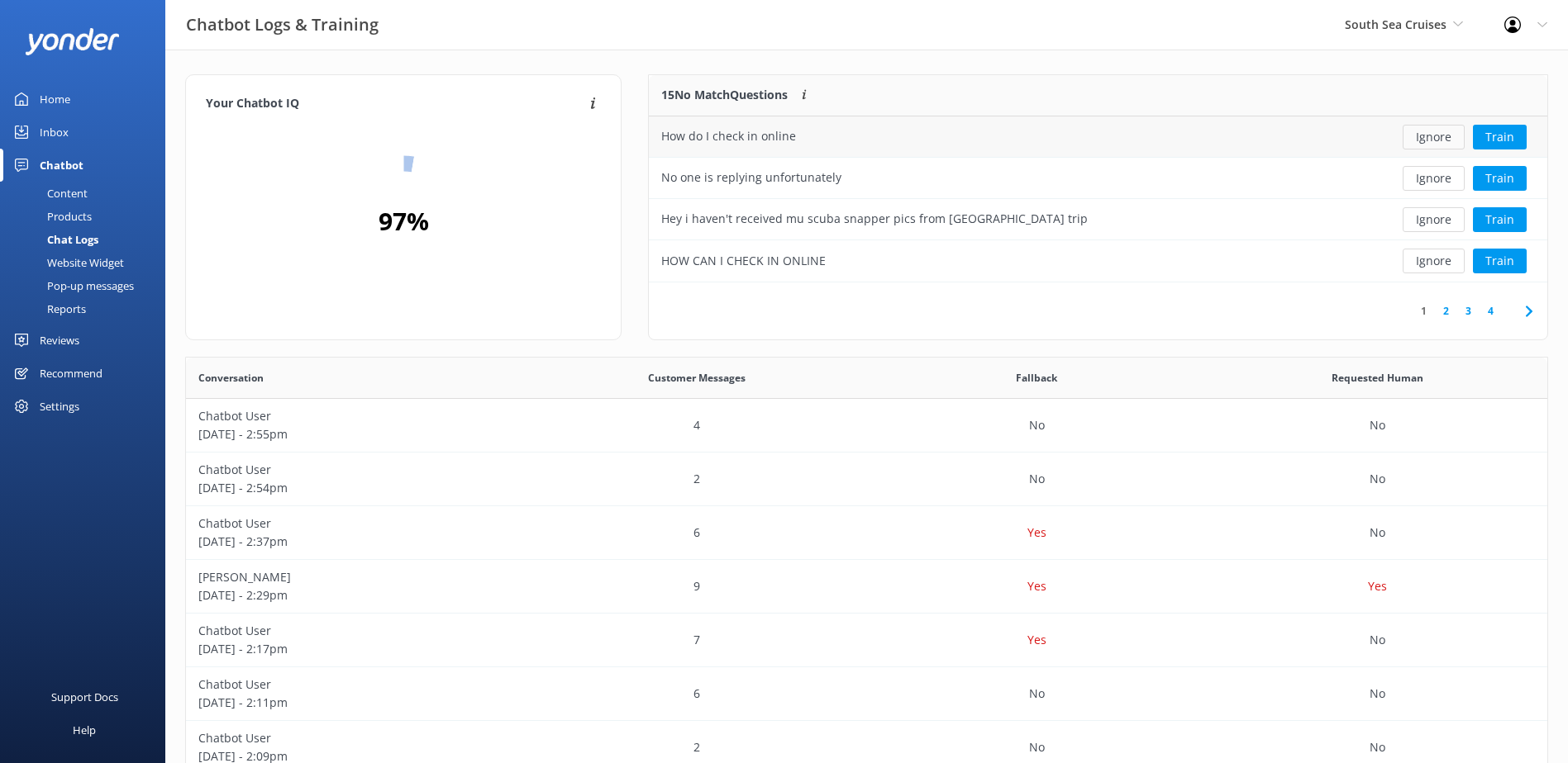
click at [1427, 140] on button "Ignore" at bounding box center [1433, 137] width 62 height 25
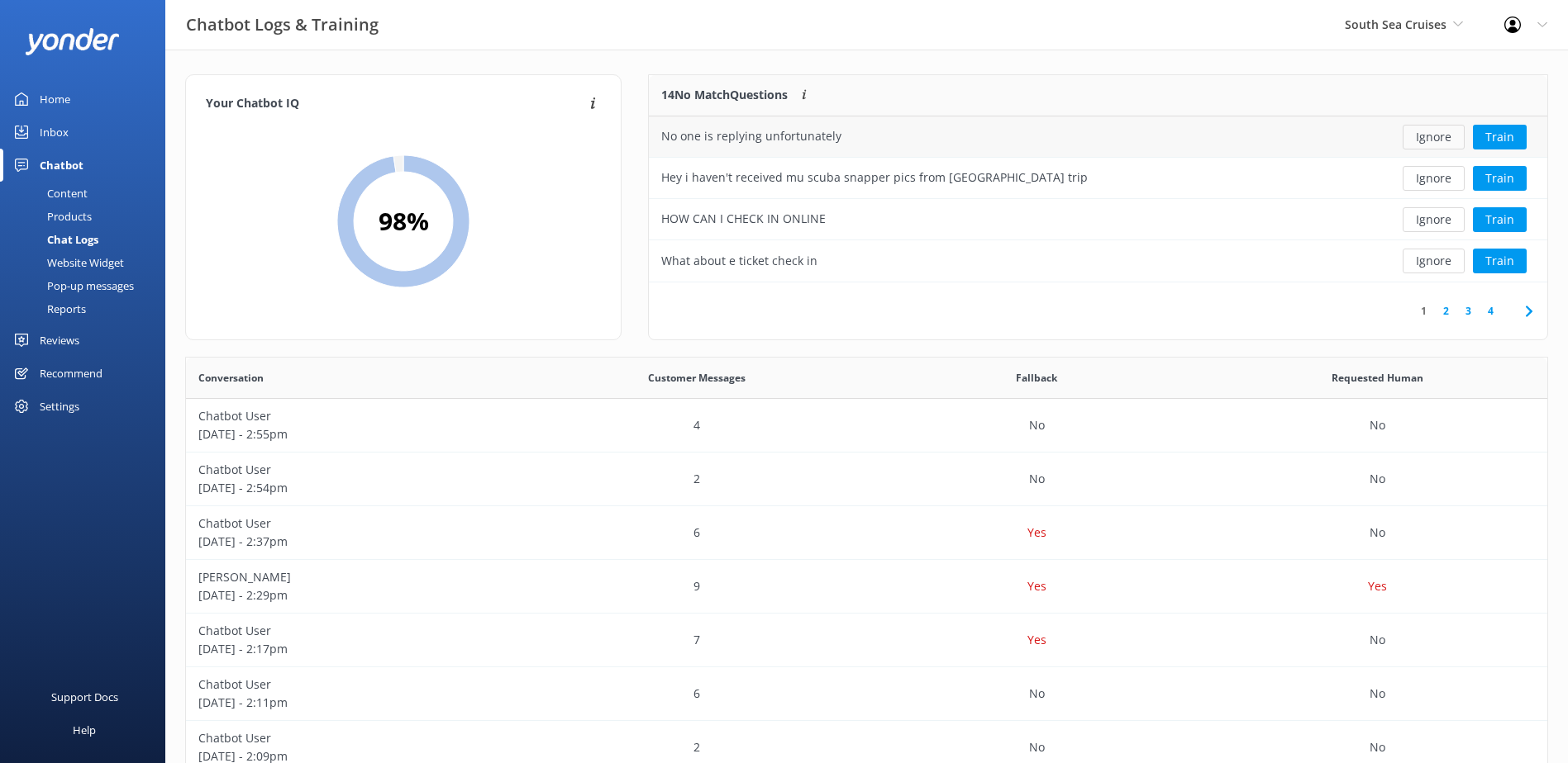
click at [1432, 136] on button "Ignore" at bounding box center [1433, 137] width 62 height 25
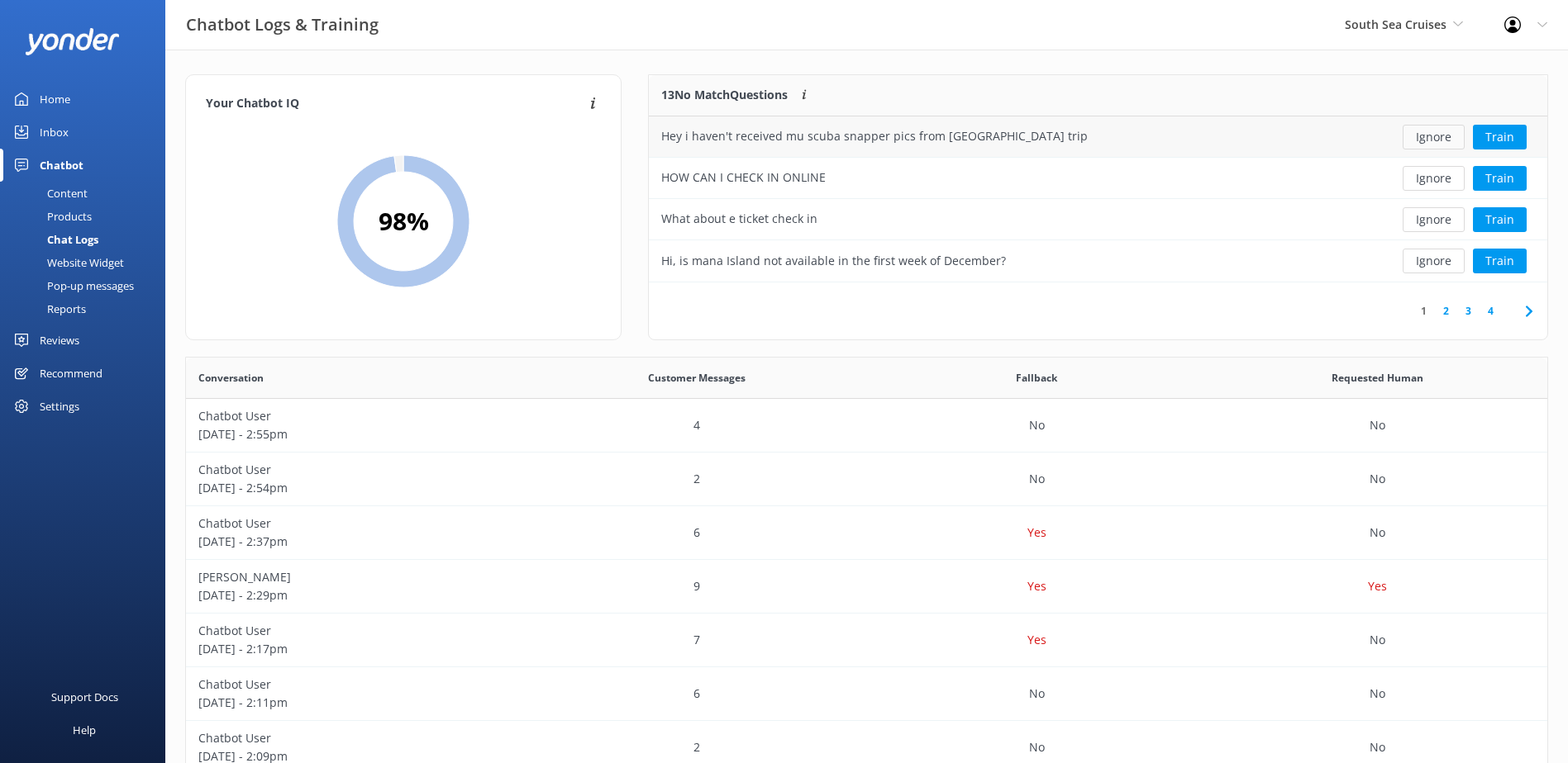
click at [1423, 141] on button "Ignore" at bounding box center [1433, 137] width 62 height 25
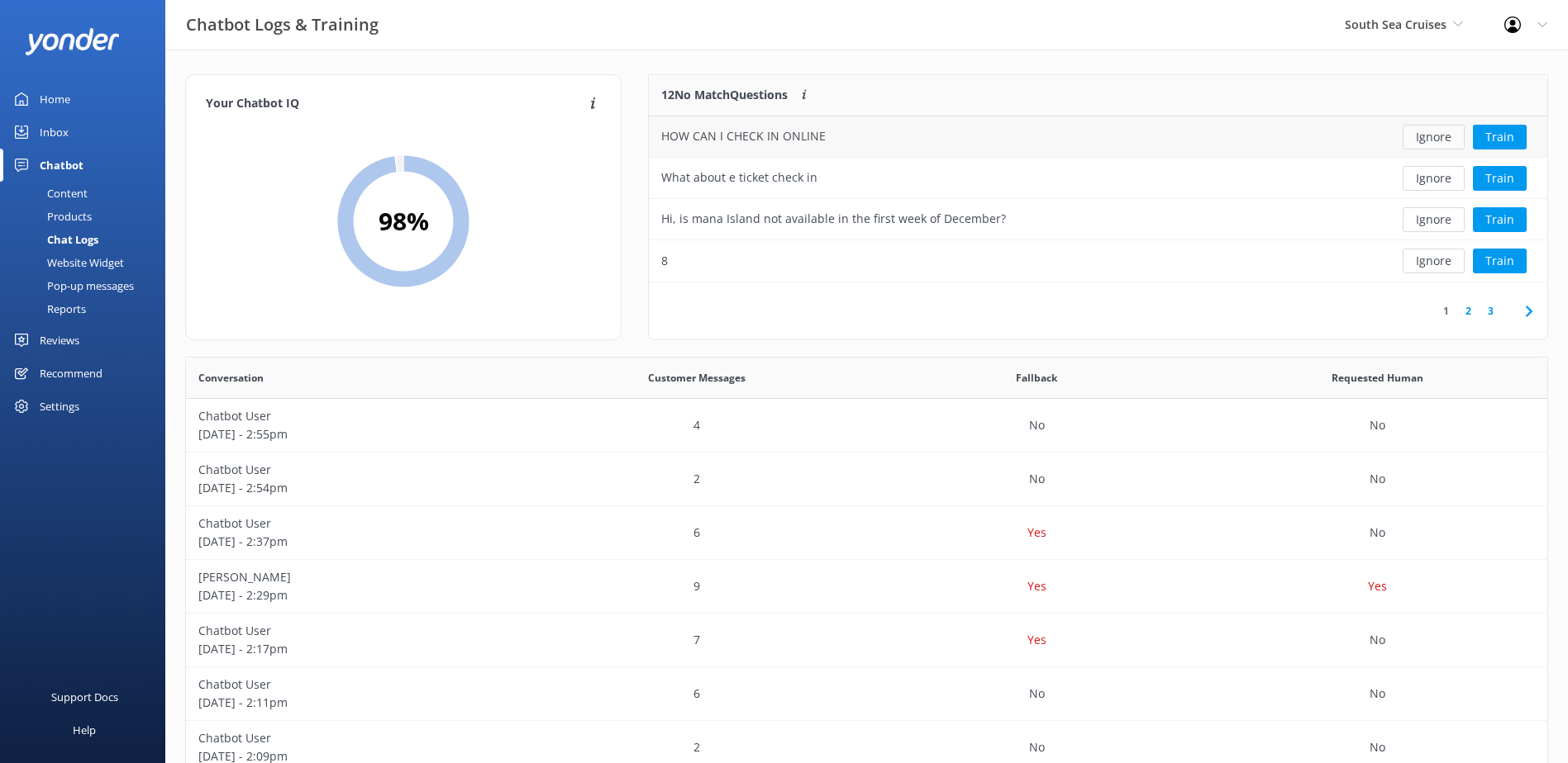
click at [1454, 138] on button "Ignore" at bounding box center [1433, 137] width 62 height 25
click at [1424, 133] on button "Ignore" at bounding box center [1433, 137] width 62 height 25
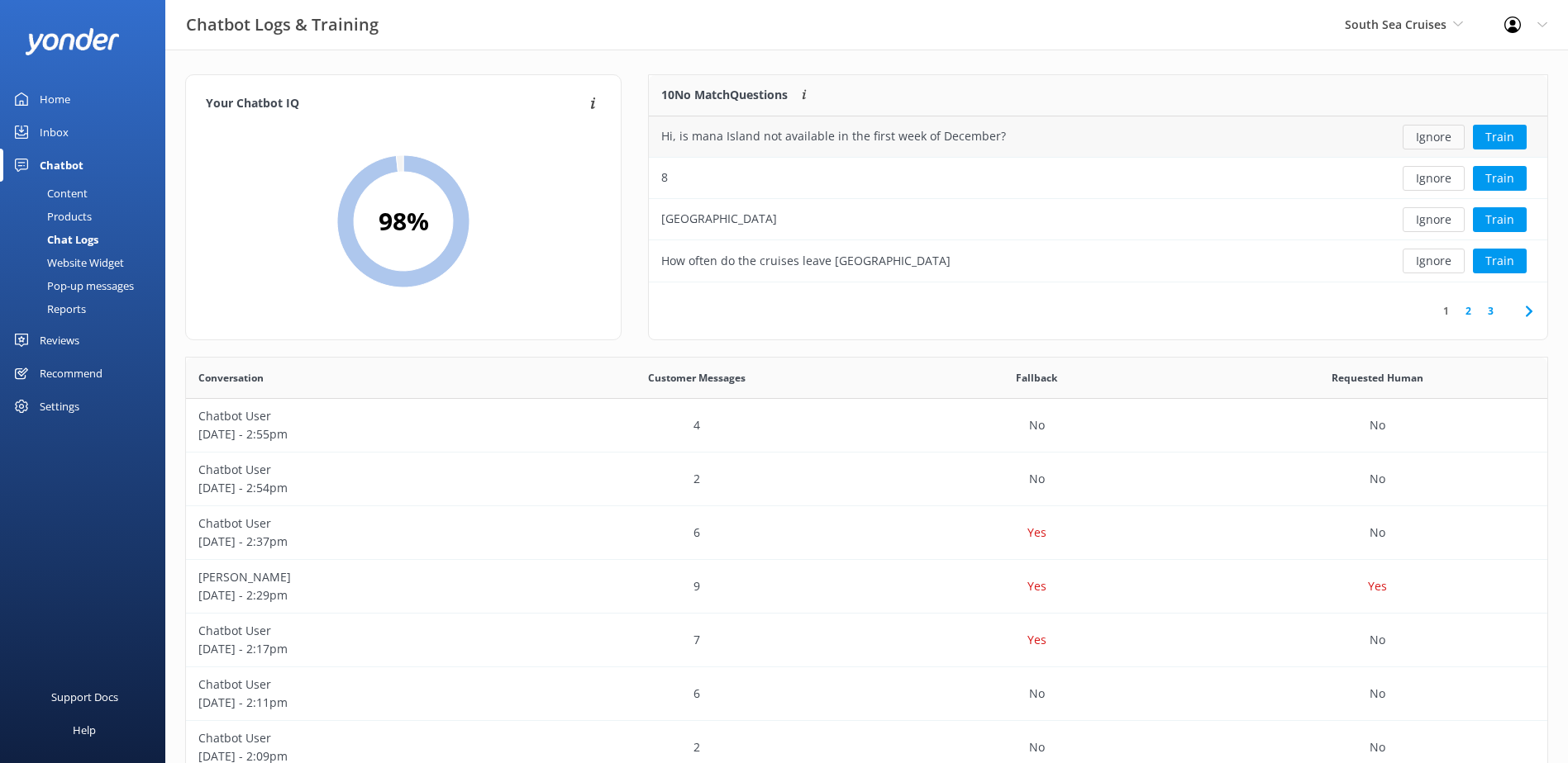
click at [1442, 133] on button "Ignore" at bounding box center [1433, 137] width 62 height 25
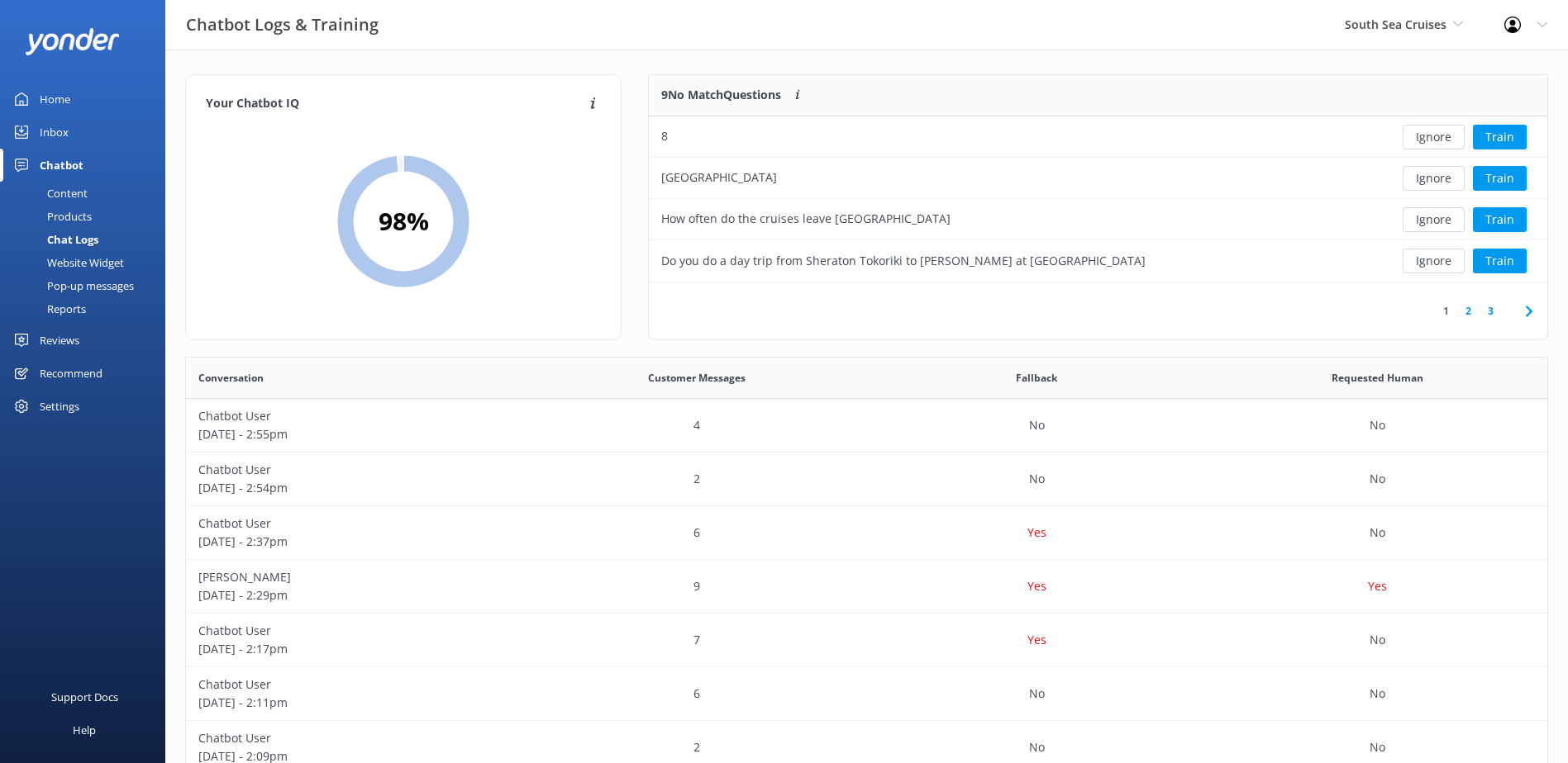
click at [1442, 134] on button "Ignore" at bounding box center [1433, 137] width 62 height 25
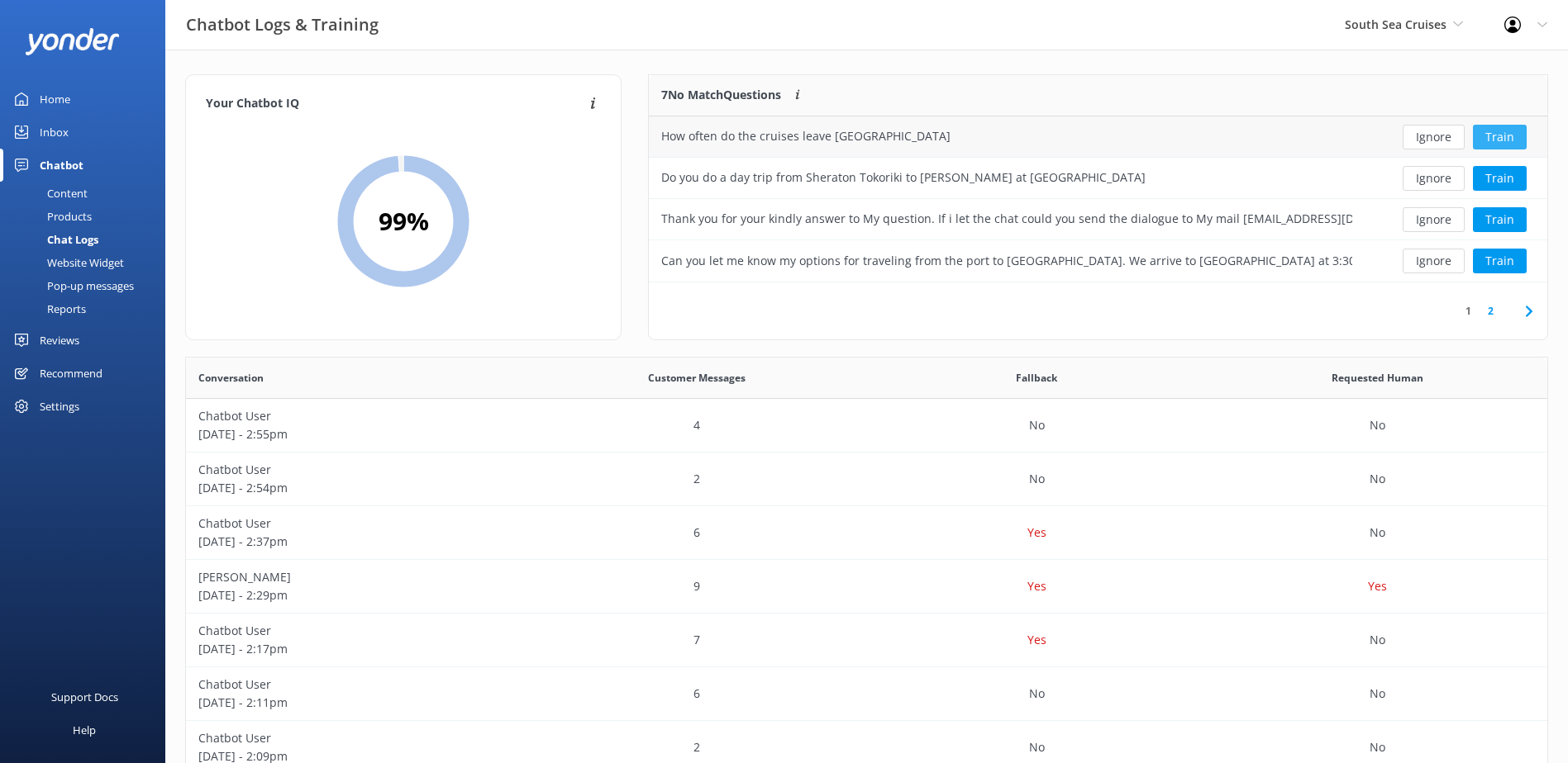
click at [1498, 135] on button "Train" at bounding box center [1499, 137] width 53 height 25
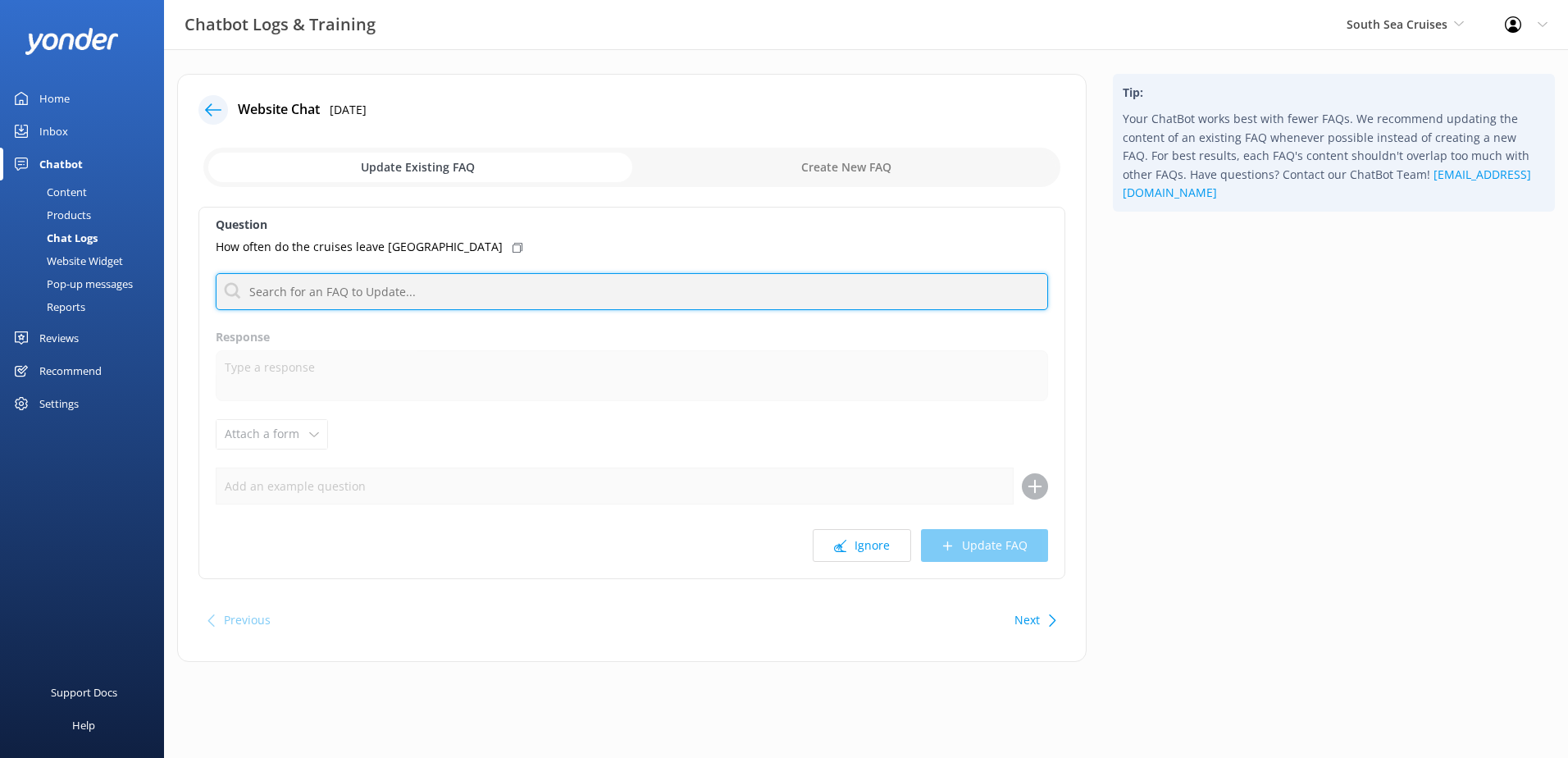
click at [399, 293] on input "text" at bounding box center [632, 292] width 833 height 37
type input "o"
type input "d"
type input "y"
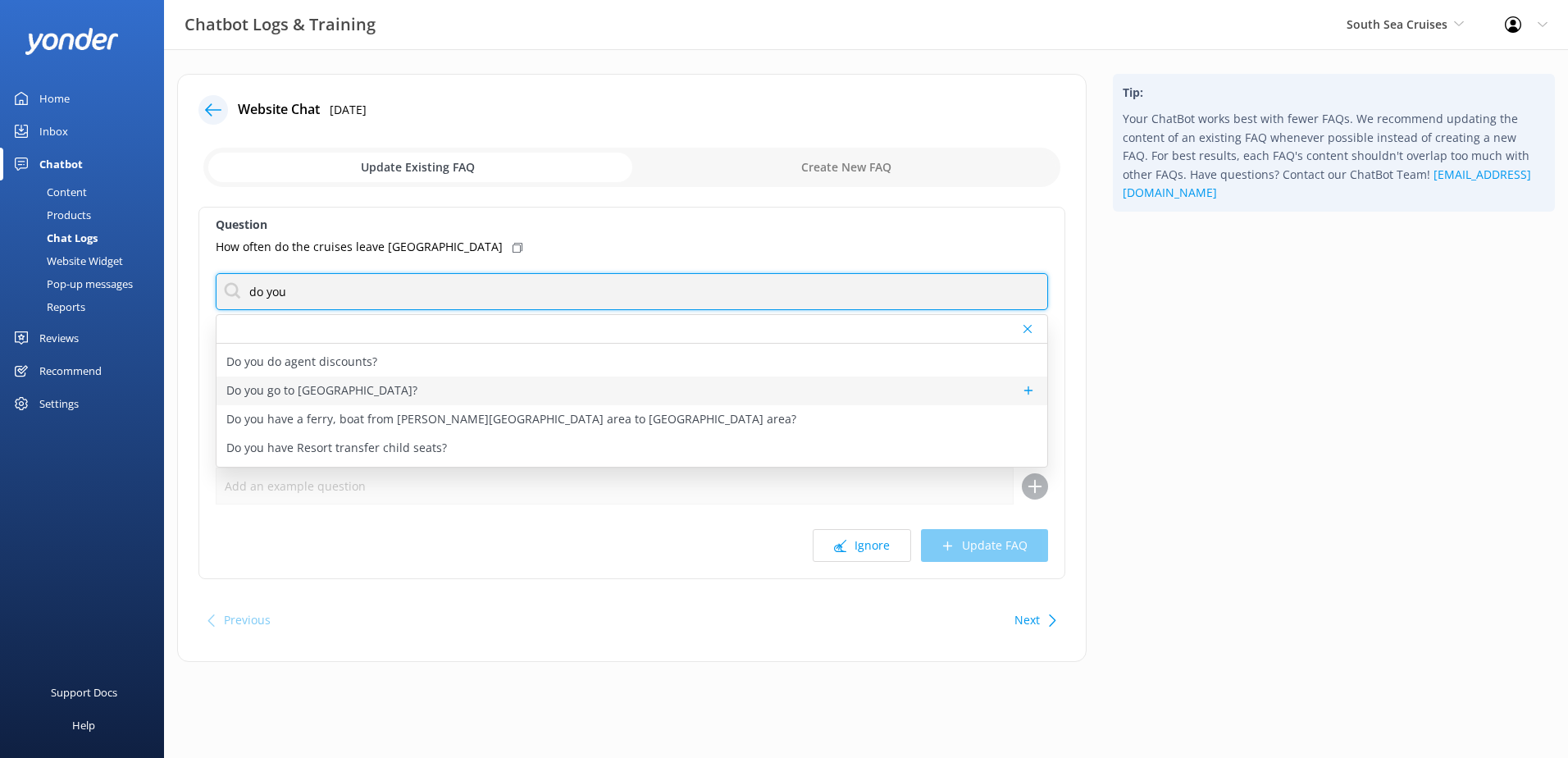
scroll to position [164, 0]
drag, startPoint x: 324, startPoint y: 295, endPoint x: 183, endPoint y: 301, distance: 141.1
click at [183, 300] on div "Website Chat 21st Aug 2025 Update Existing FAQ Create New FAQ Question How ofte…" at bounding box center [631, 368] width 910 height 588
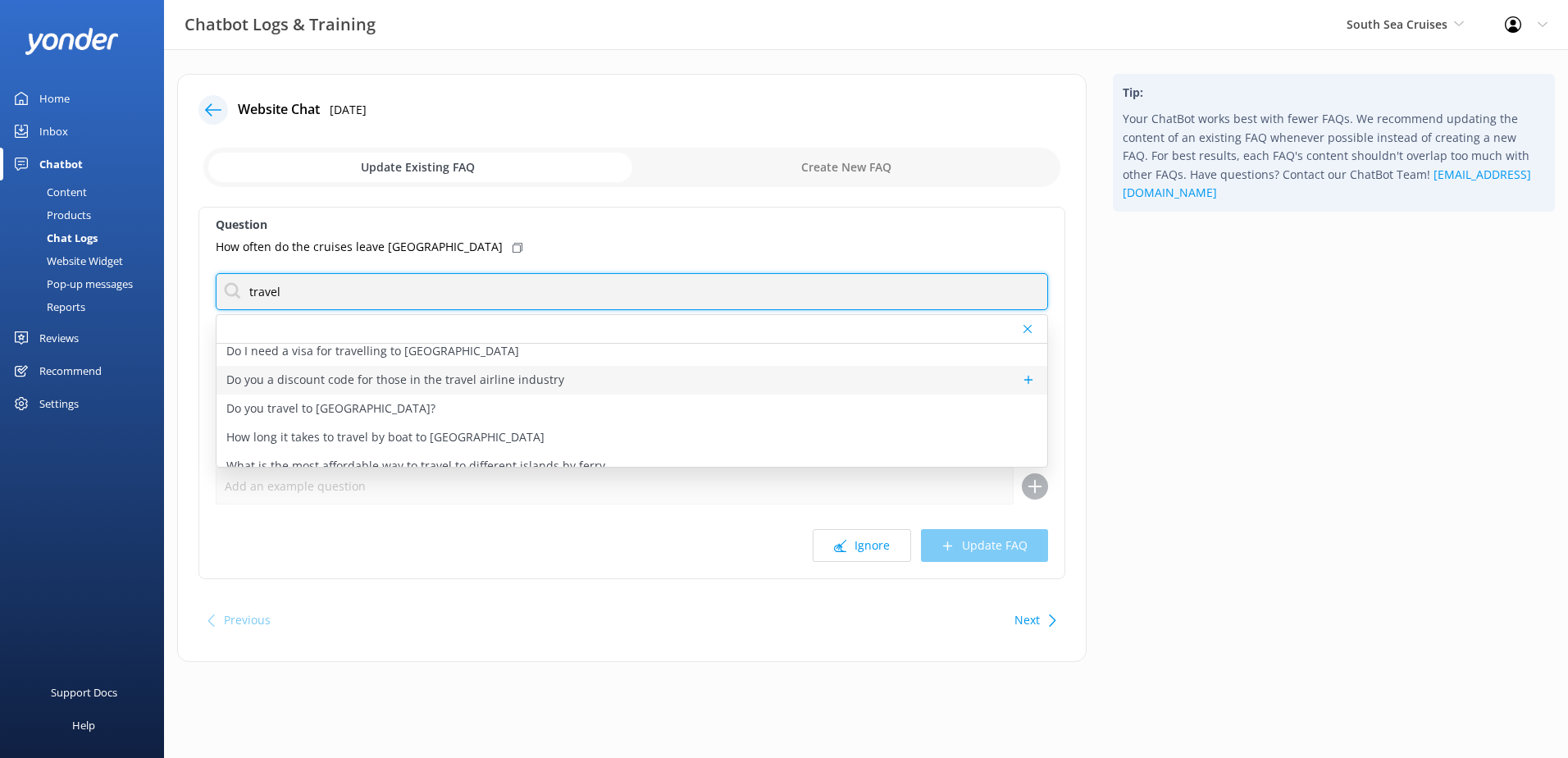
scroll to position [49, 0]
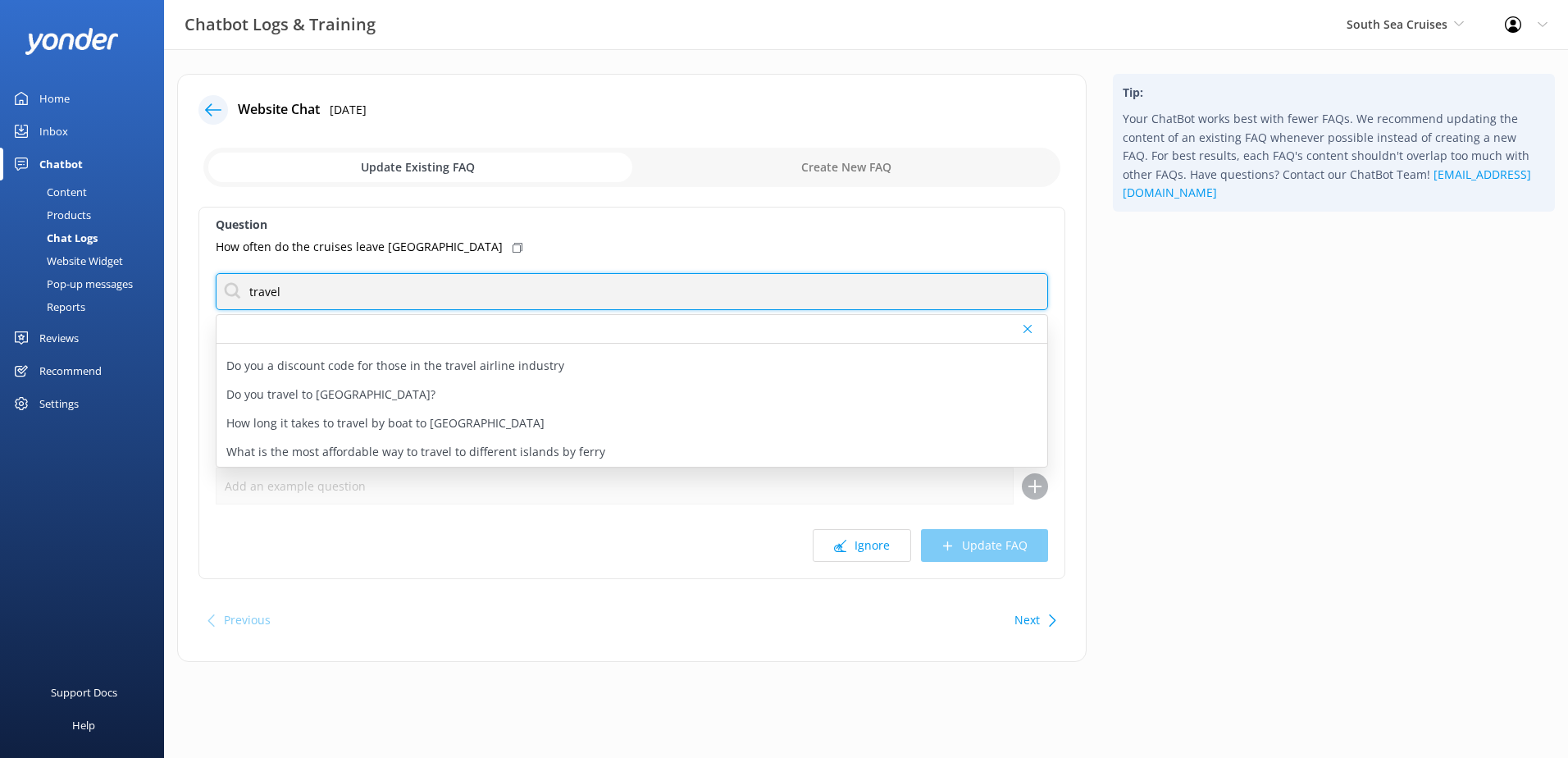
type input "travel"
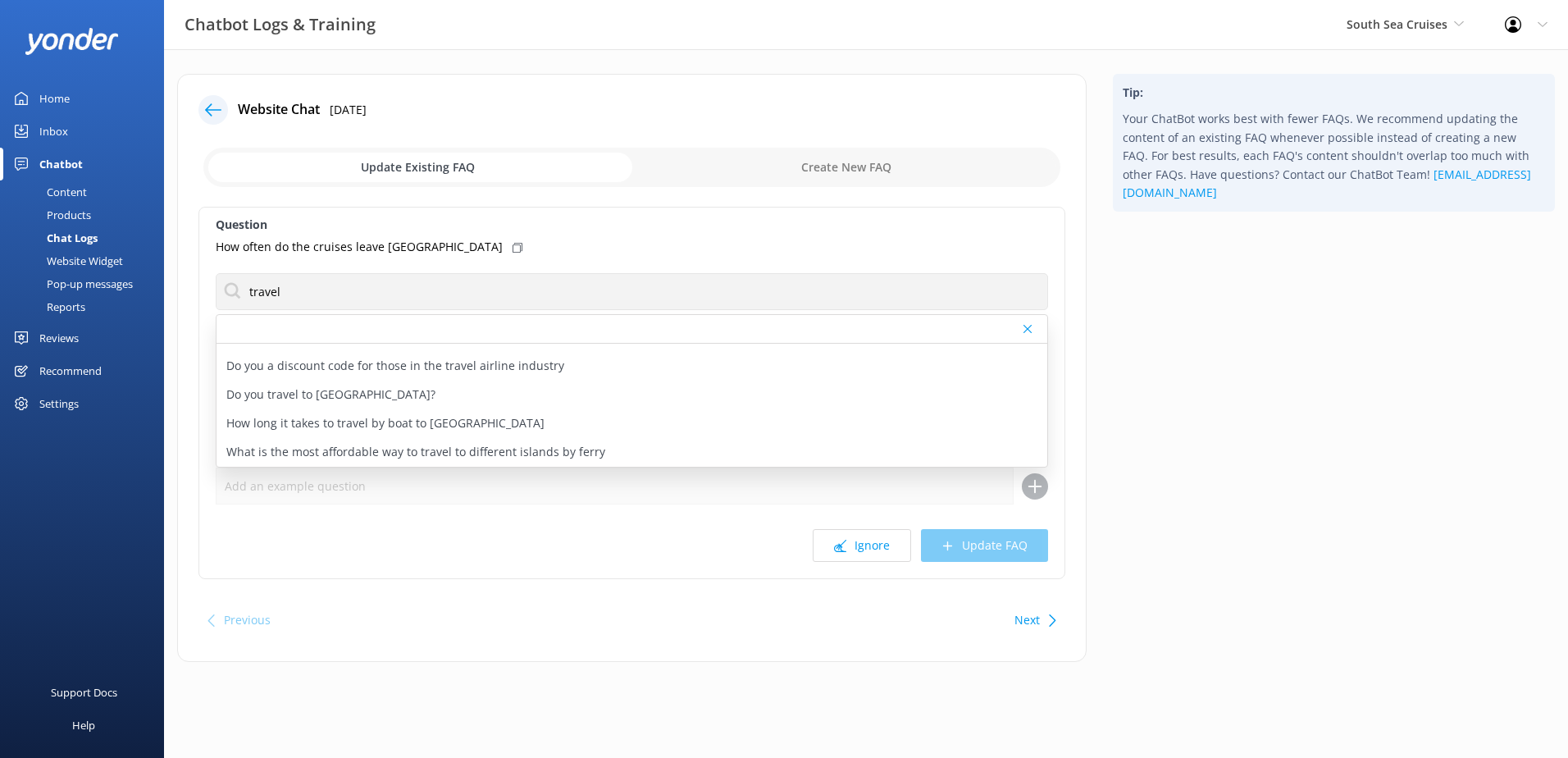
click at [899, 174] on input "checkbox" at bounding box center [631, 167] width 857 height 39
checkbox input "true"
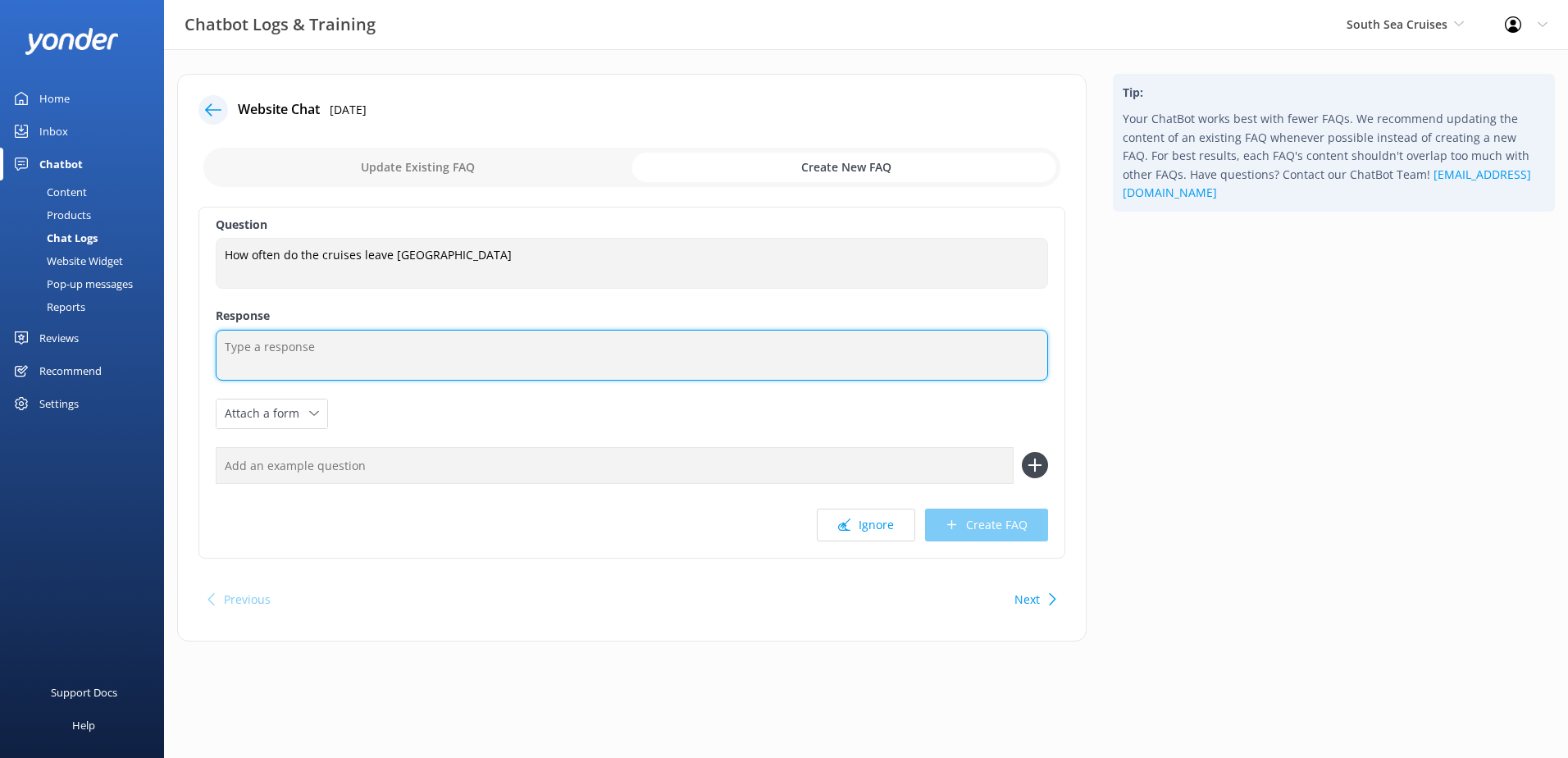
click at [339, 354] on textarea at bounding box center [632, 355] width 833 height 51
type textarea "K"
type textarea "S"
type textarea "South Sea Cruises operates daily"
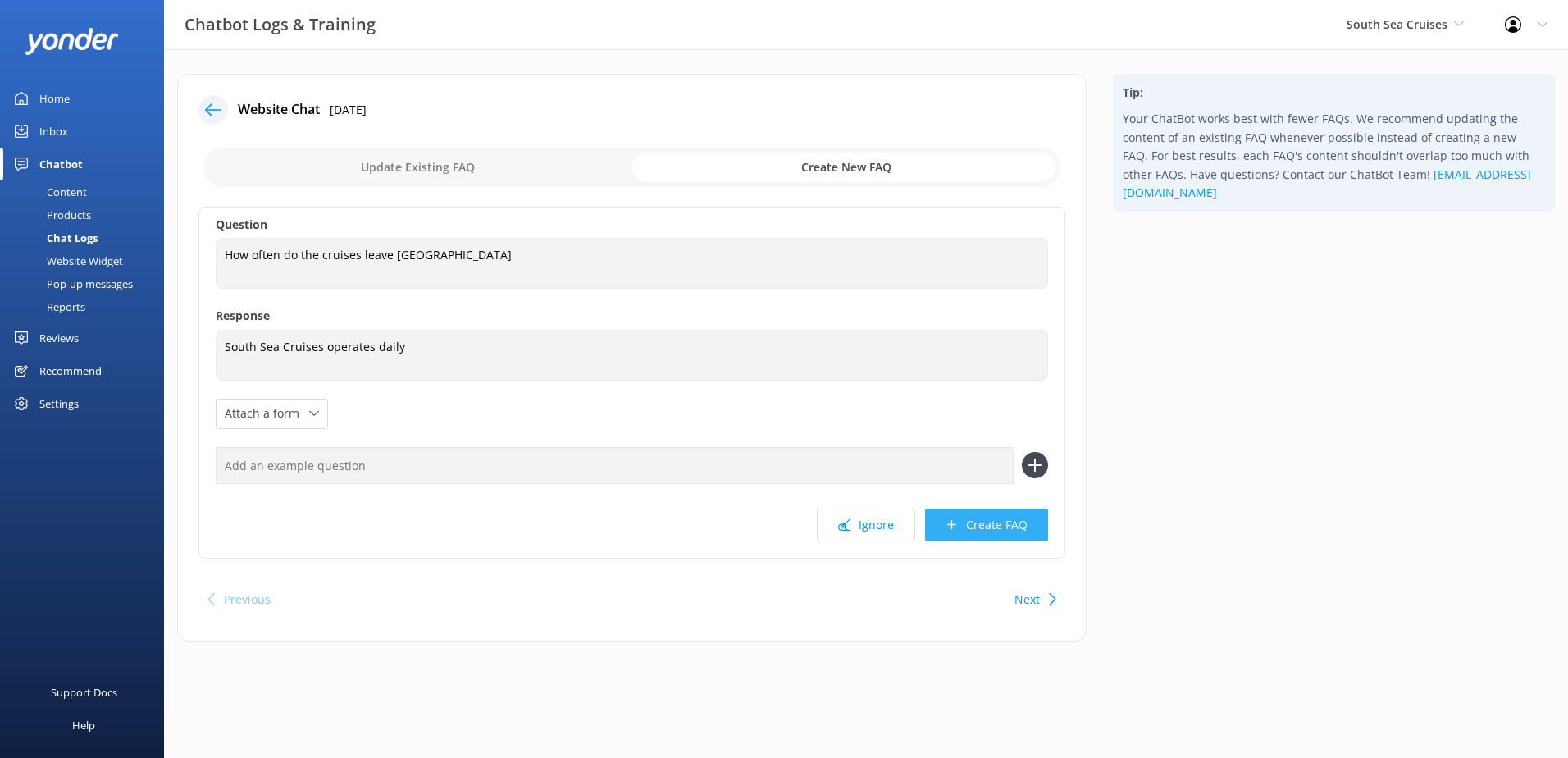
click at [1010, 532] on button "Create FAQ" at bounding box center [987, 524] width 123 height 32
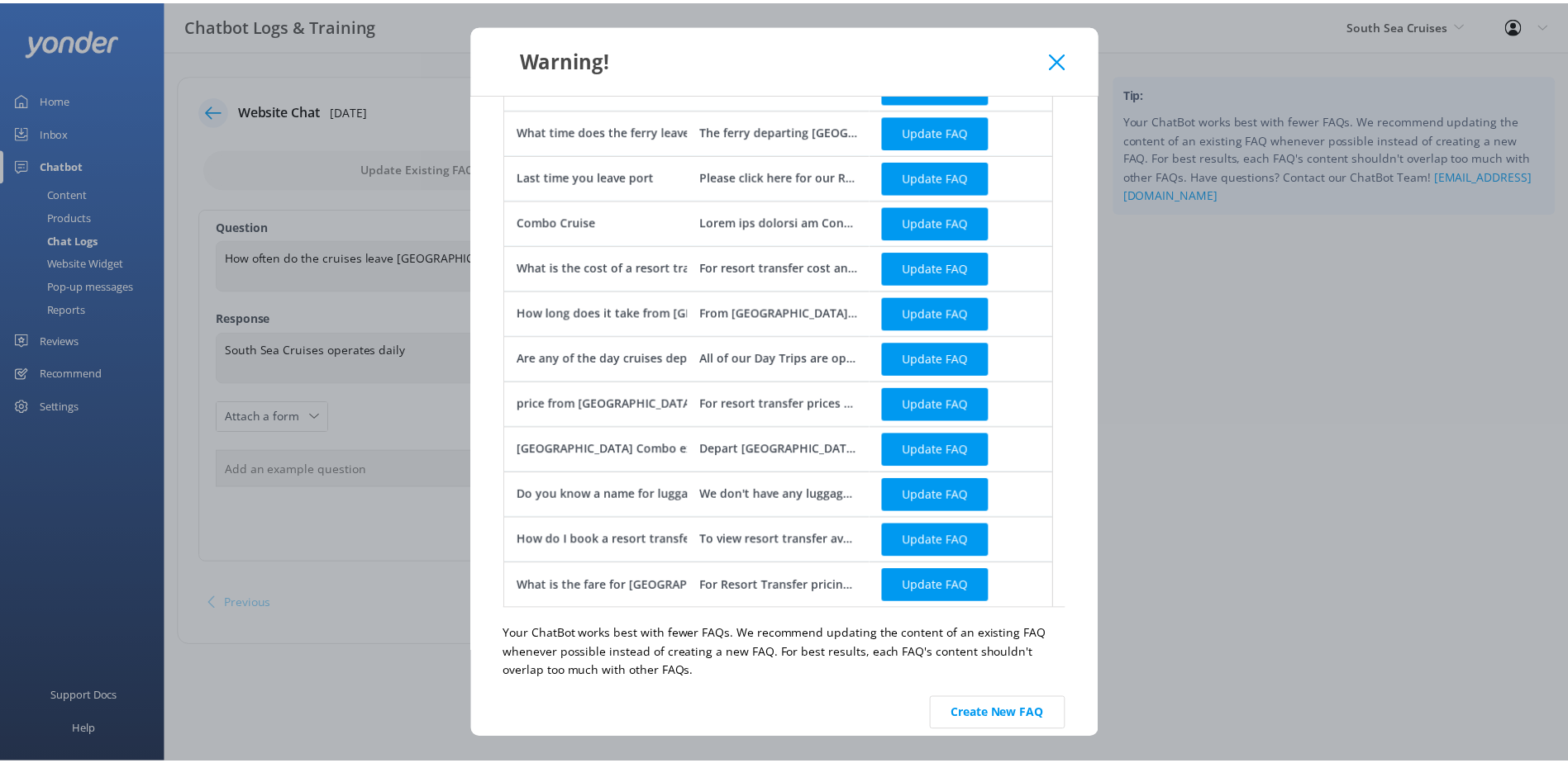
scroll to position [306, 0]
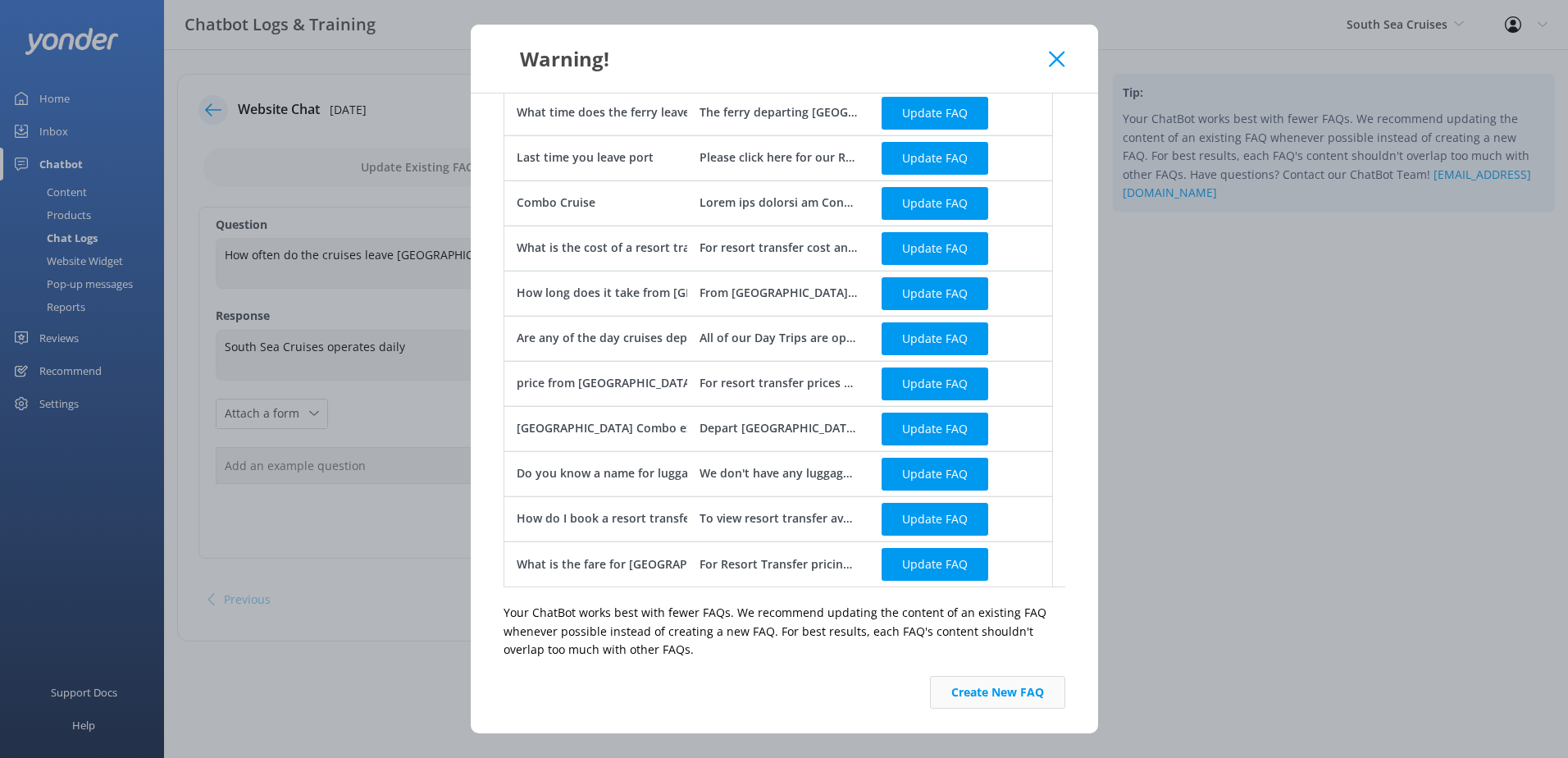
click at [966, 693] on button "Create New FAQ" at bounding box center [998, 692] width 135 height 32
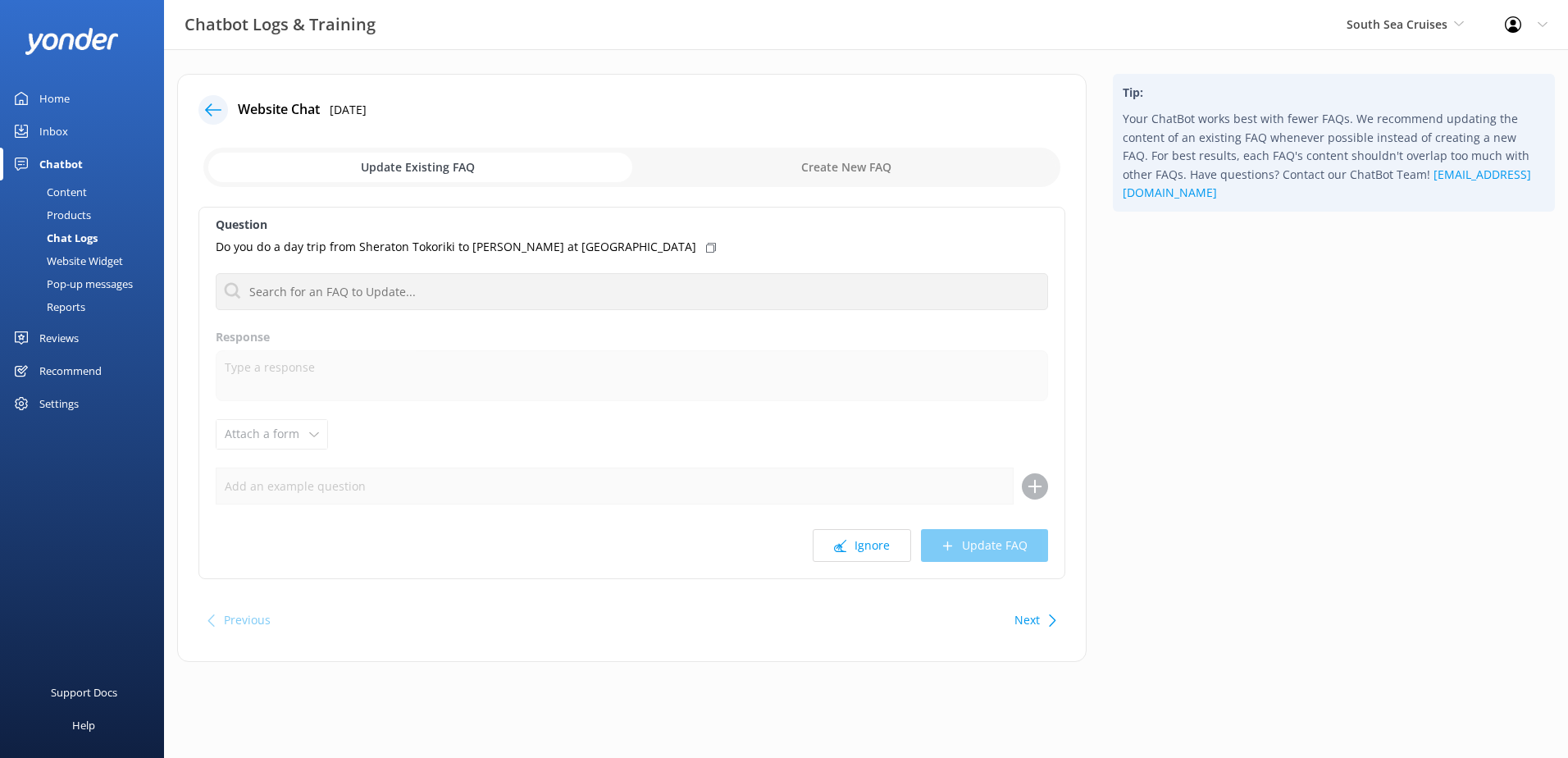
click at [68, 233] on div "Chat Logs" at bounding box center [54, 238] width 88 height 23
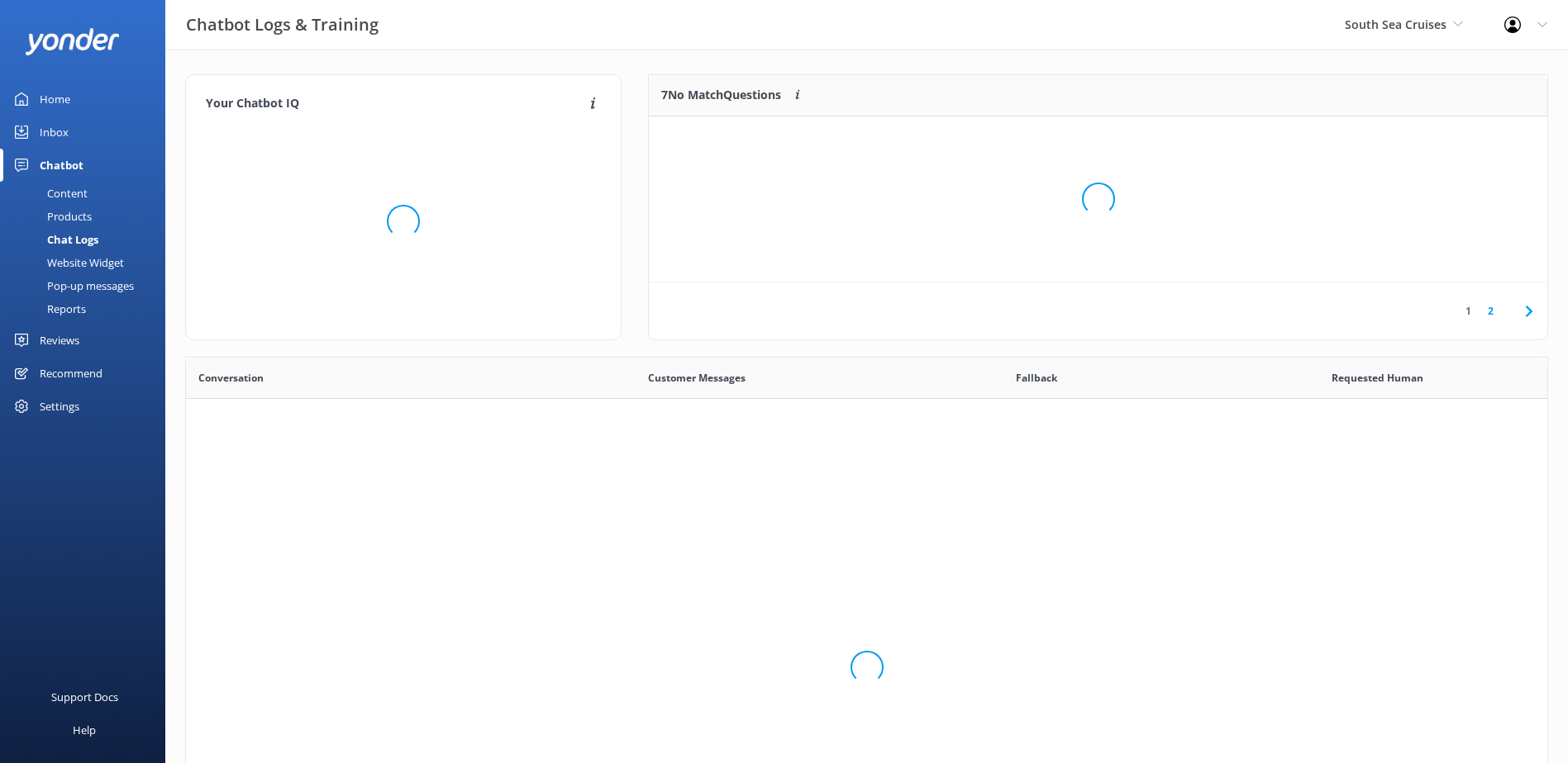
scroll to position [567, 1349]
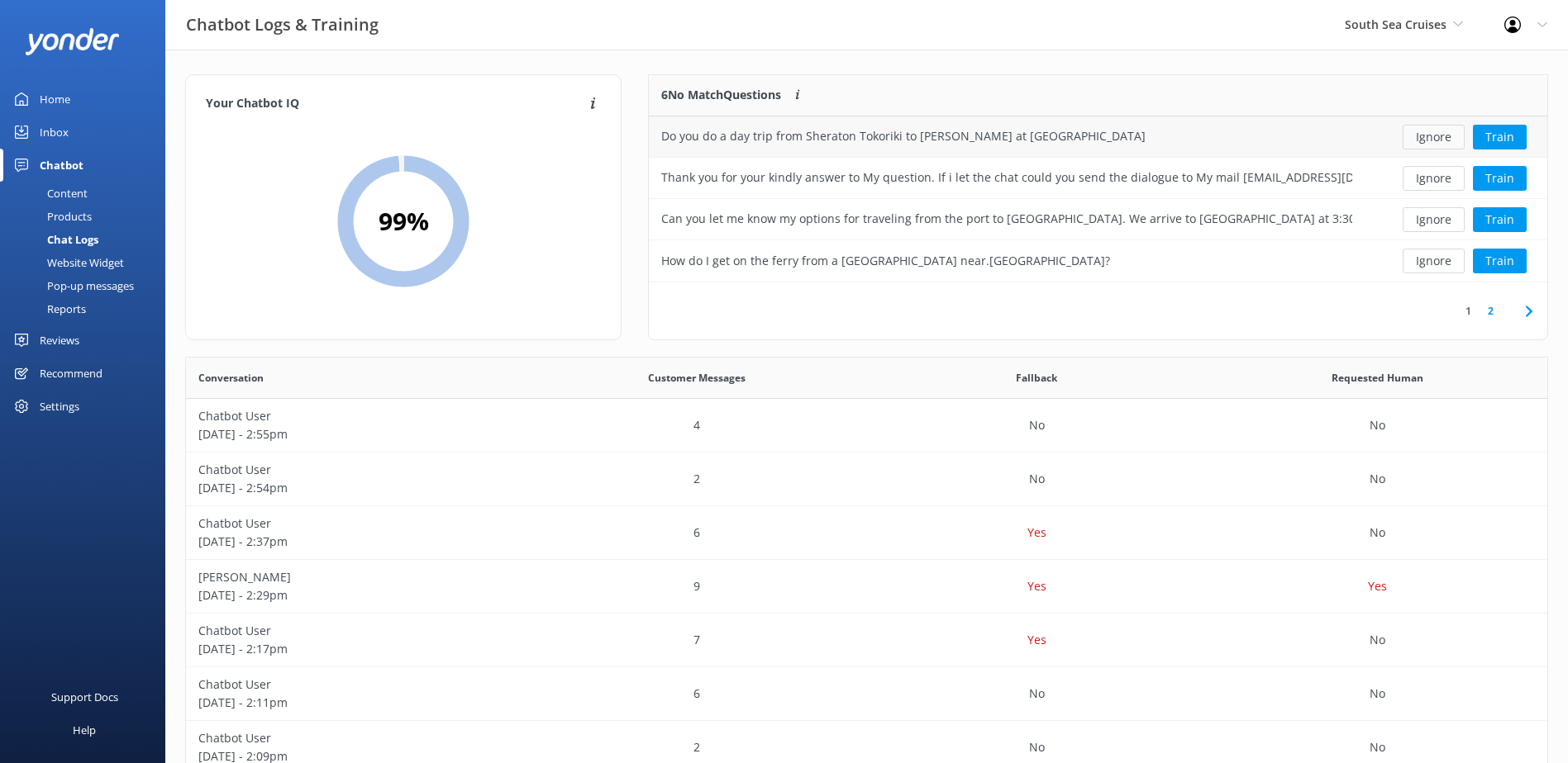
click at [1443, 136] on button "Ignore" at bounding box center [1433, 137] width 62 height 25
click at [1424, 134] on button "Ignore" at bounding box center [1433, 137] width 62 height 25
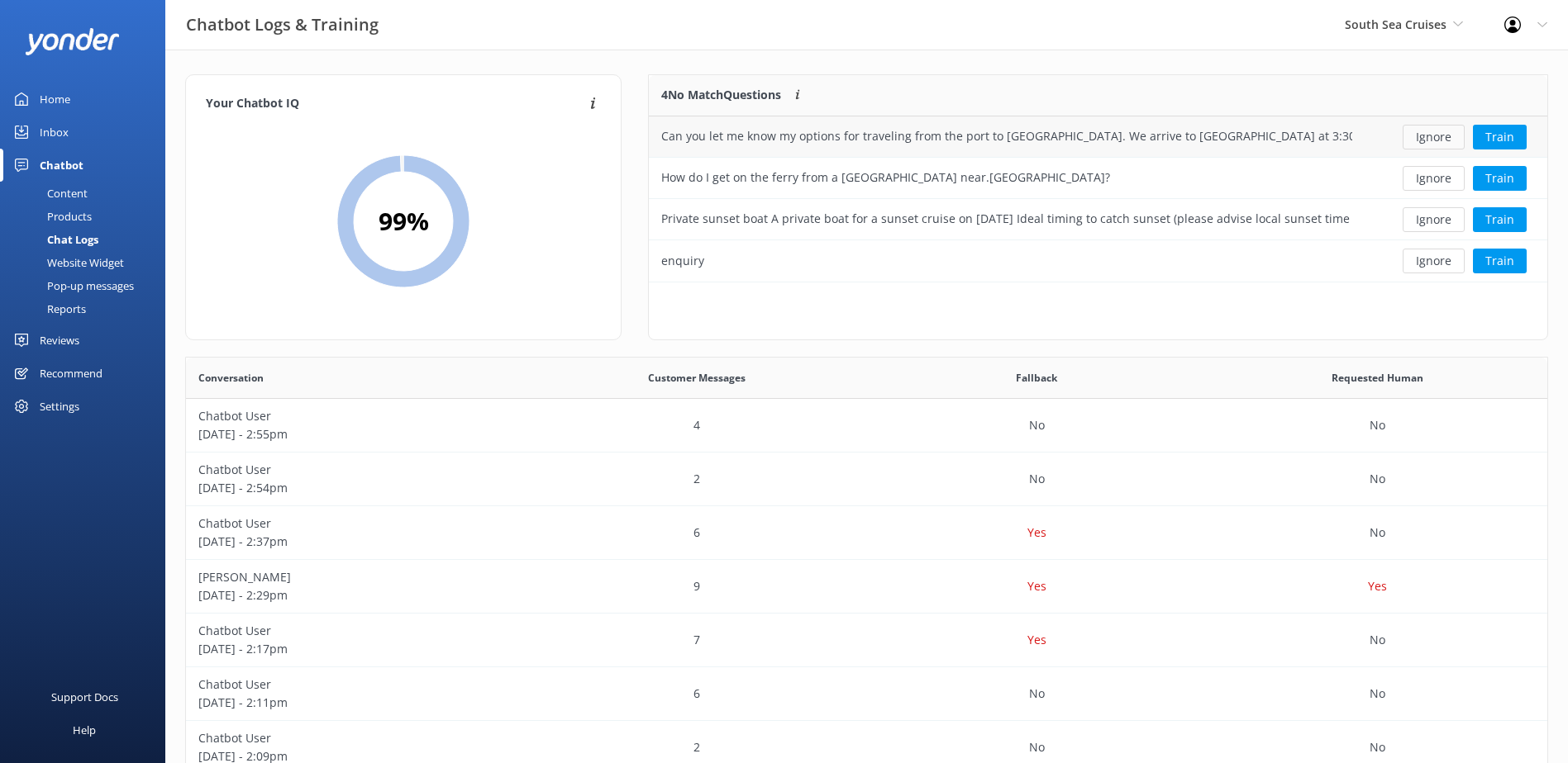
click at [1417, 139] on button "Ignore" at bounding box center [1433, 137] width 62 height 25
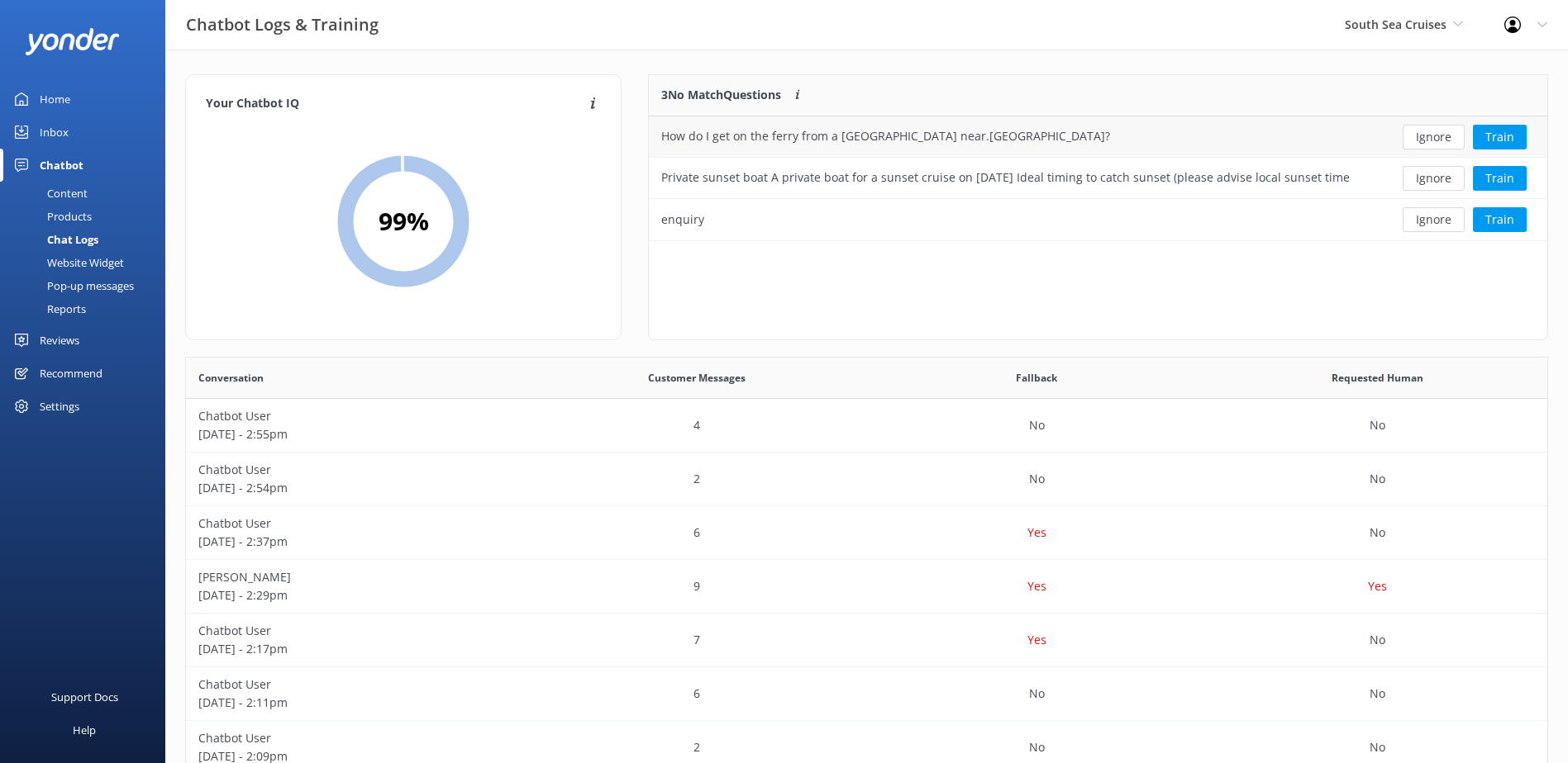
scroll to position [154, 885]
click at [1430, 130] on button "Ignore" at bounding box center [1433, 137] width 62 height 25
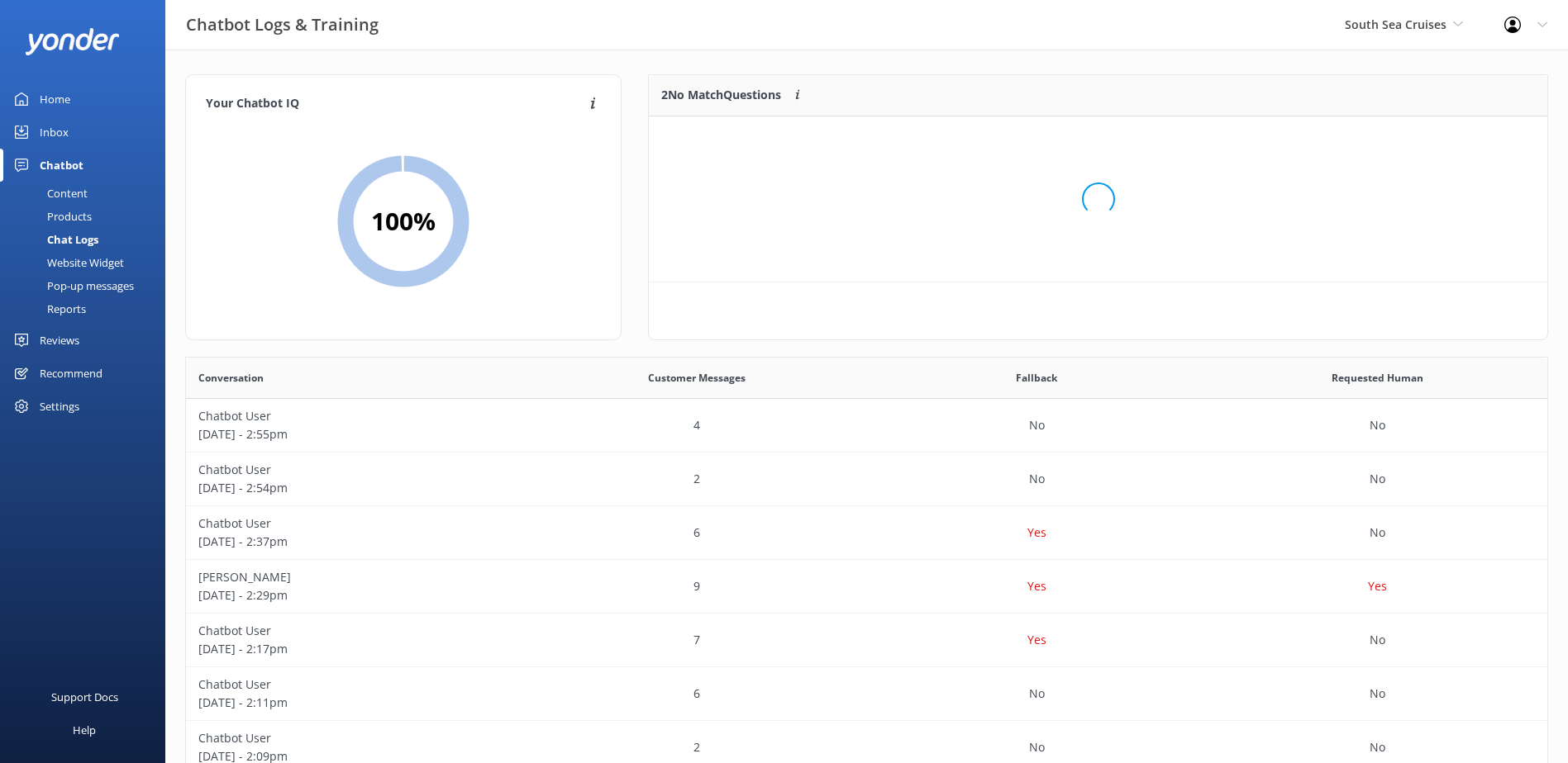
scroll to position [112, 885]
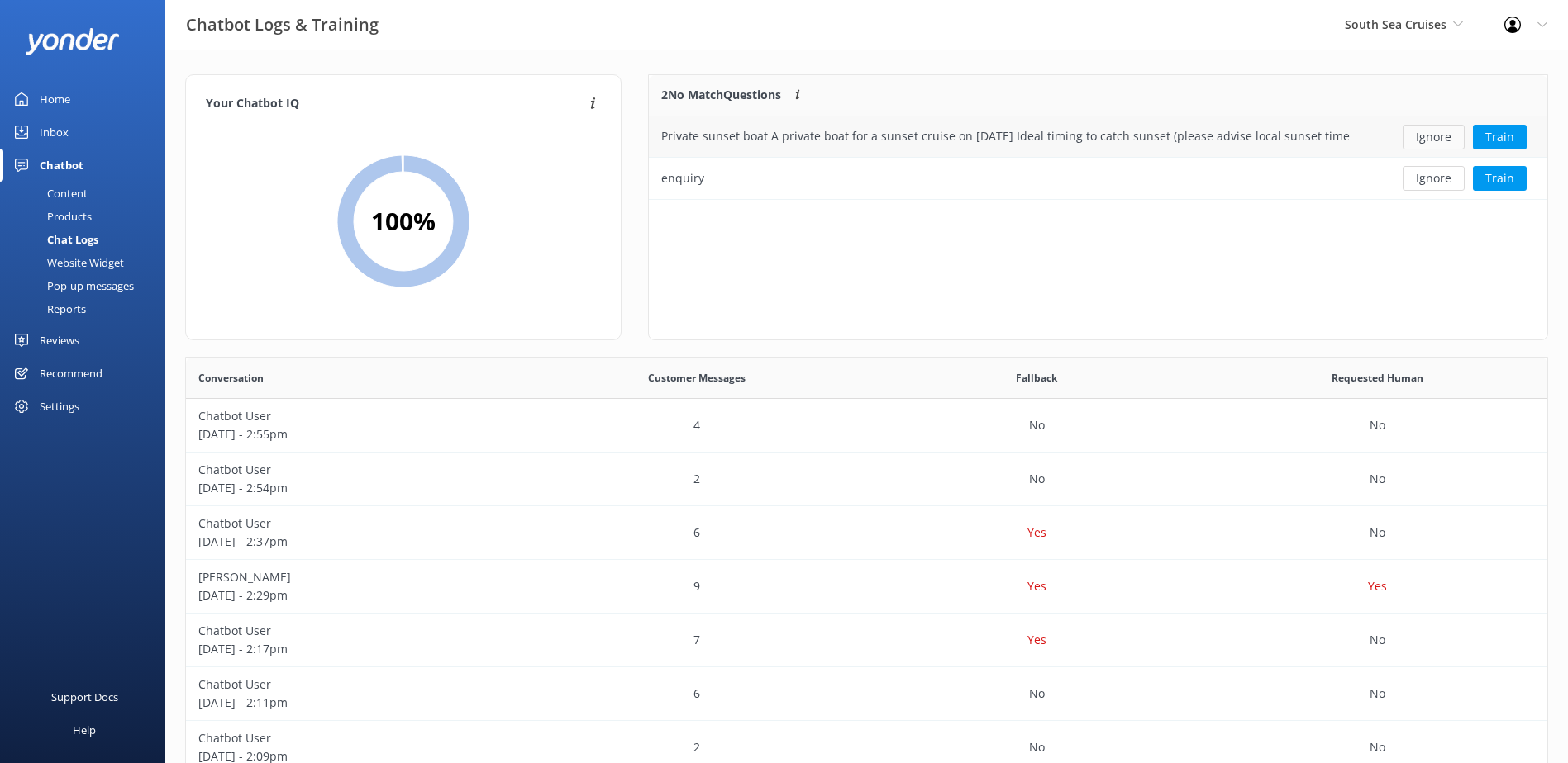
click at [1423, 133] on button "Ignore" at bounding box center [1433, 137] width 62 height 25
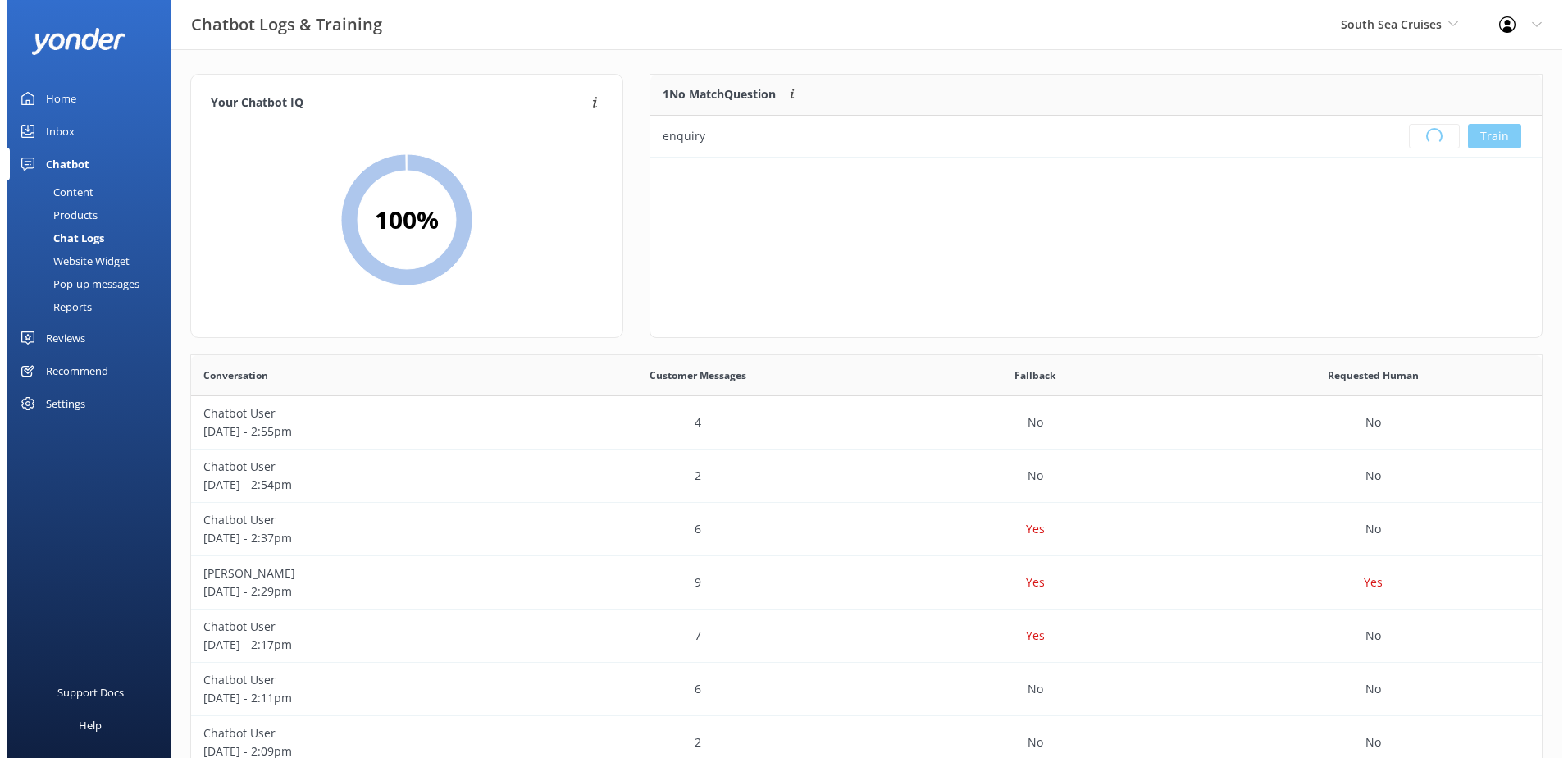
scroll to position [193, 878]
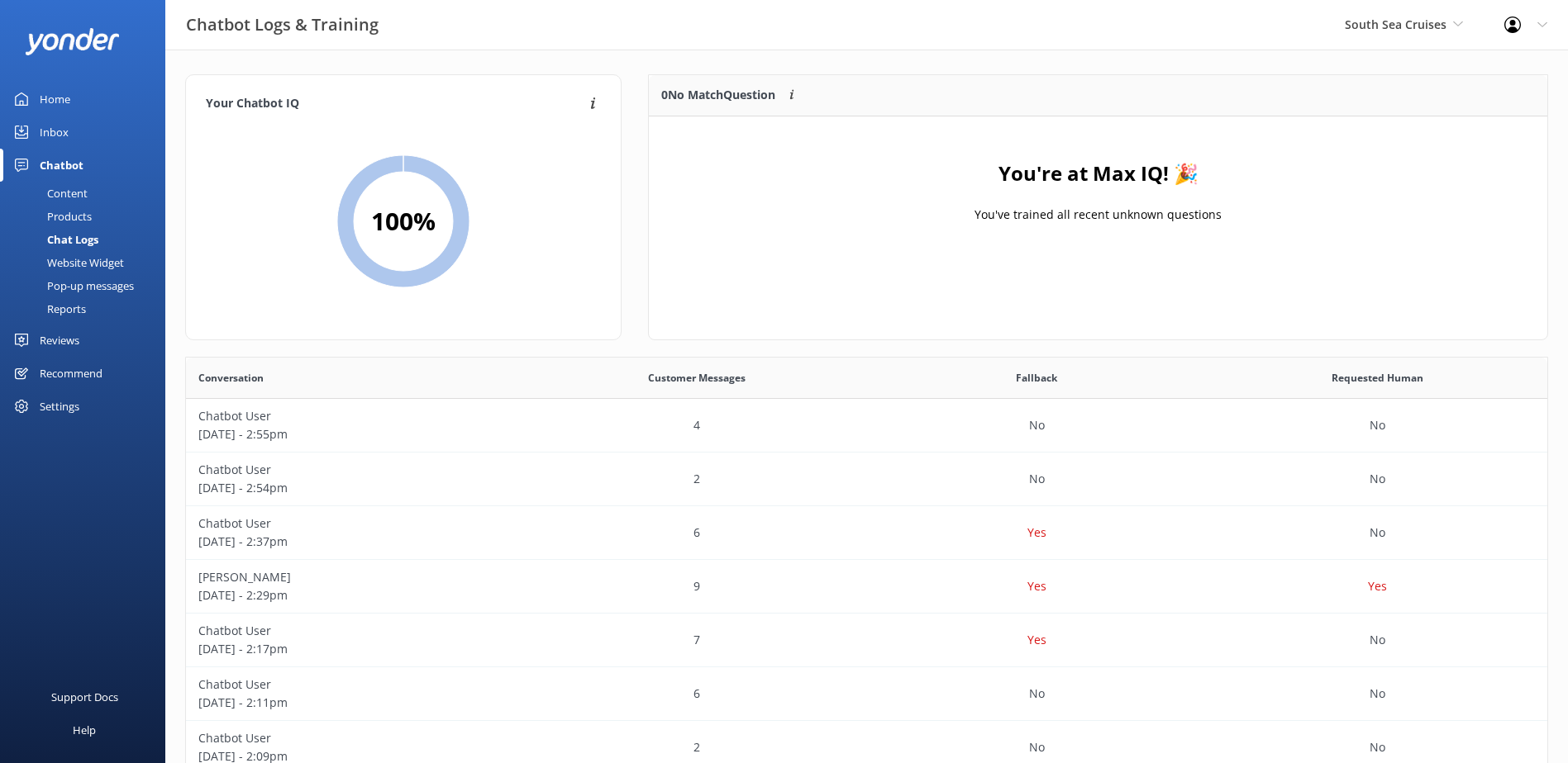
click at [46, 142] on div "Inbox" at bounding box center [53, 132] width 29 height 33
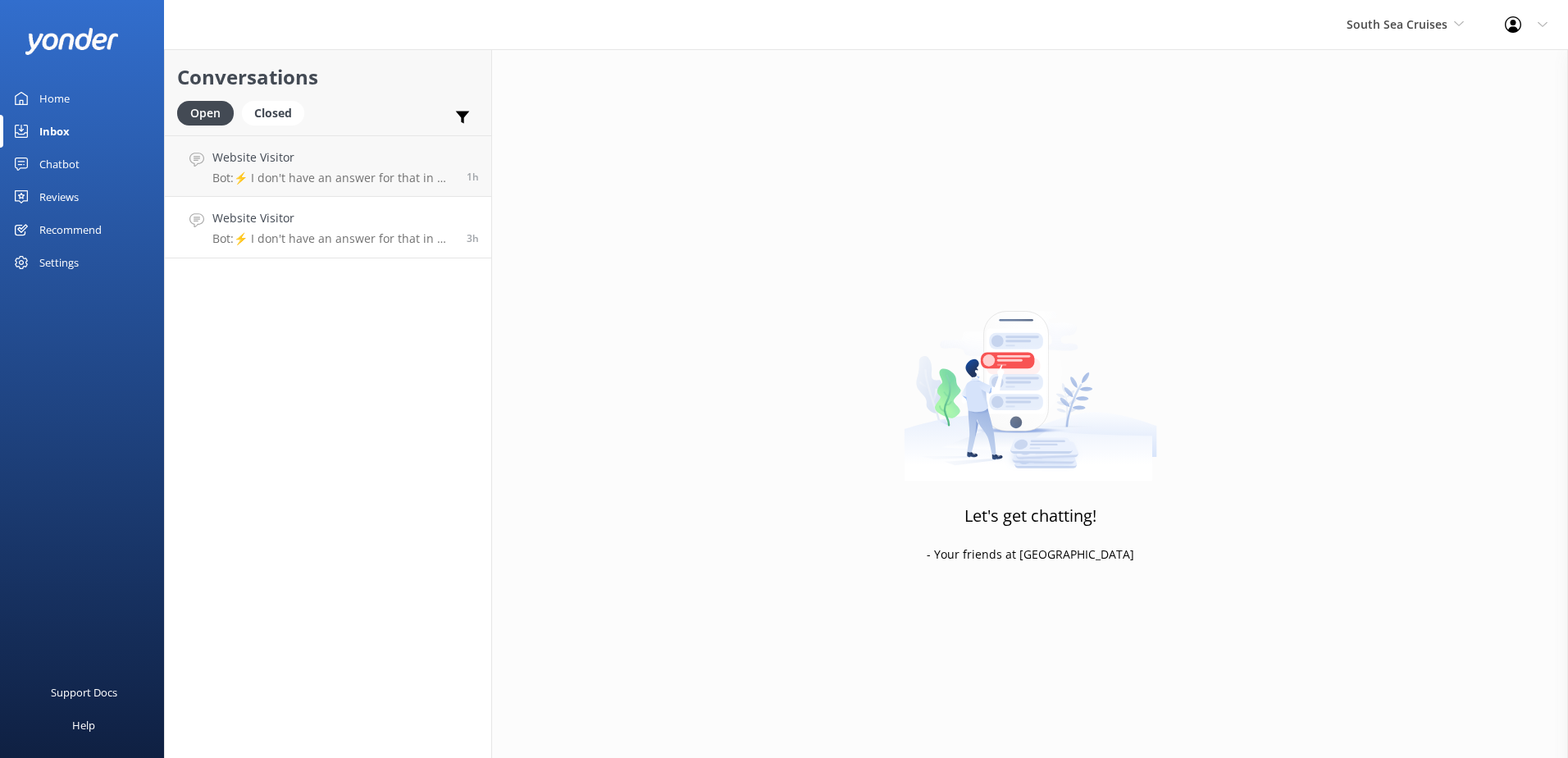
click at [343, 212] on h4 "Website Visitor" at bounding box center [333, 218] width 242 height 18
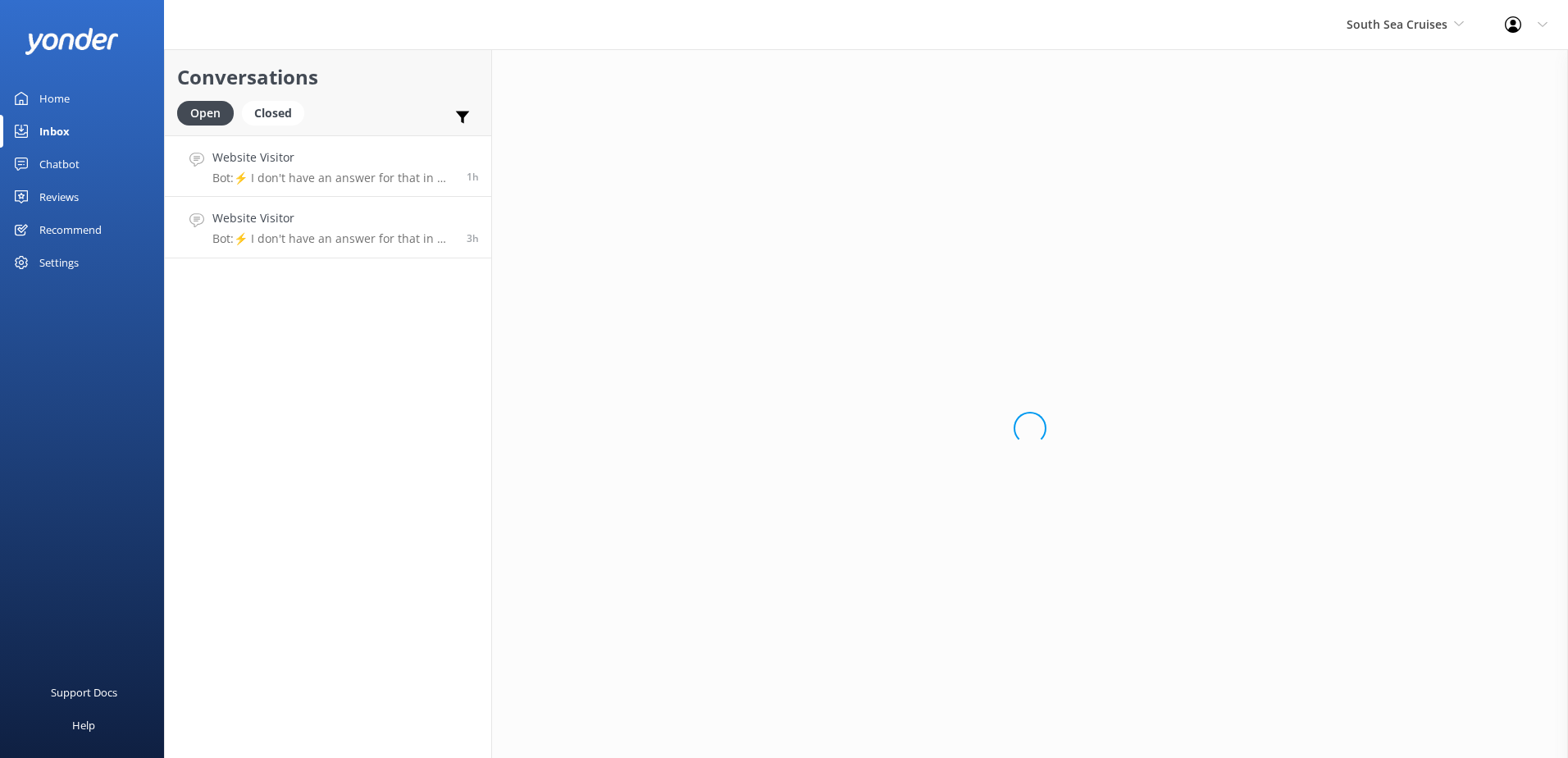
click at [345, 171] on p "Bot: ⚡ I don't have an answer for that in my knowledge base. Please try and rep…" at bounding box center [333, 178] width 242 height 15
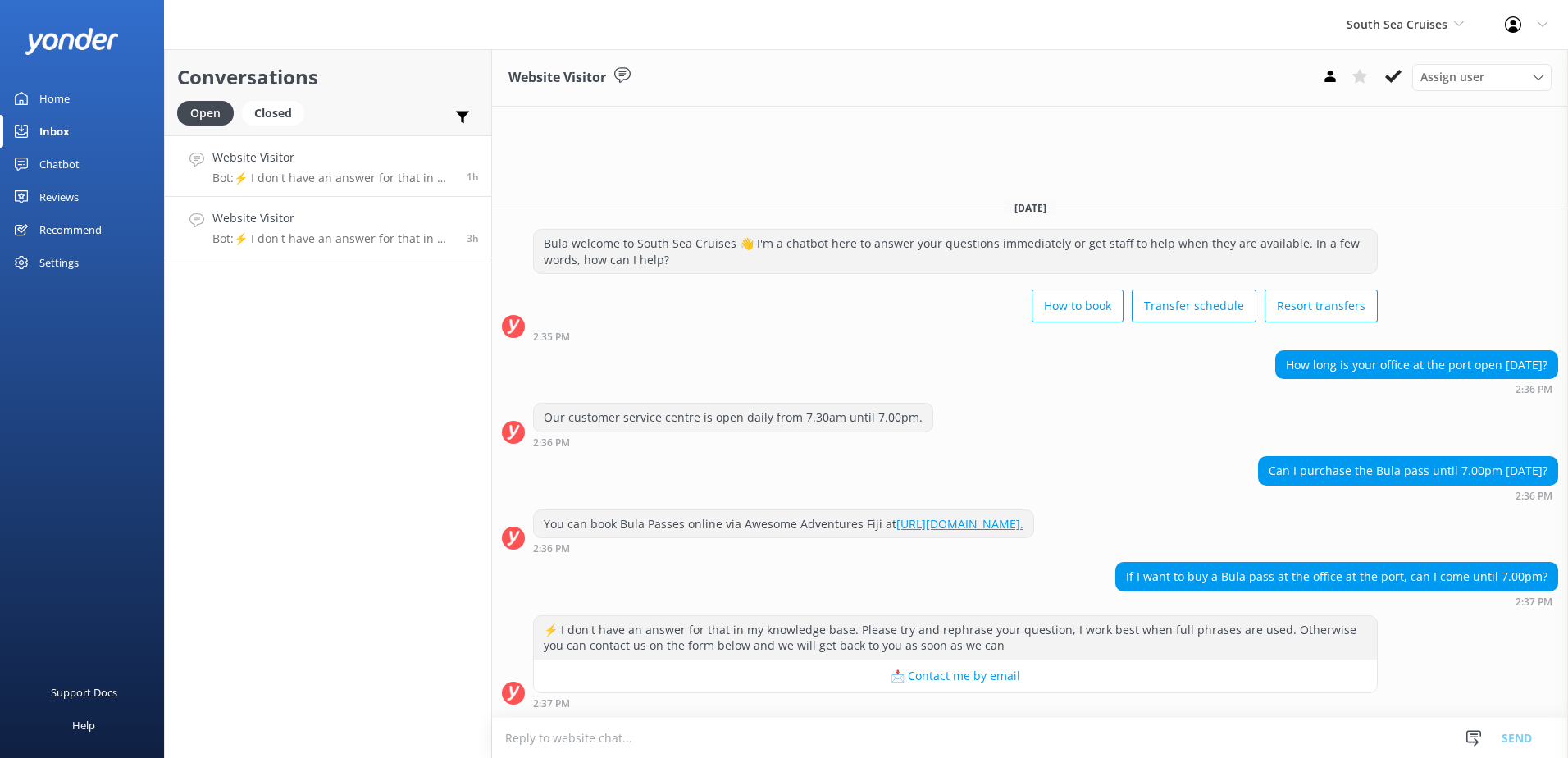
click at [338, 219] on h4 "Website Visitor" at bounding box center [333, 218] width 242 height 18
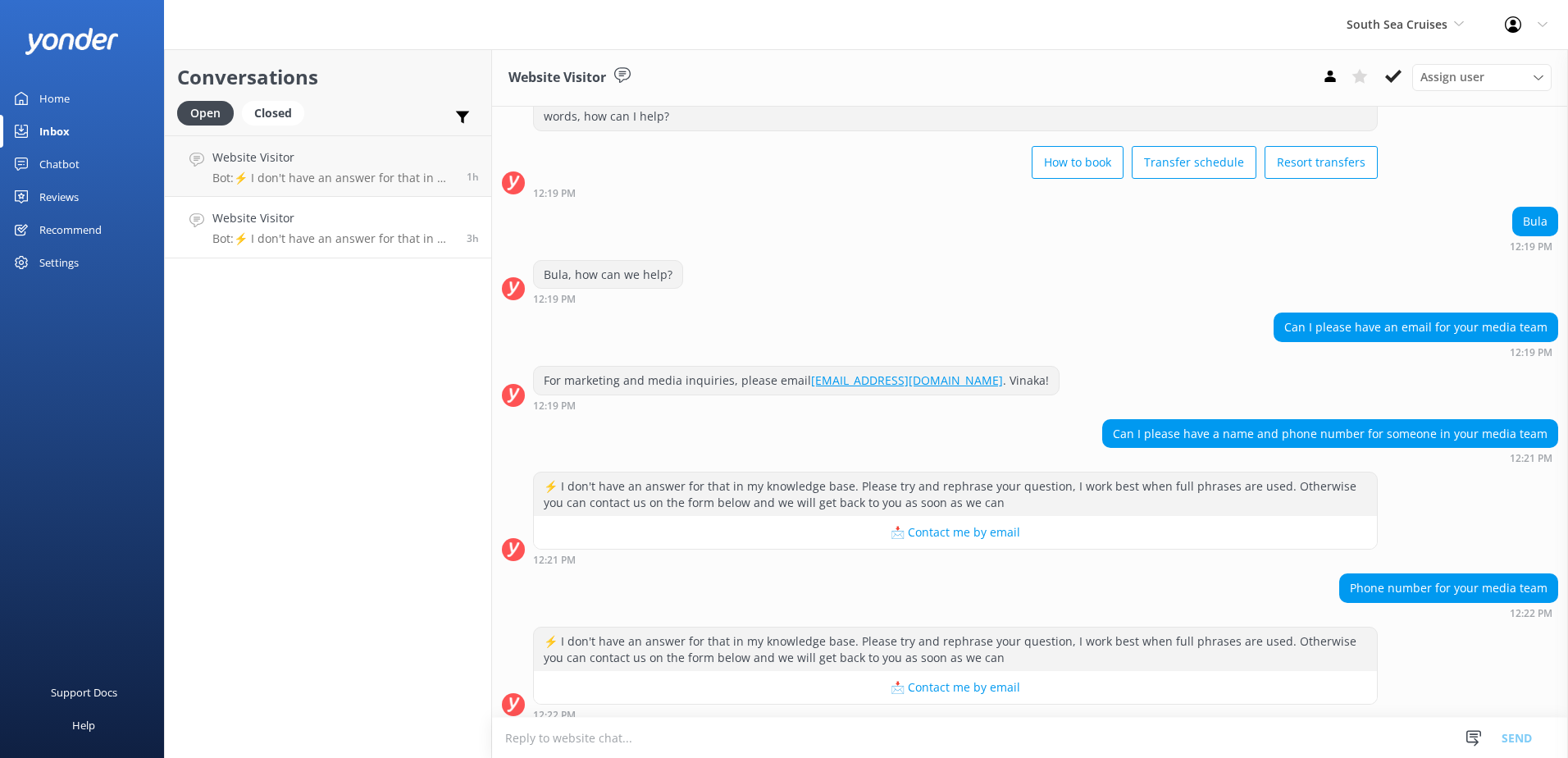
scroll to position [75, 0]
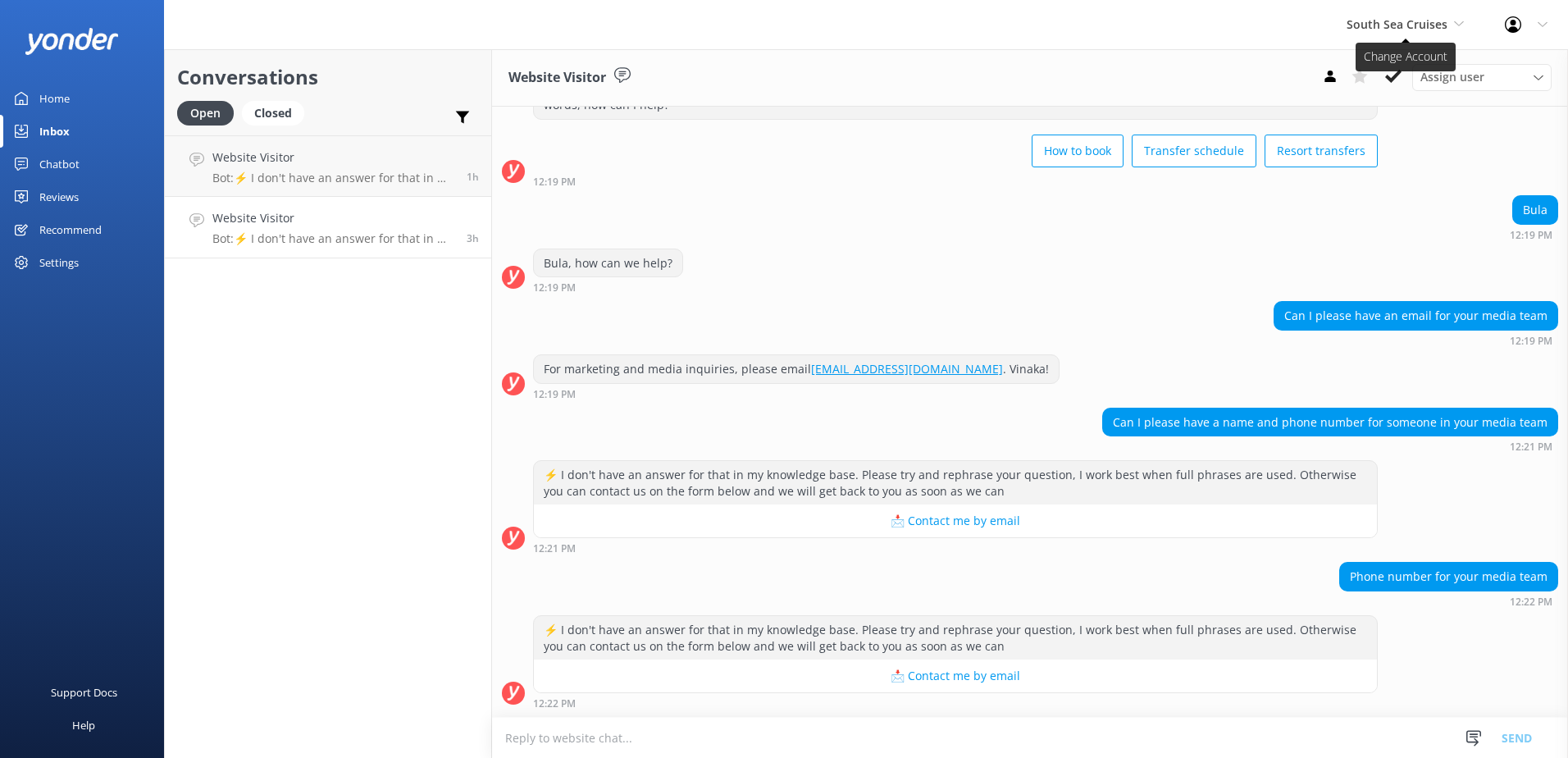
click at [1407, 32] on span "South Sea Cruises" at bounding box center [1396, 24] width 101 height 16
click at [1396, 138] on link "Malamala Beach Club" at bounding box center [1408, 148] width 164 height 39
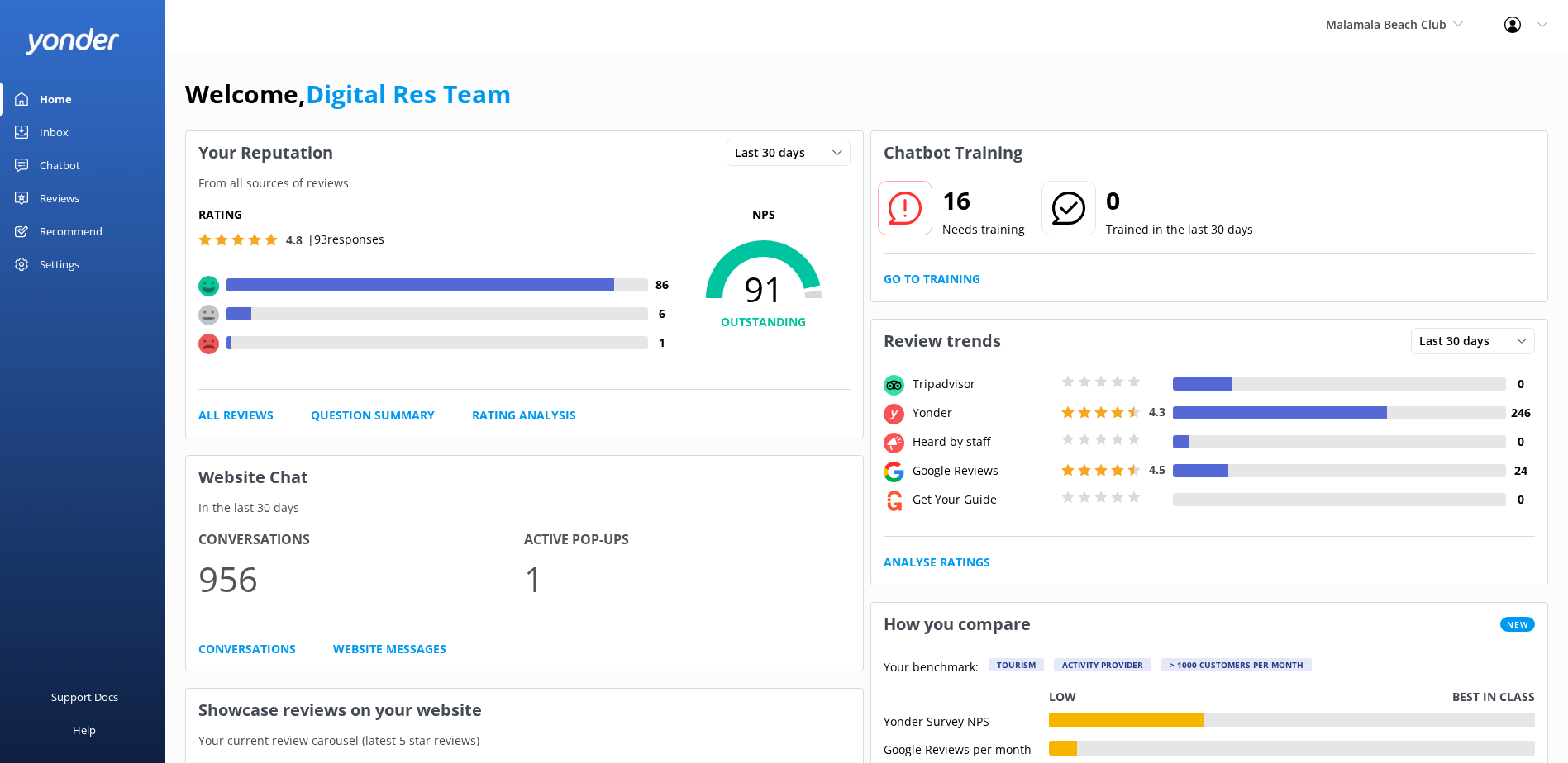
click at [61, 130] on div "Inbox" at bounding box center [53, 132] width 29 height 33
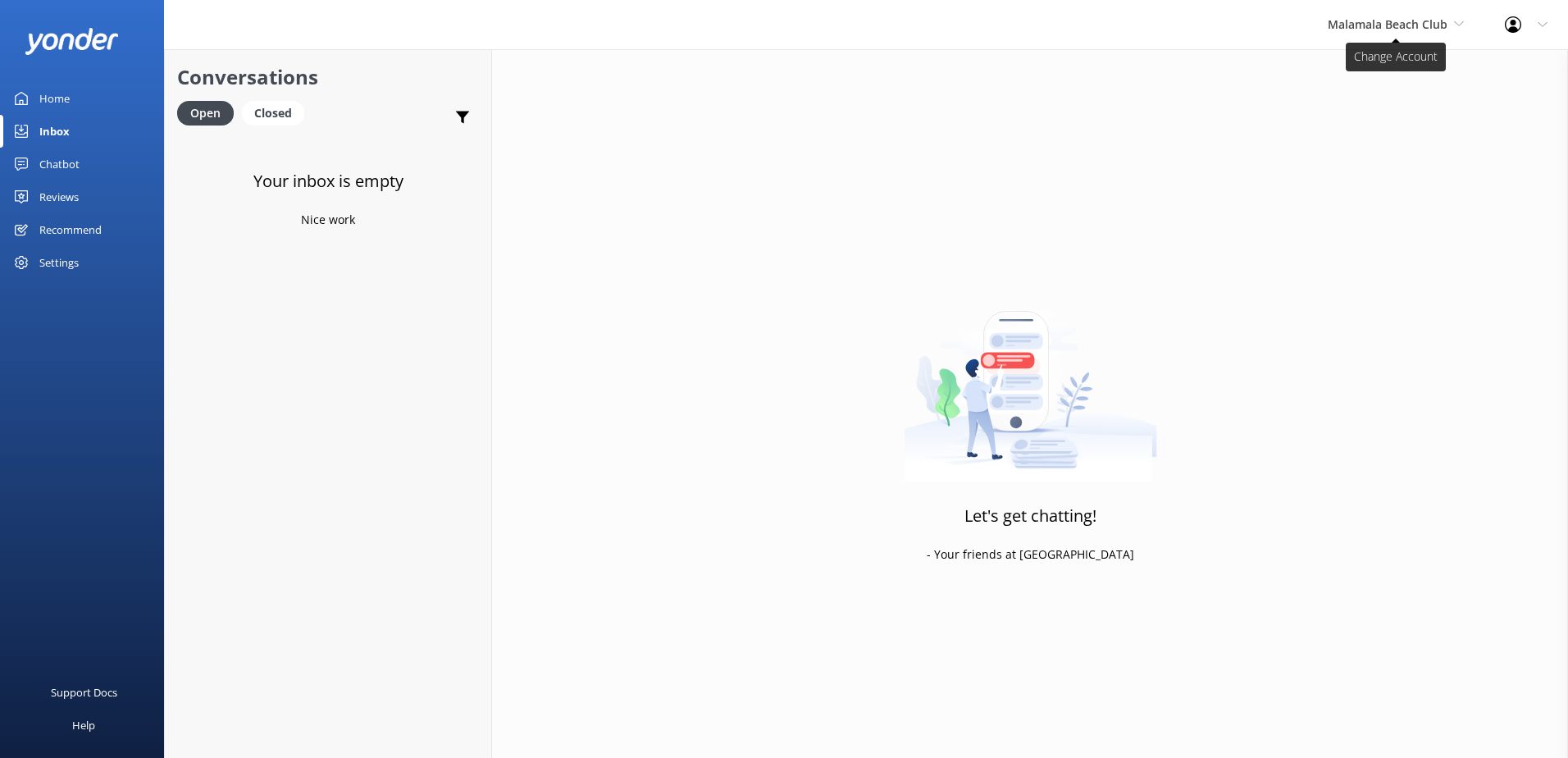
click at [1382, 24] on span "Malamala Beach Club" at bounding box center [1387, 24] width 120 height 16
click at [1358, 179] on link "Awesome Adventures Fiji" at bounding box center [1389, 186] width 164 height 39
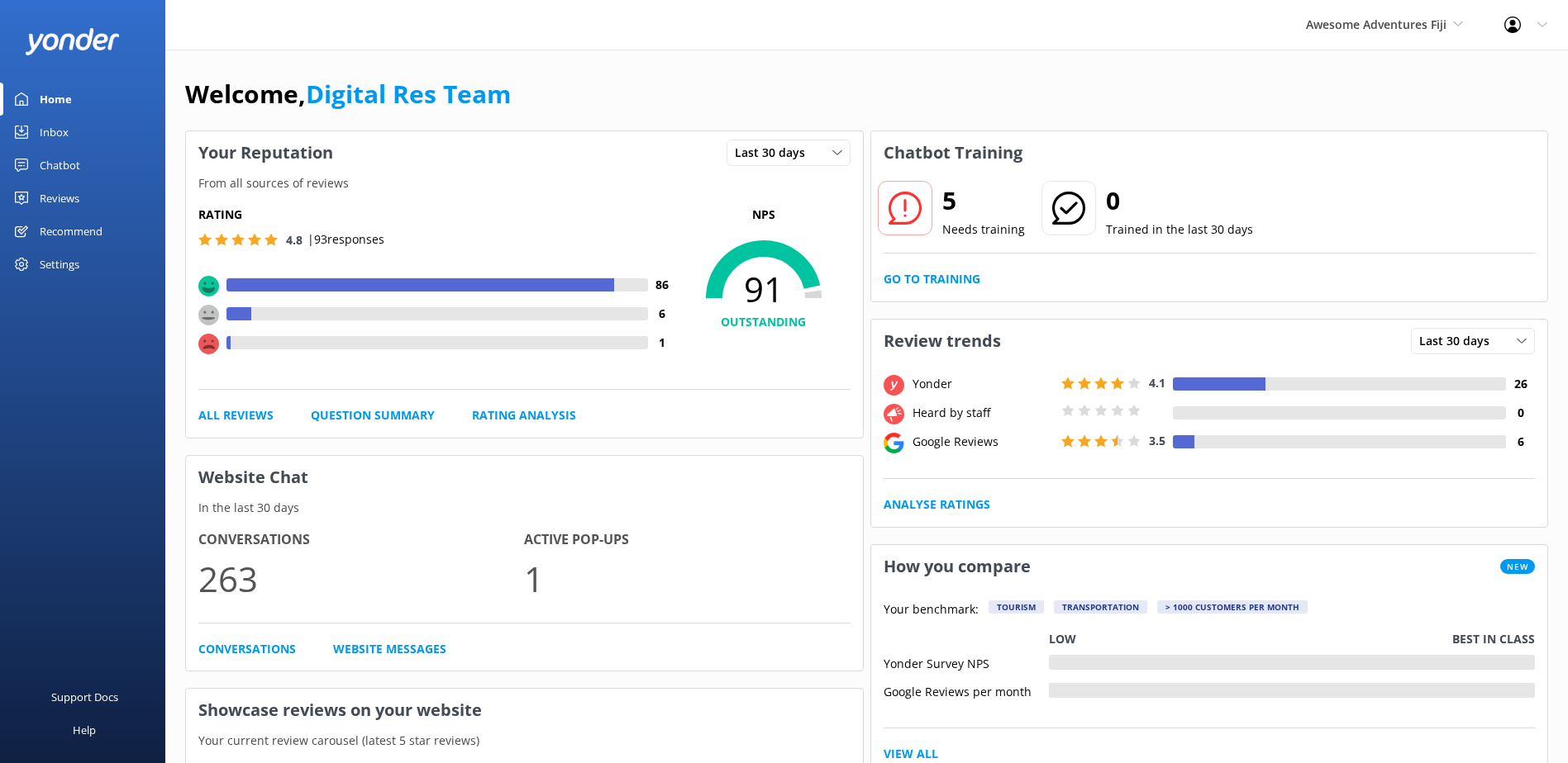
click at [84, 139] on link "Inbox" at bounding box center [82, 132] width 165 height 33
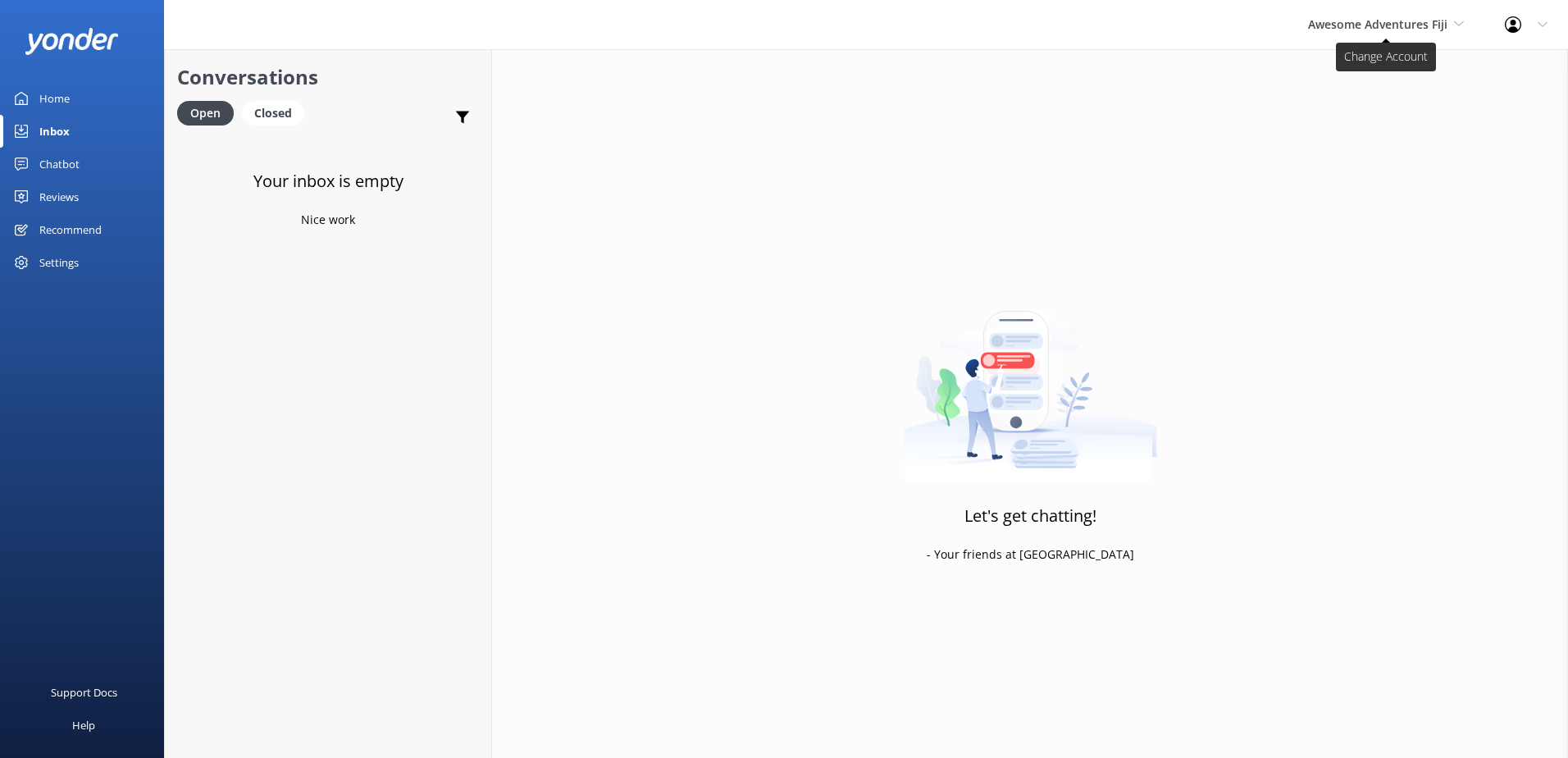
click at [1385, 28] on span "Awesome Adventures Fiji" at bounding box center [1378, 24] width 139 height 16
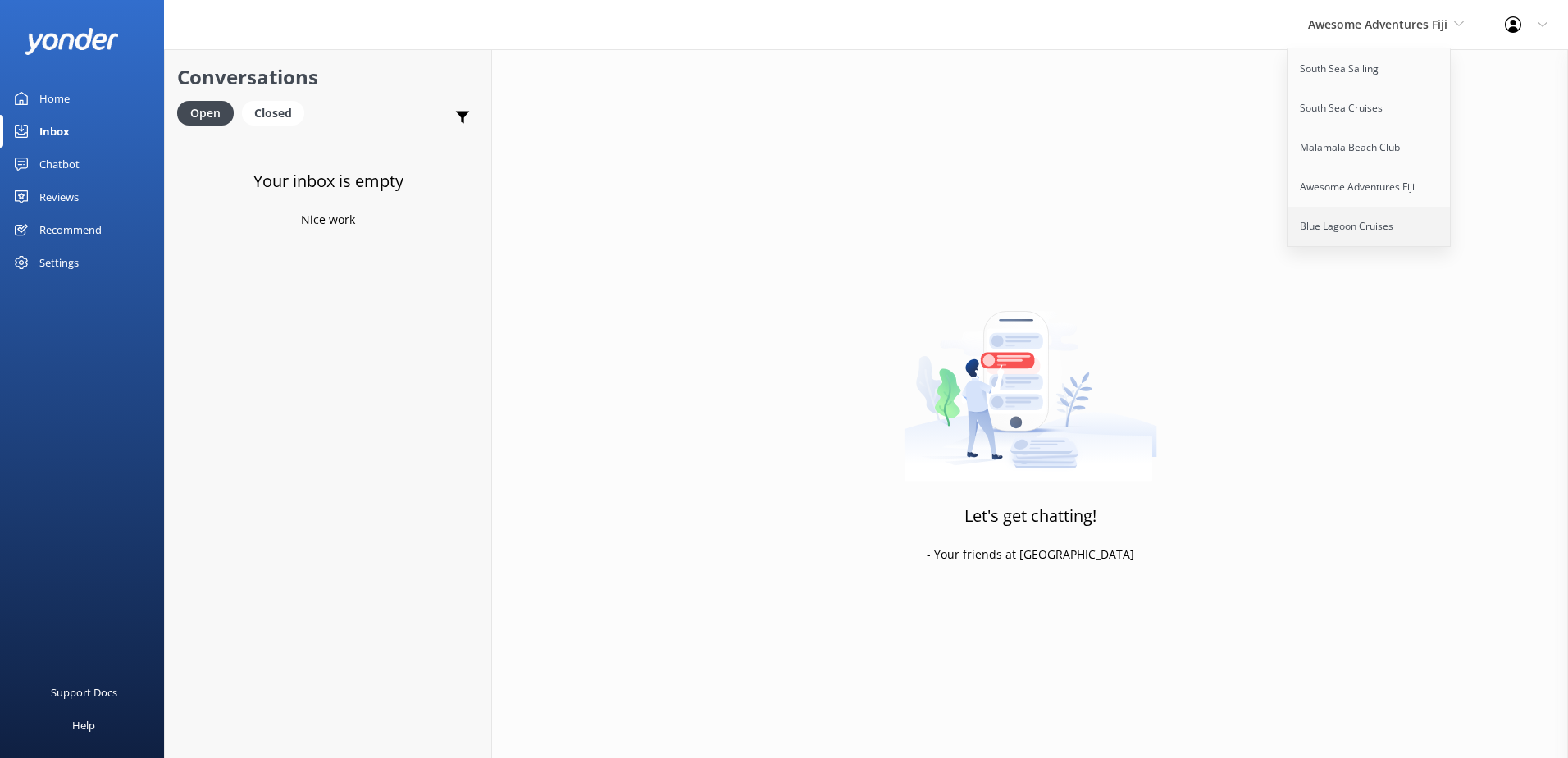
click at [1339, 223] on link "Blue Lagoon Cruises" at bounding box center [1370, 226] width 164 height 39
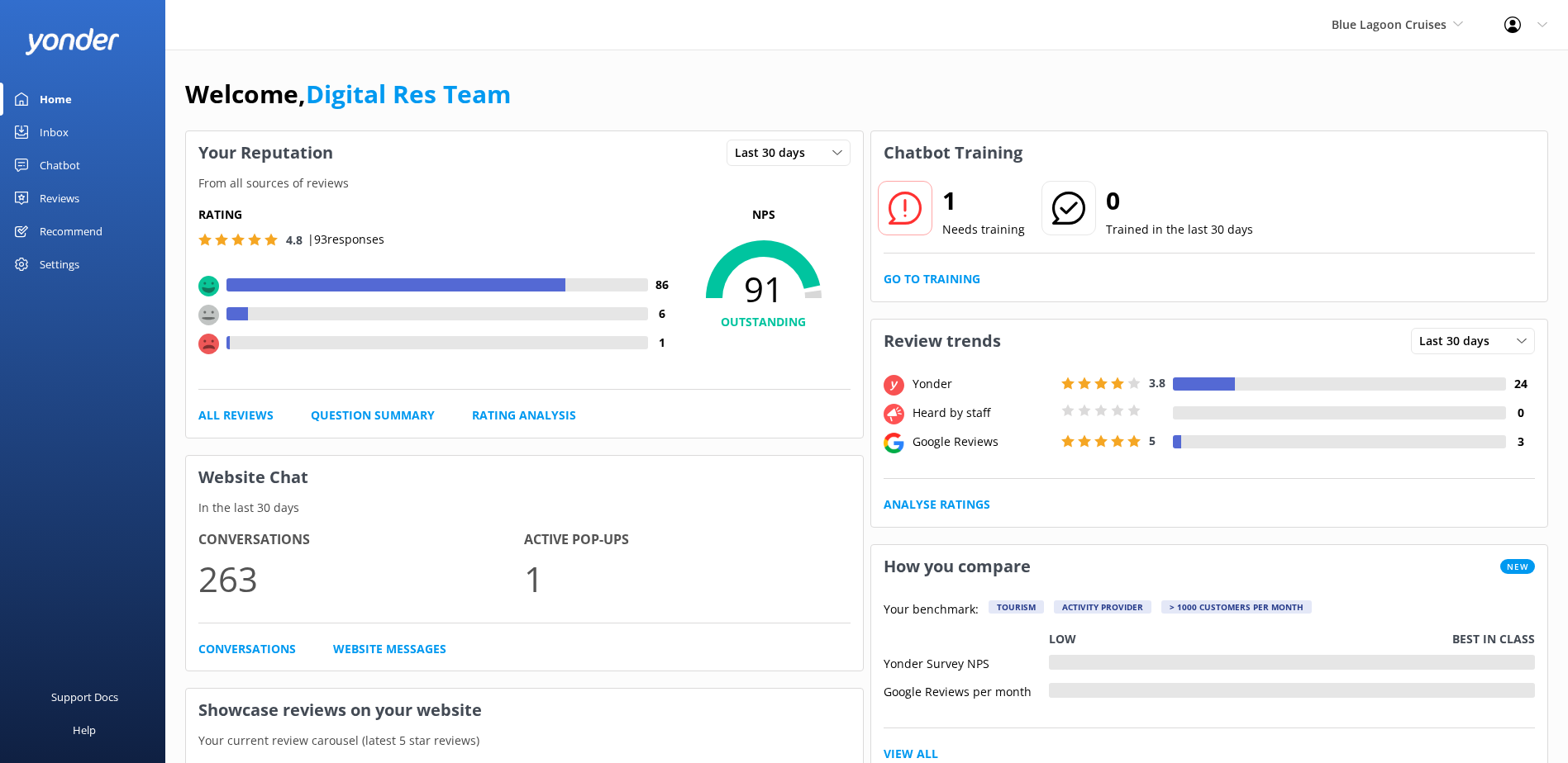
click at [53, 134] on div "Inbox" at bounding box center [53, 132] width 29 height 33
